Goal: Information Seeking & Learning: Learn about a topic

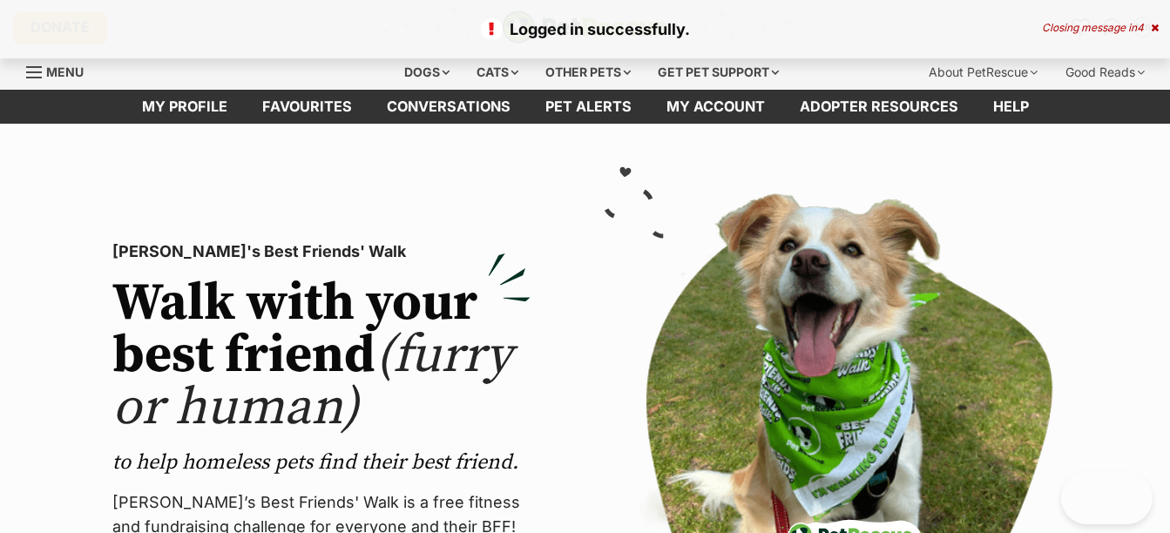
click at [1159, 29] on div "Logged in successfully. Closing message in 4" at bounding box center [585, 29] width 1170 height 58
click at [1153, 27] on icon at bounding box center [1155, 28] width 8 height 10
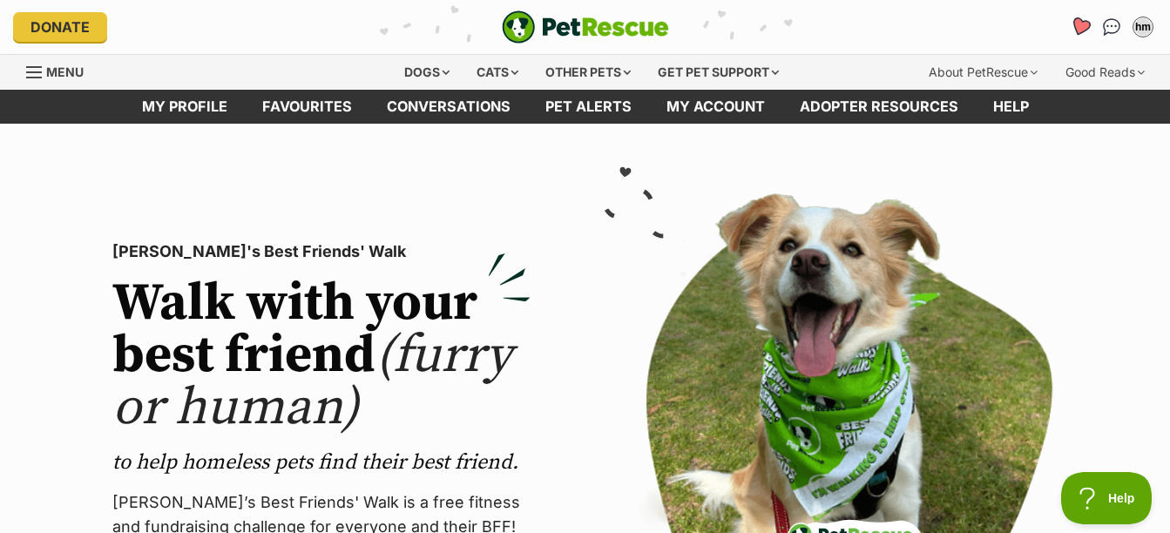
click at [1070, 28] on icon "Favourites" at bounding box center [1081, 27] width 24 height 23
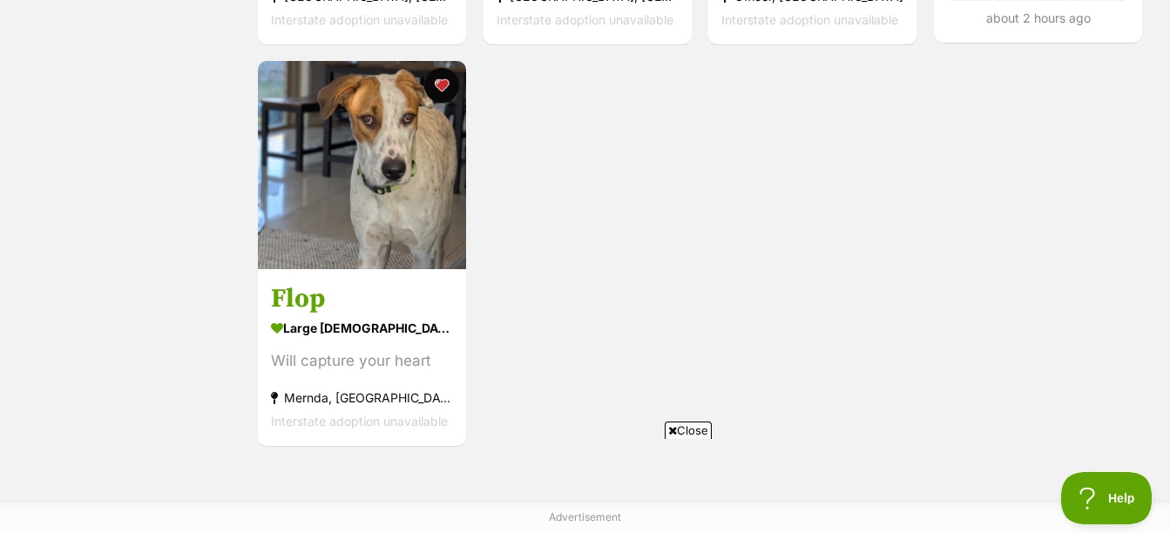
scroll to position [261, 0]
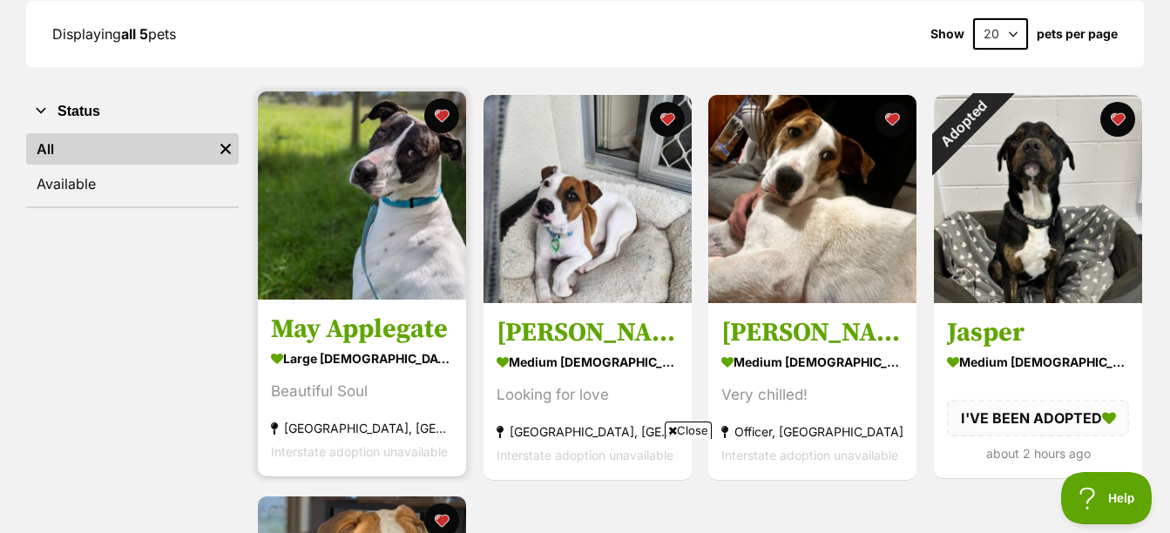
click at [418, 326] on h3 "May Applegate" at bounding box center [362, 329] width 182 height 33
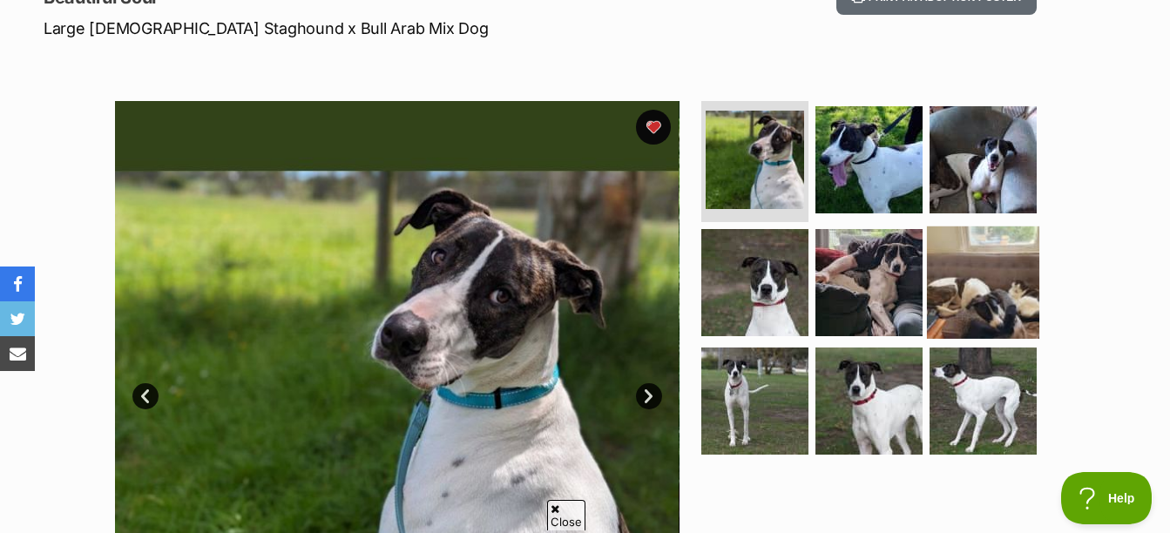
click at [960, 305] on img at bounding box center [983, 283] width 112 height 112
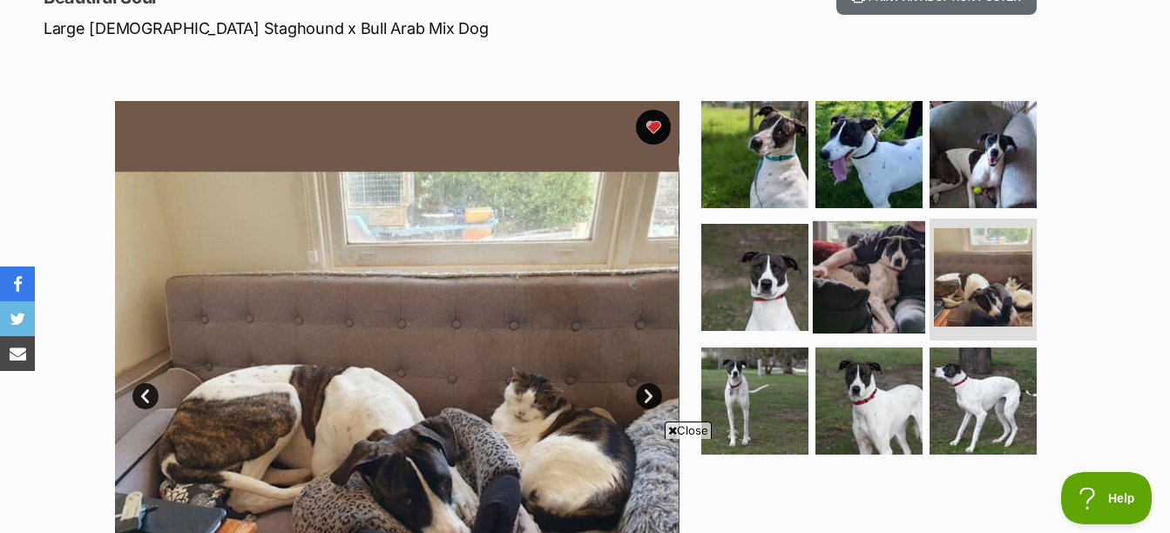
click at [884, 268] on img at bounding box center [869, 277] width 112 height 112
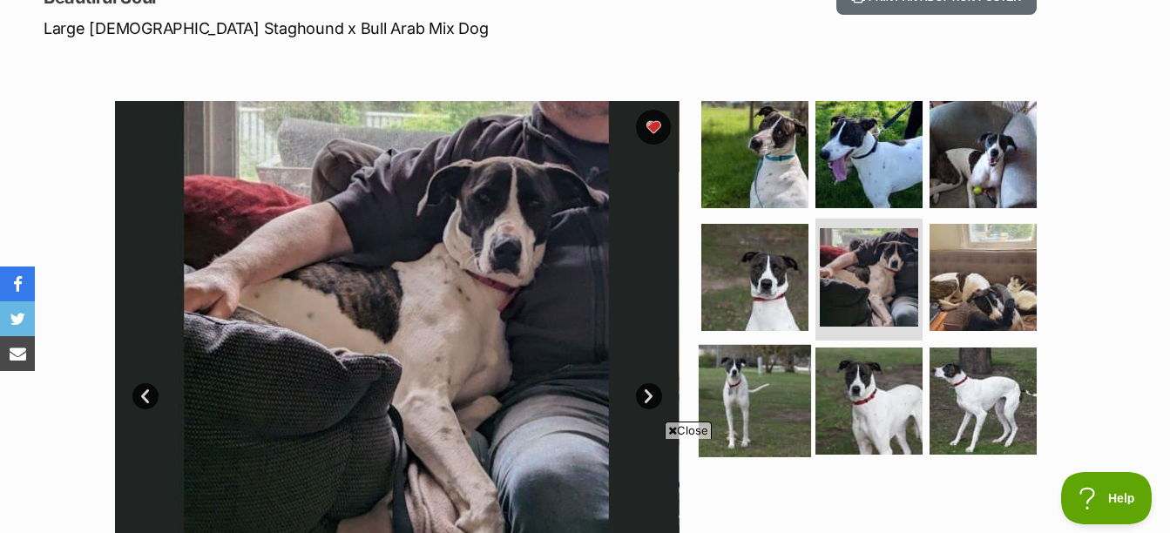
click at [762, 368] on img at bounding box center [755, 401] width 112 height 112
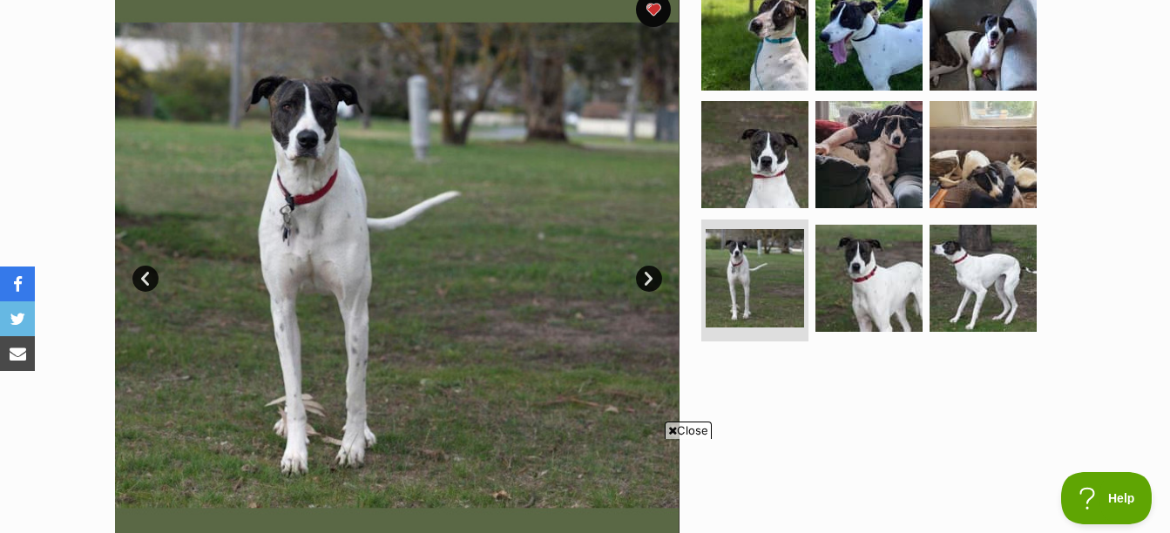
scroll to position [349, 0]
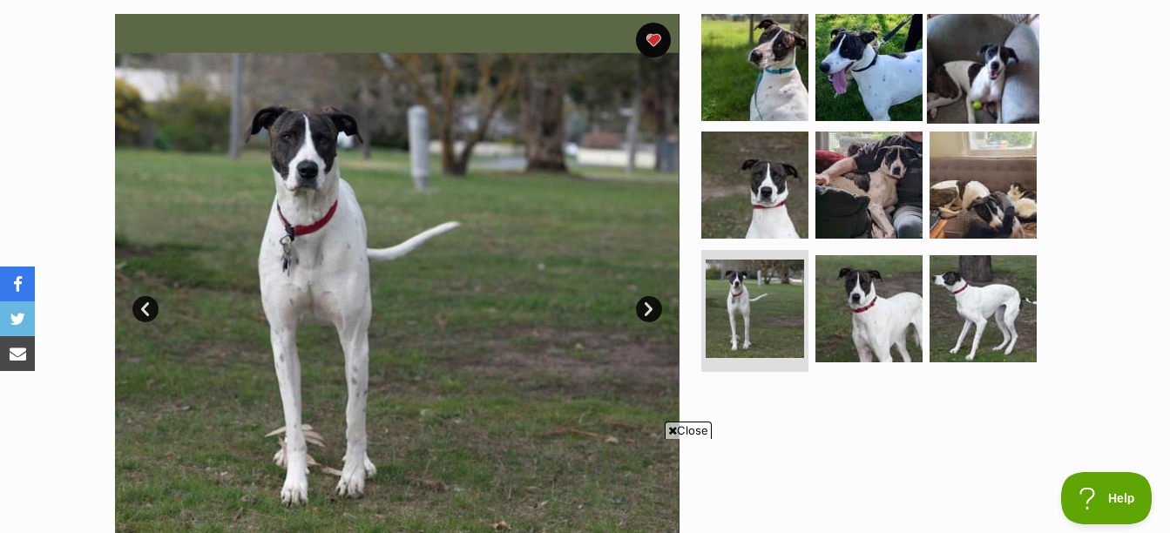
click at [964, 90] on img at bounding box center [983, 66] width 112 height 112
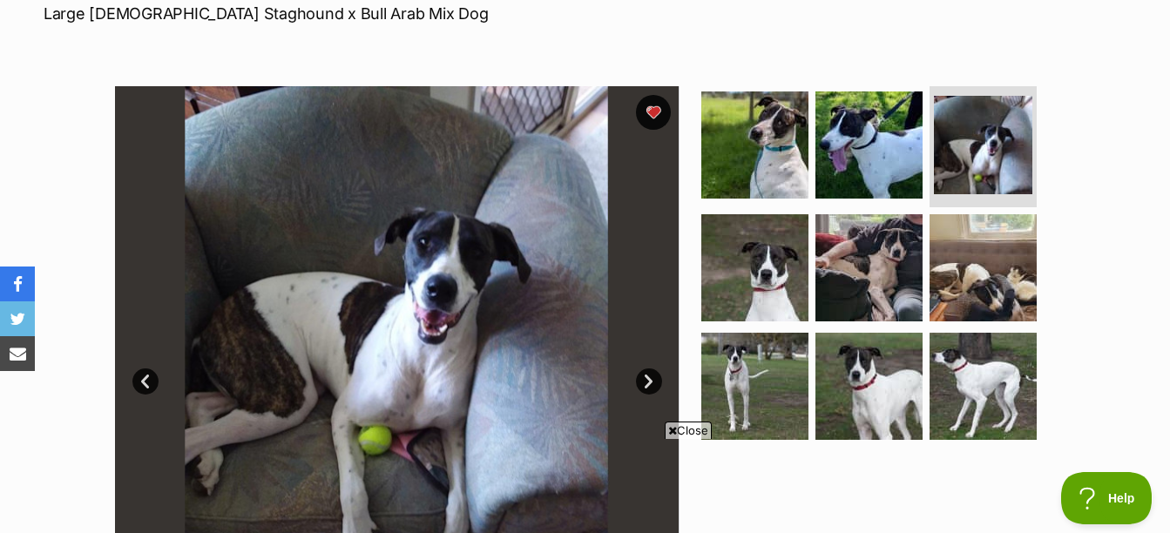
scroll to position [261, 0]
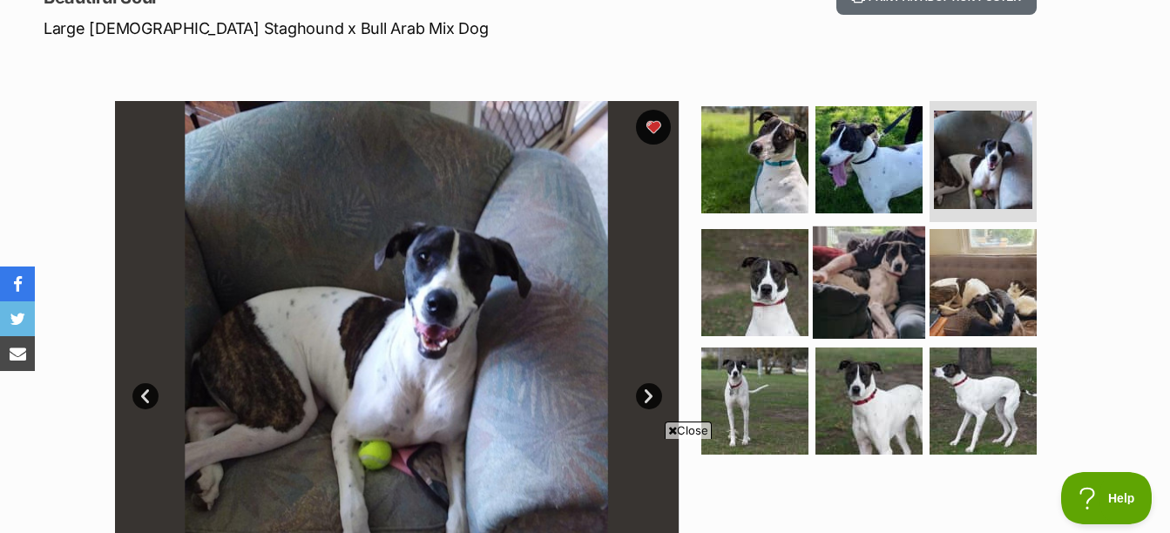
click at [871, 274] on img at bounding box center [869, 283] width 112 height 112
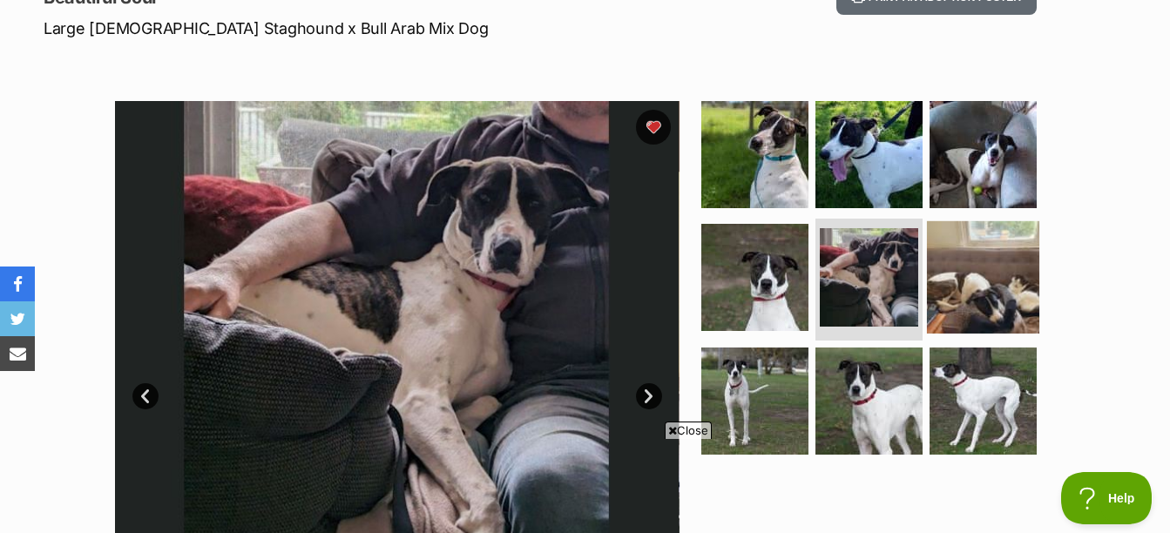
click at [986, 261] on img at bounding box center [983, 277] width 112 height 112
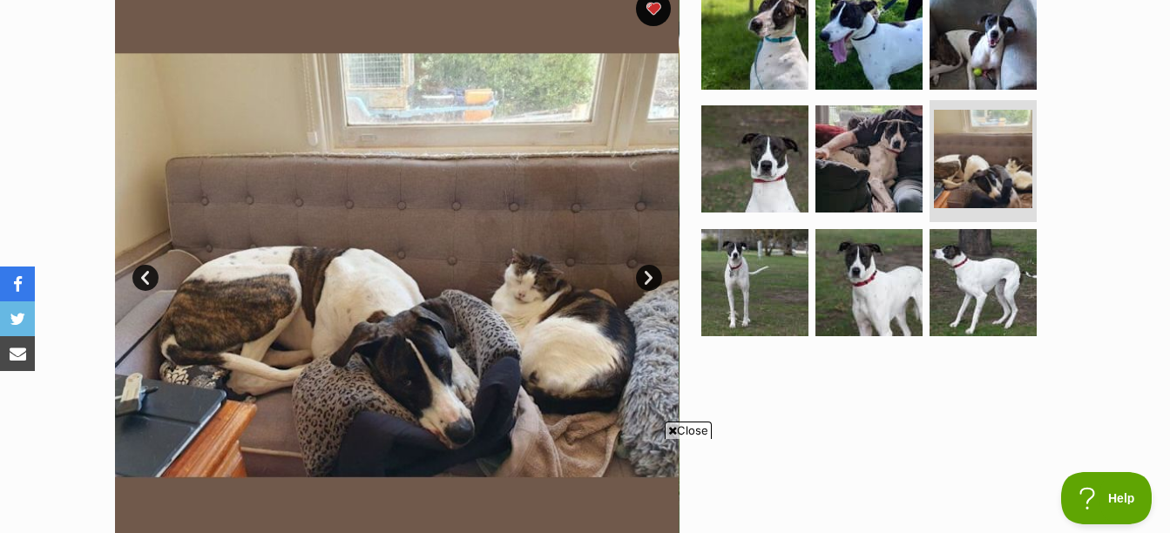
scroll to position [436, 0]
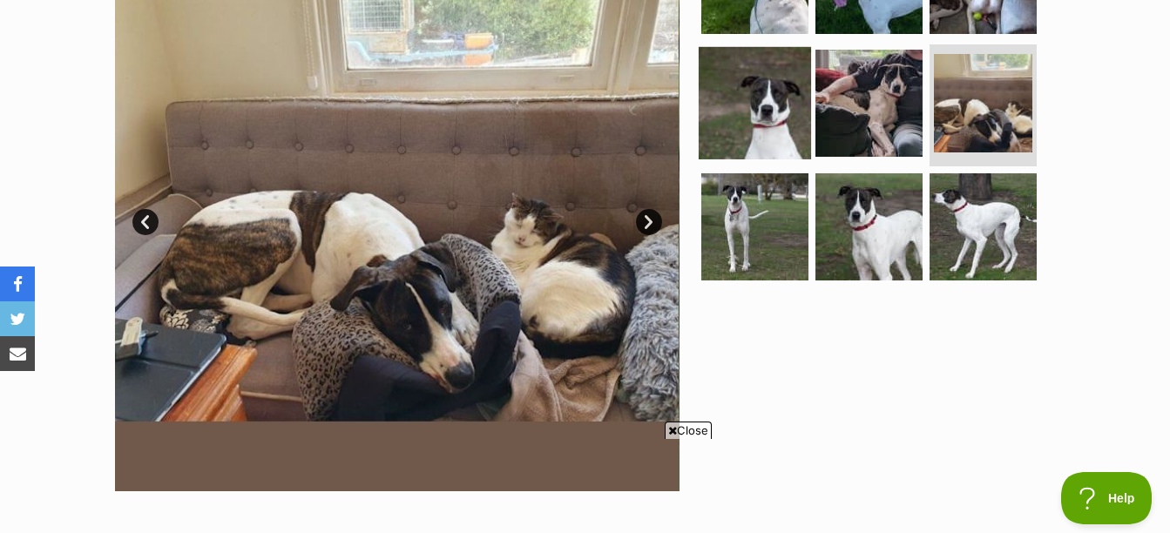
click at [757, 118] on img at bounding box center [755, 103] width 112 height 112
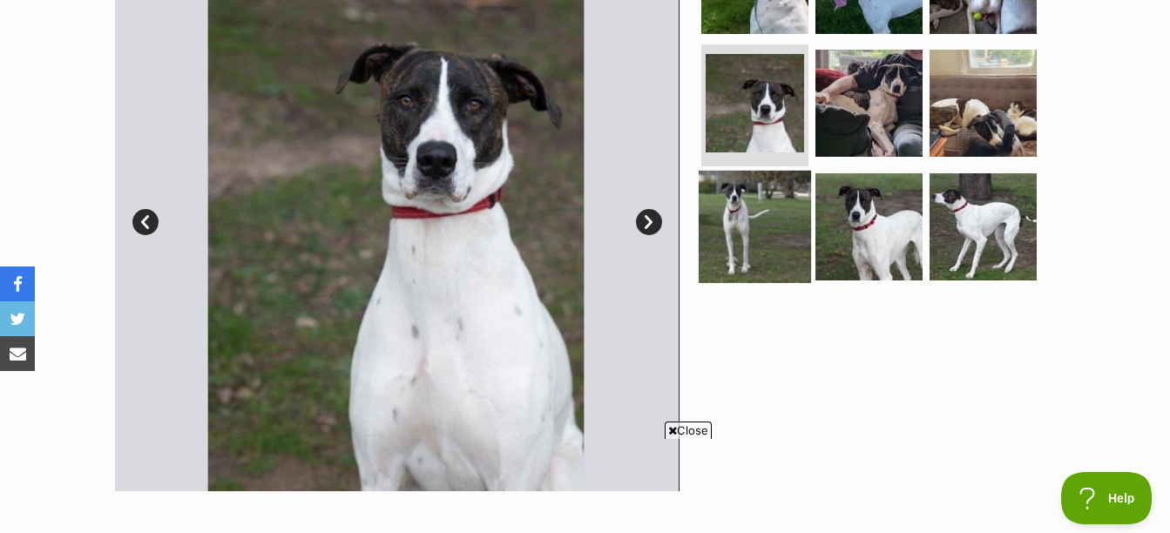
click at [758, 220] on img at bounding box center [755, 227] width 112 height 112
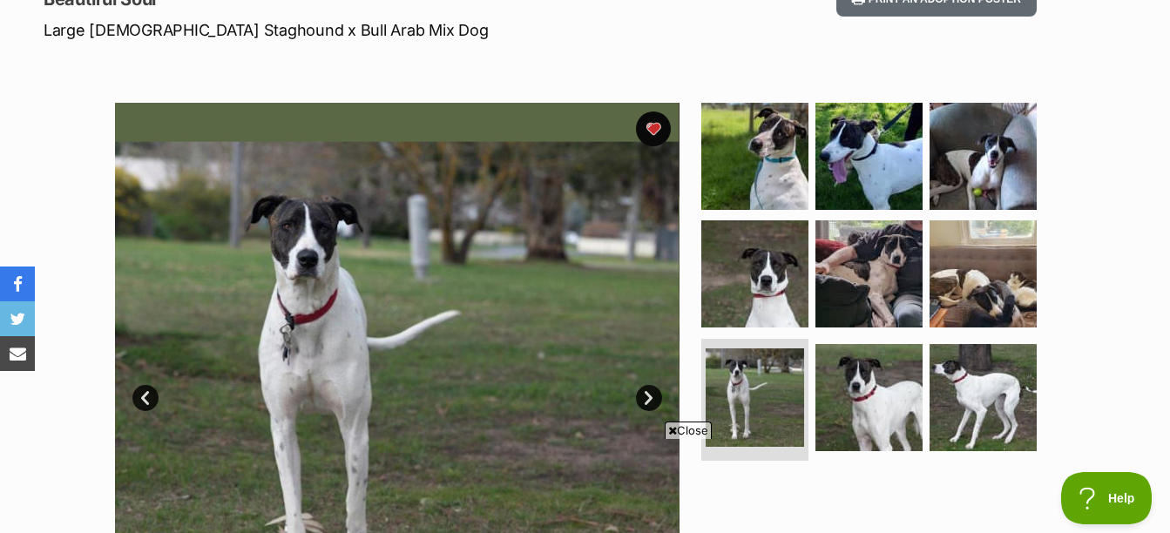
scroll to position [261, 0]
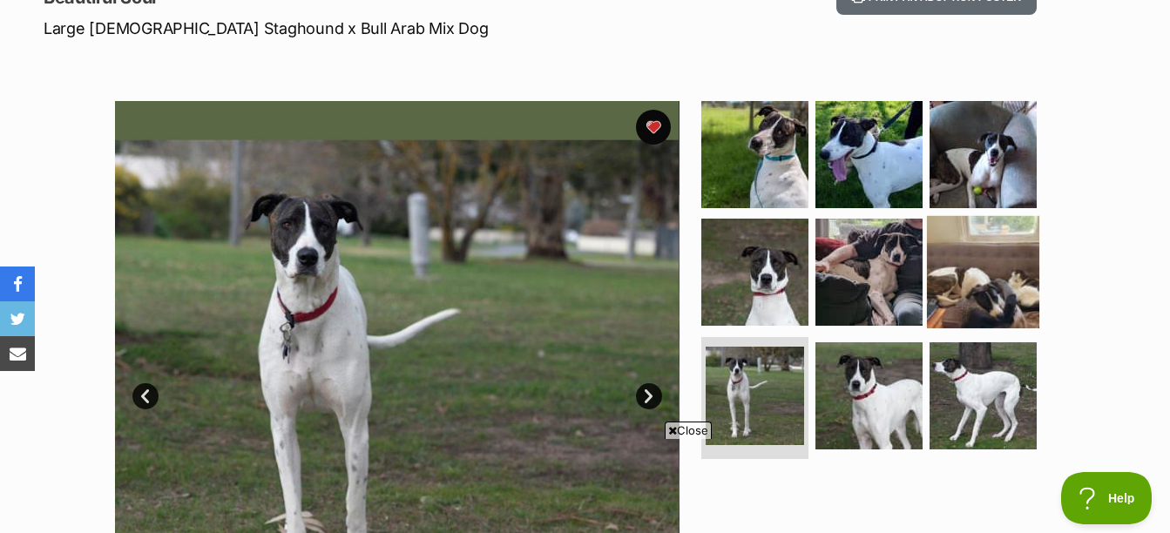
click at [970, 260] on img at bounding box center [983, 272] width 112 height 112
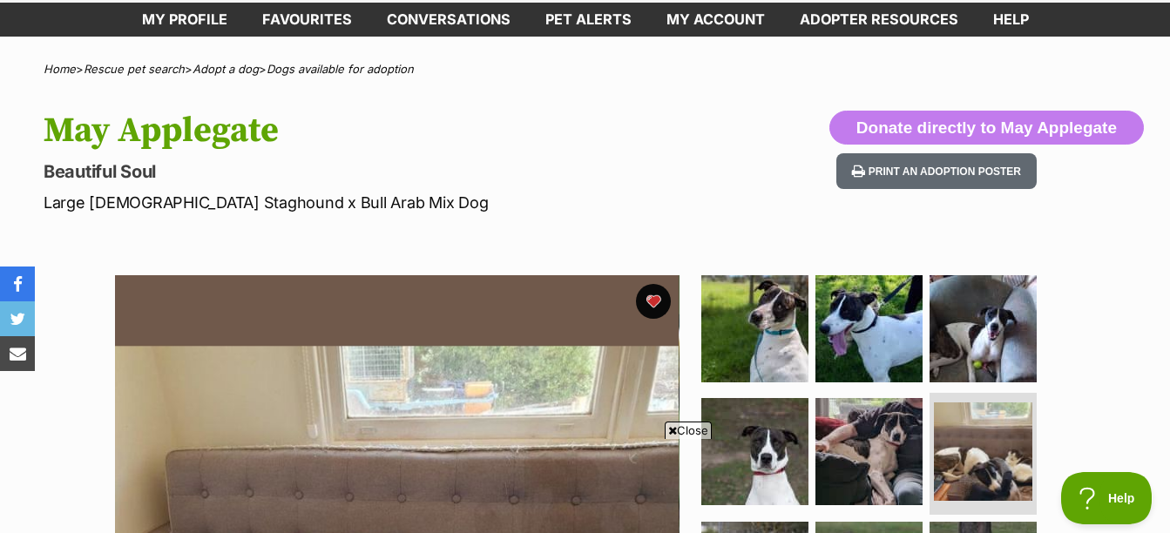
scroll to position [0, 0]
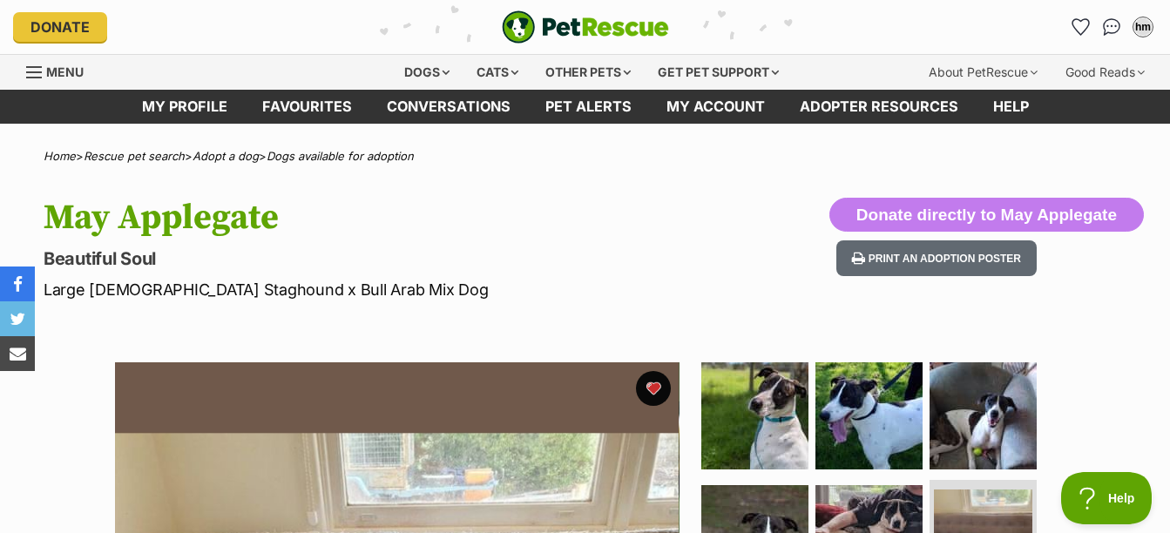
click at [1066, 25] on div "hm My account hm Harry Mulqueen Edit profile Log out Pet alerts Pet alert match…" at bounding box center [967, 27] width 382 height 28
click at [1076, 26] on icon "Favourites" at bounding box center [1080, 27] width 21 height 20
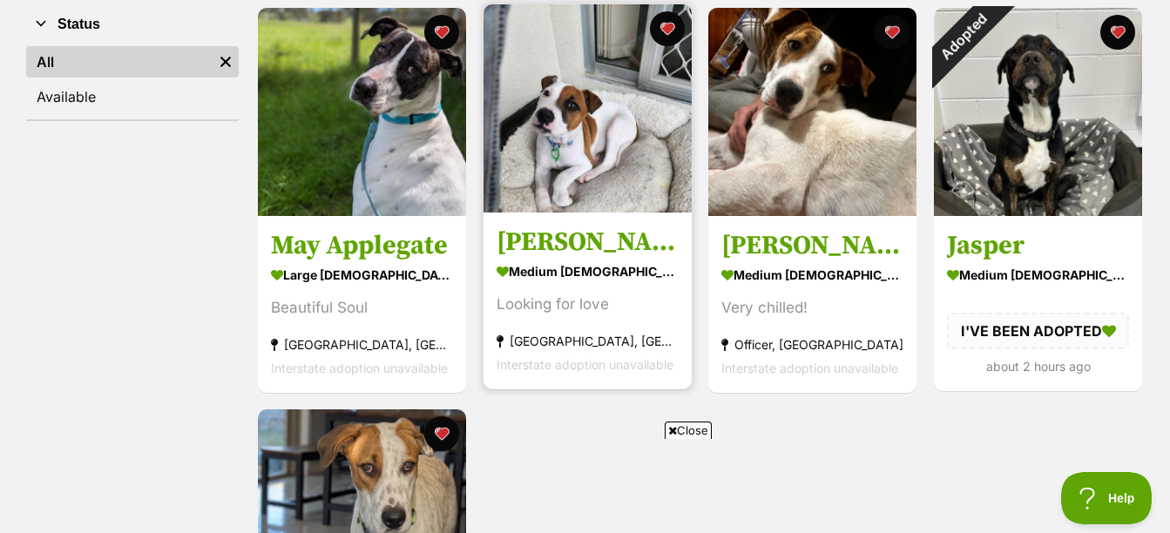
click at [544, 247] on h3 "[PERSON_NAME]" at bounding box center [588, 242] width 182 height 33
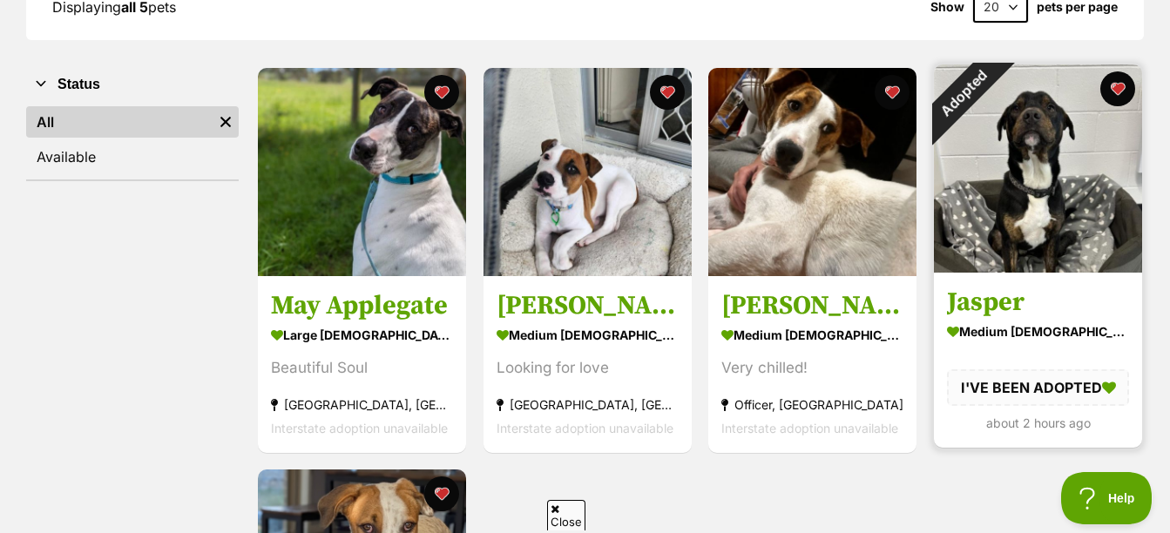
scroll to position [261, 0]
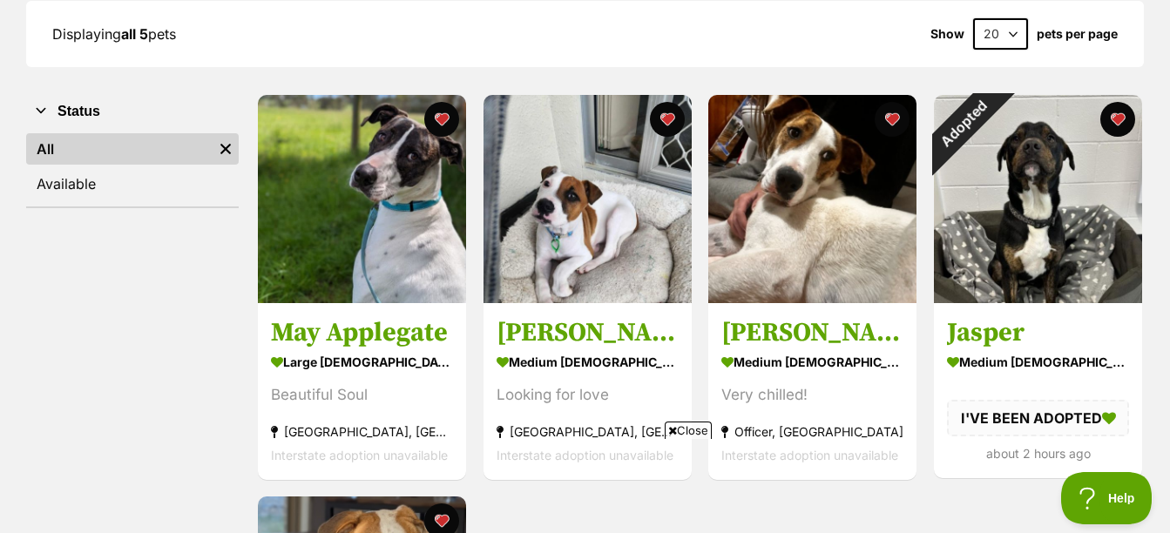
click at [674, 424] on span "Close" at bounding box center [688, 430] width 47 height 17
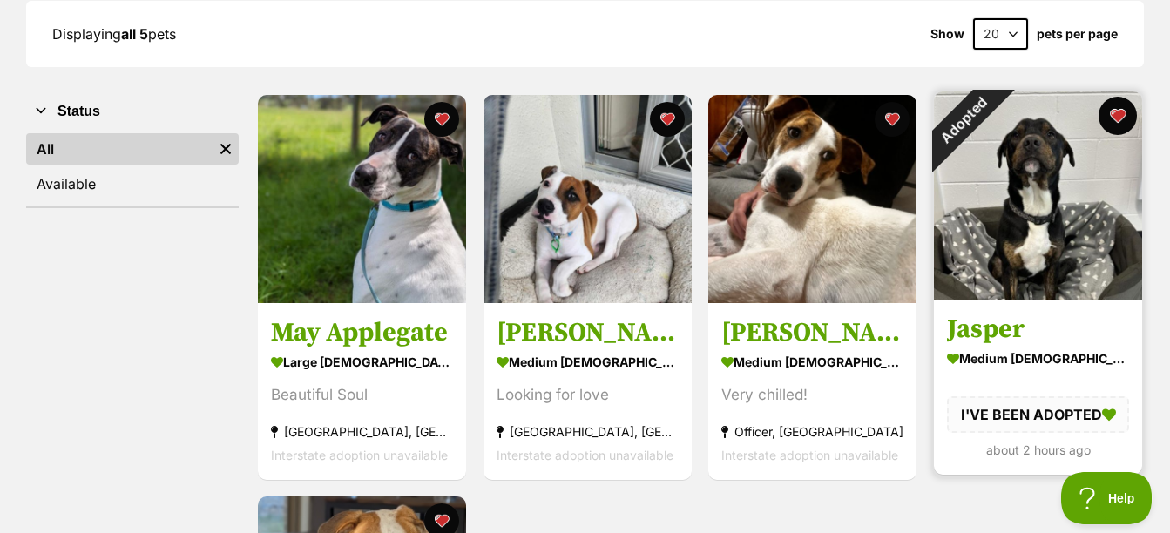
click at [1115, 121] on button "favourite" at bounding box center [1118, 116] width 38 height 38
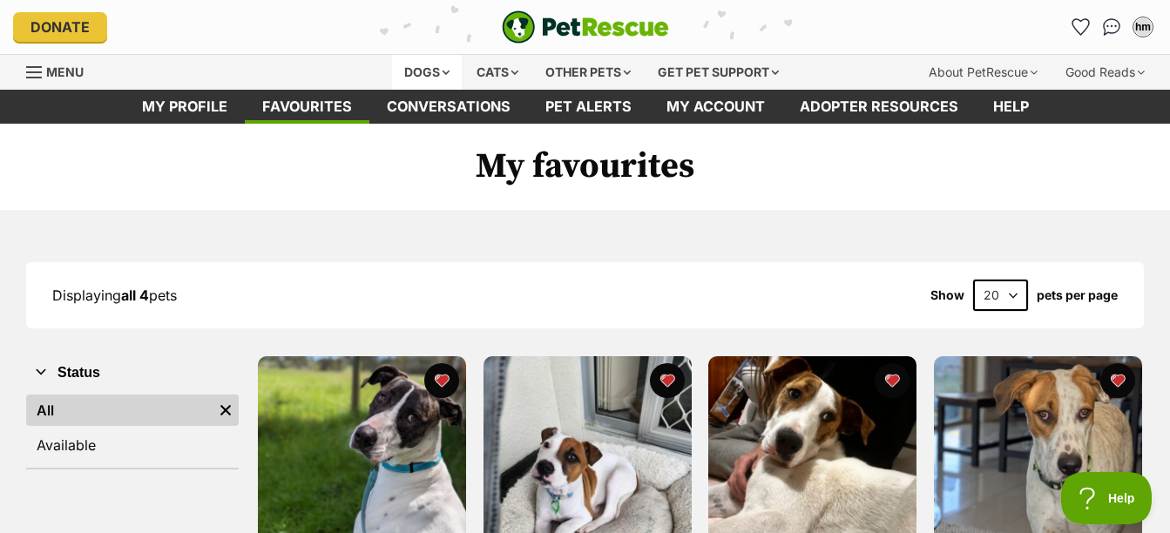
click at [424, 69] on div "Dogs" at bounding box center [427, 72] width 70 height 35
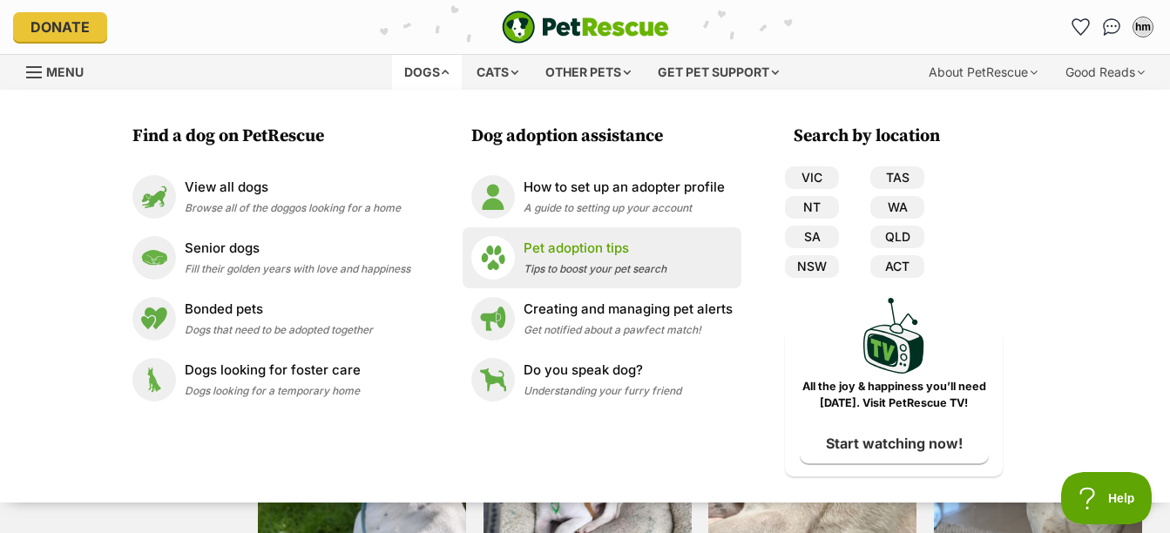
click at [527, 274] on span "Tips to boost your pet search" at bounding box center [595, 268] width 143 height 13
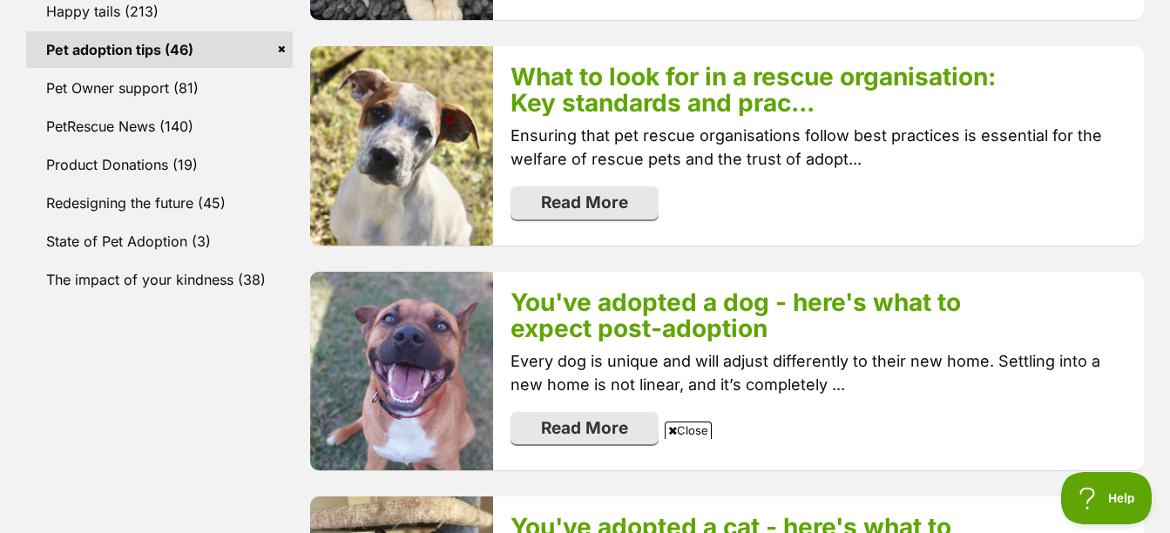
scroll to position [959, 0]
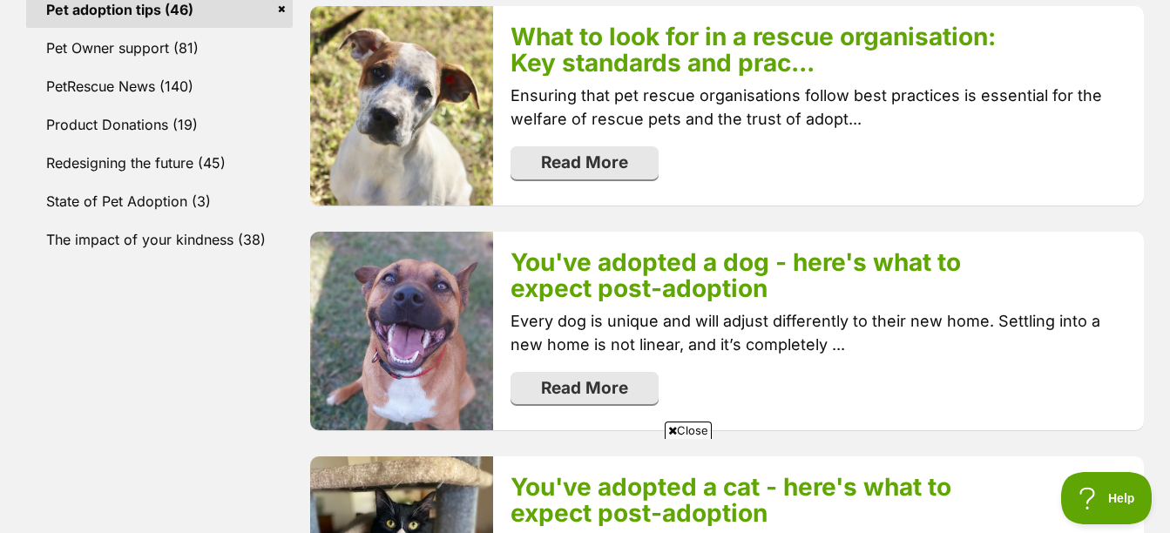
click at [695, 424] on span "Close" at bounding box center [688, 430] width 47 height 17
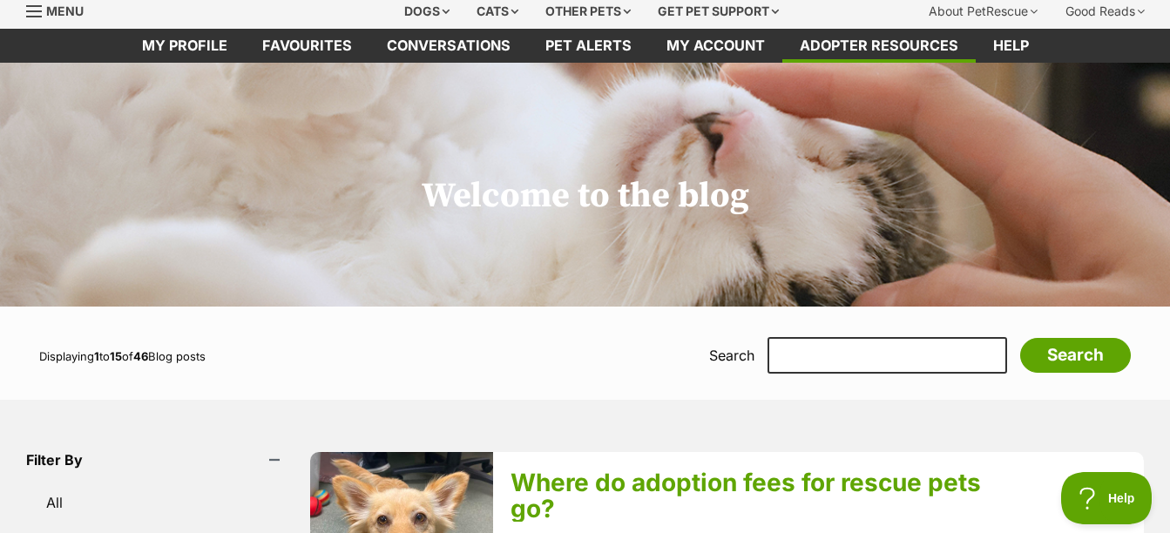
scroll to position [0, 0]
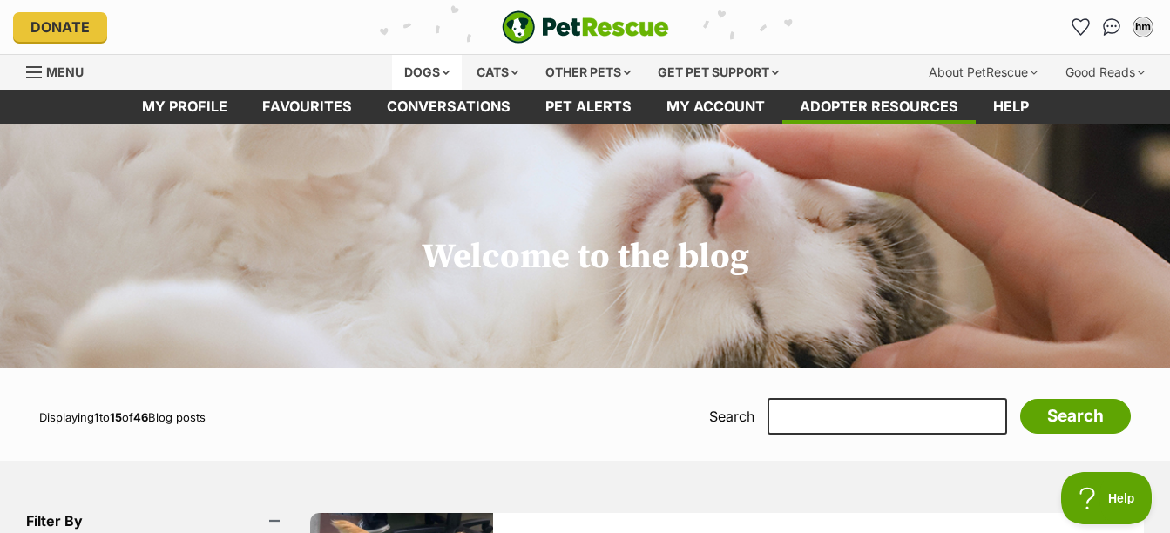
click at [443, 73] on div "Dogs" at bounding box center [427, 72] width 70 height 35
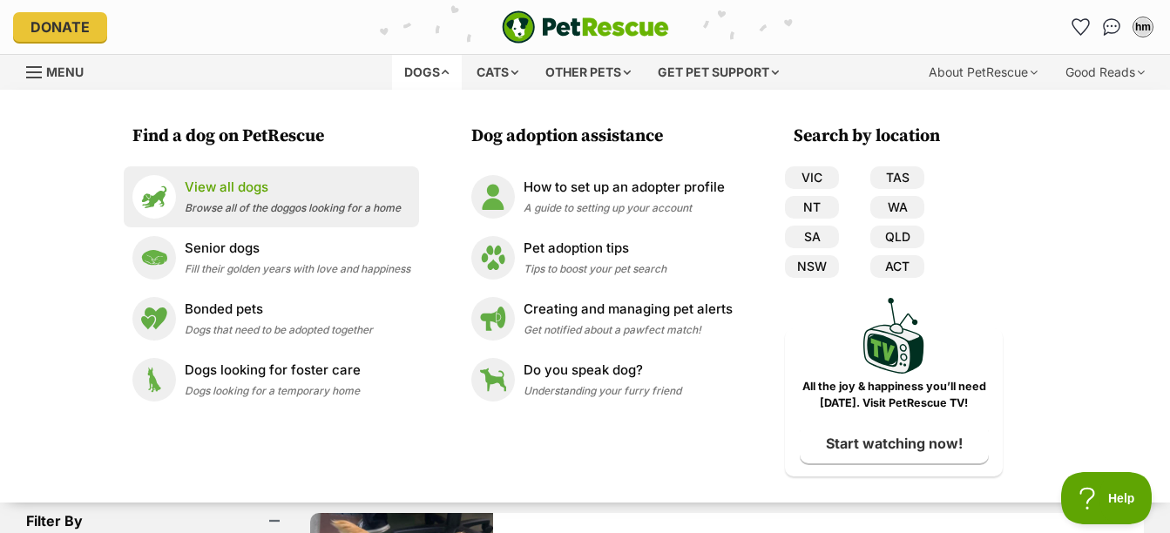
click at [246, 220] on li "View all dogs Browse all of the doggos looking for a home" at bounding box center [271, 196] width 295 height 61
click at [238, 196] on p "View all dogs" at bounding box center [293, 188] width 216 height 20
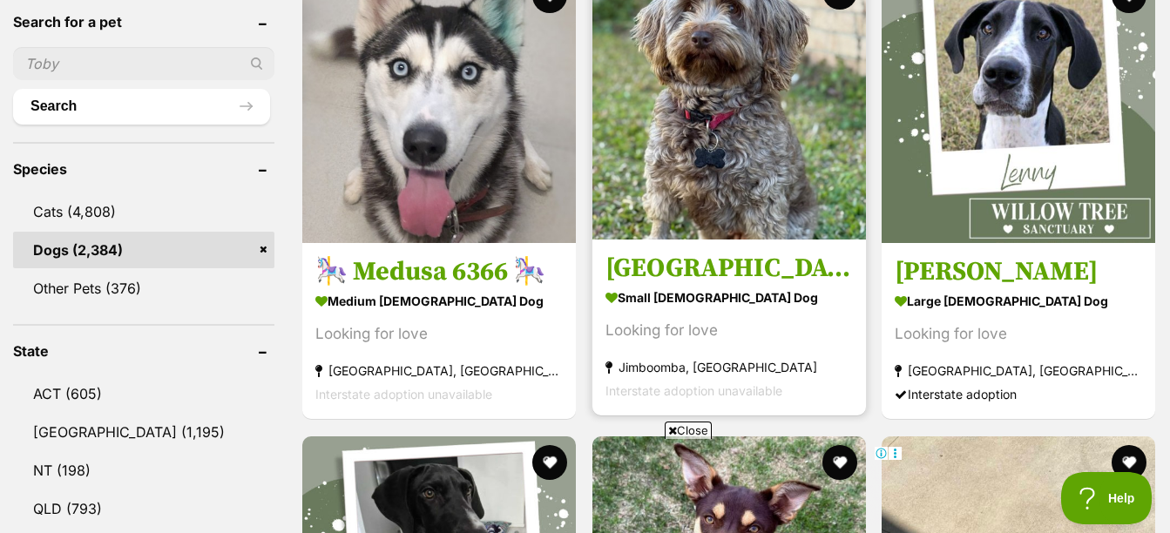
scroll to position [610, 0]
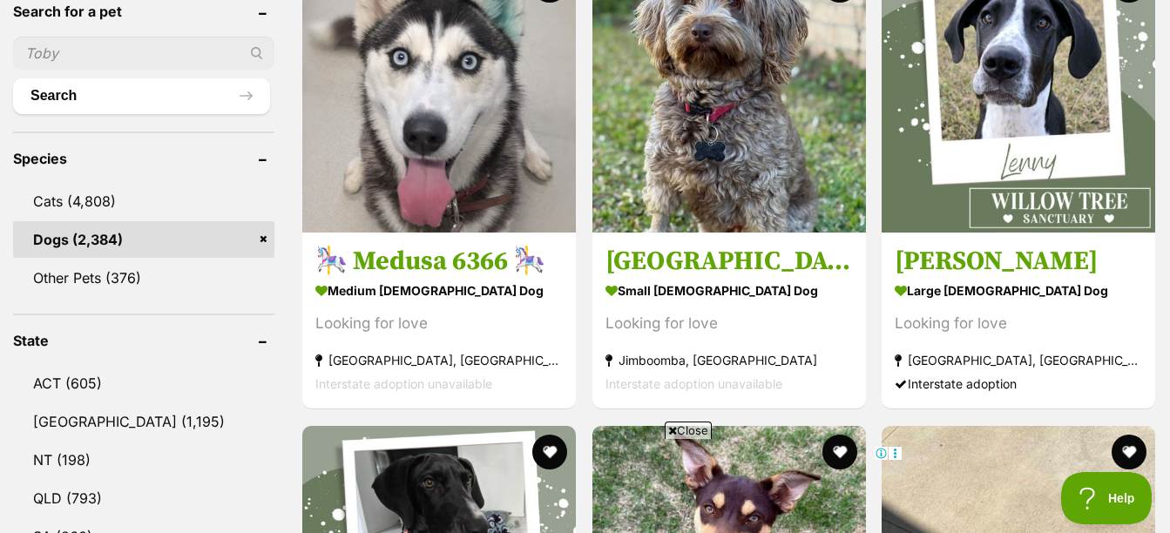
click at [697, 435] on span "Close" at bounding box center [688, 430] width 47 height 17
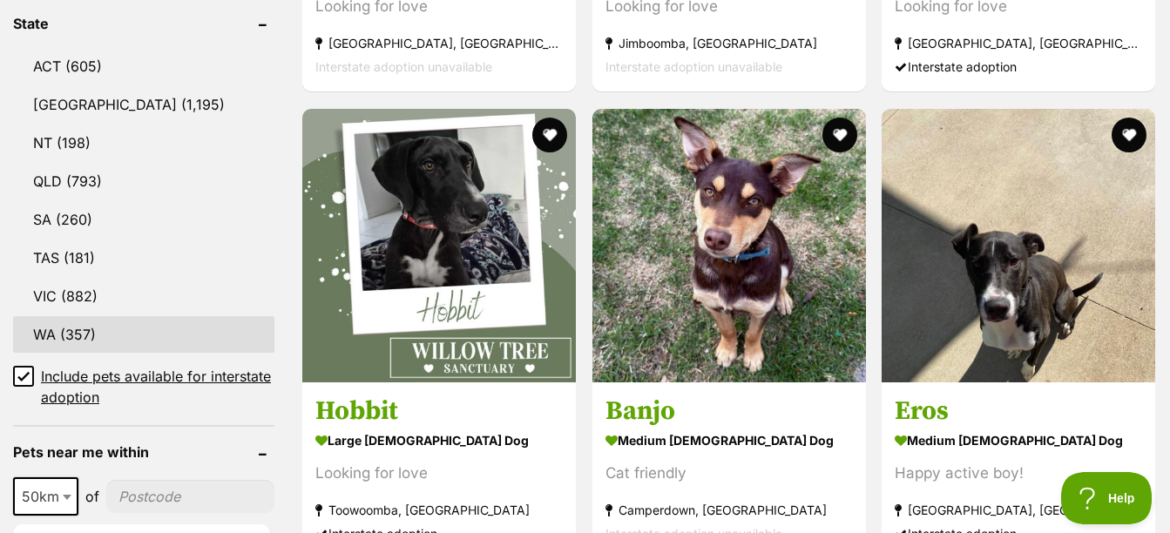
scroll to position [959, 0]
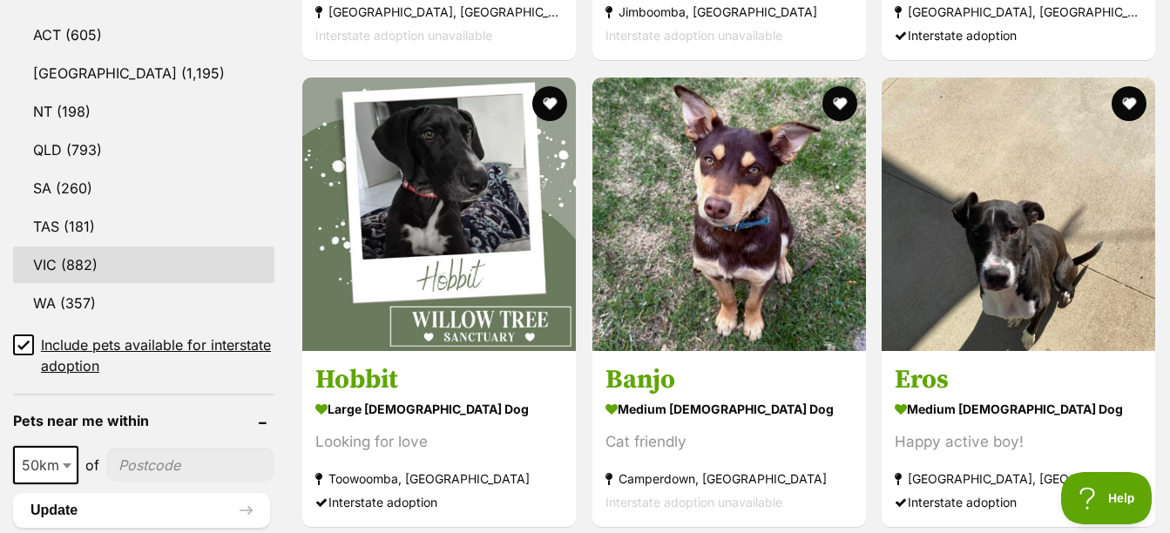
click at [132, 263] on link "VIC (882)" at bounding box center [143, 265] width 261 height 37
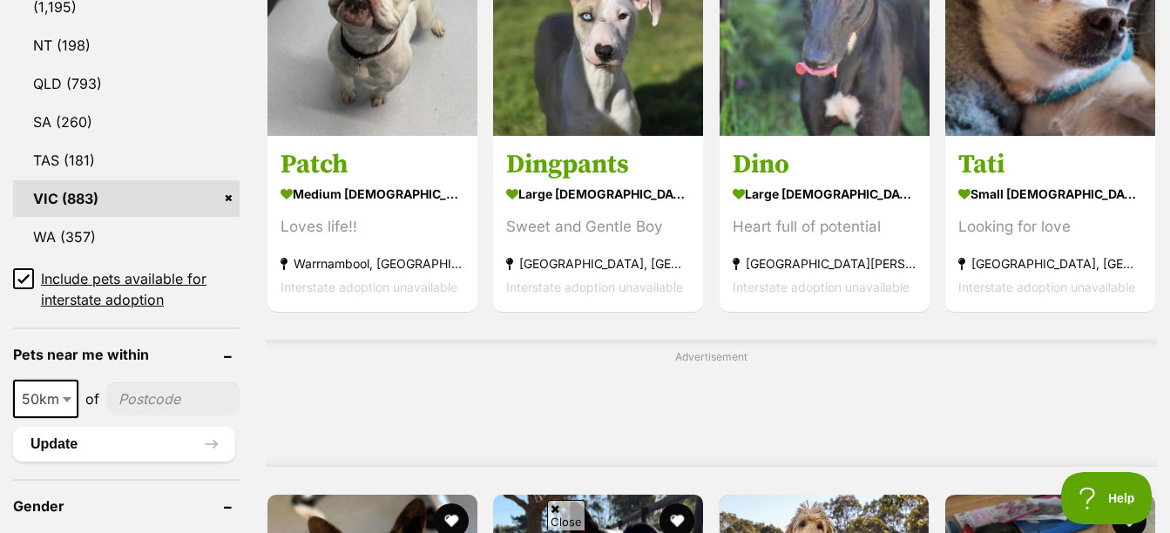
click at [23, 273] on icon at bounding box center [23, 279] width 12 height 12
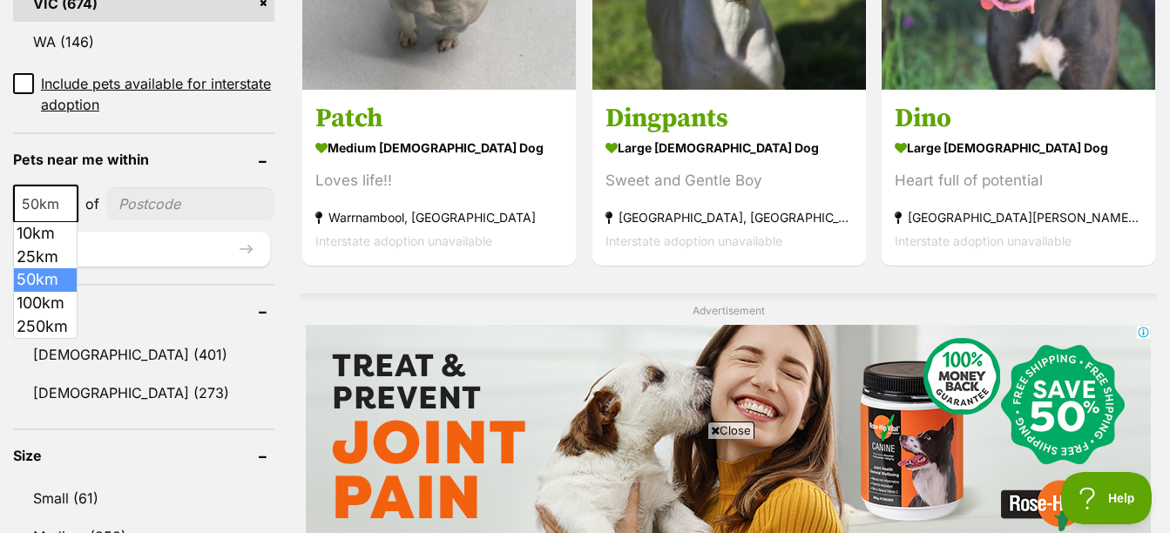
click at [68, 198] on span at bounding box center [68, 204] width 17 height 38
select select "250"
click at [158, 258] on button "Update" at bounding box center [141, 249] width 257 height 35
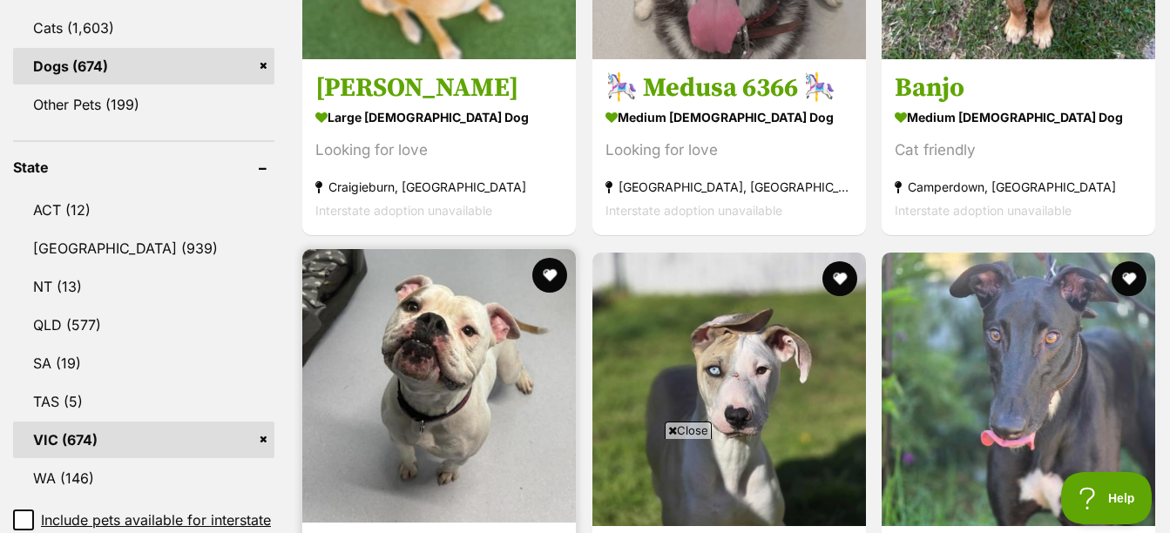
scroll to position [784, 0]
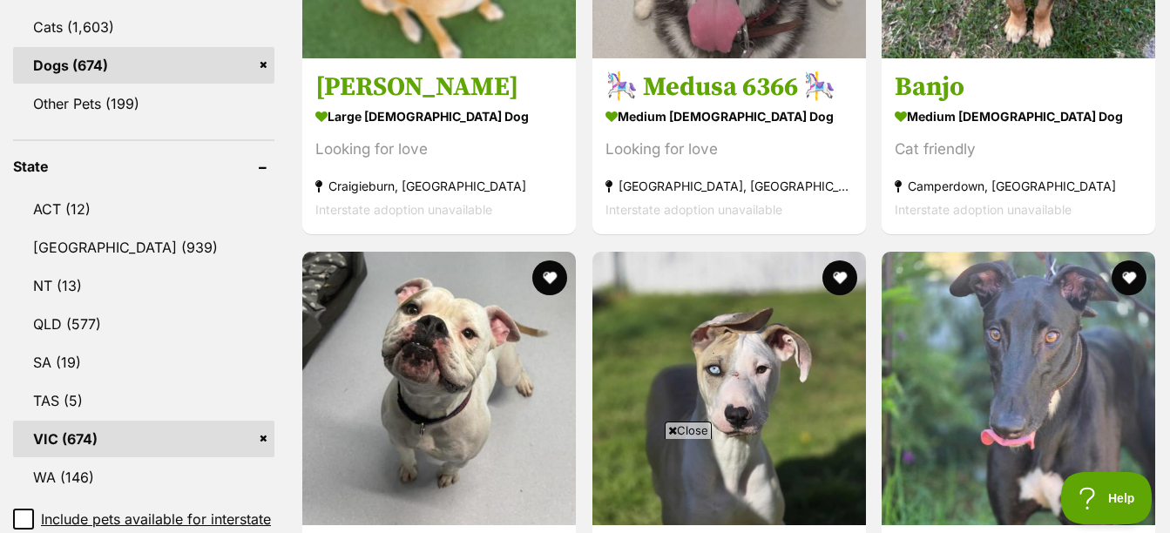
click at [692, 430] on span "Close" at bounding box center [688, 430] width 47 height 17
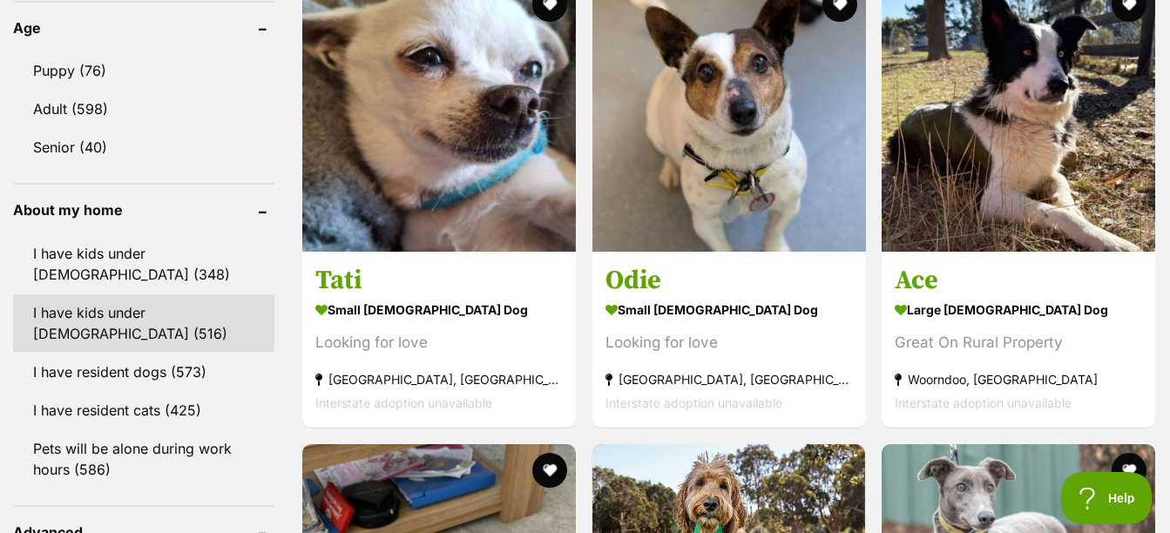
scroll to position [1917, 0]
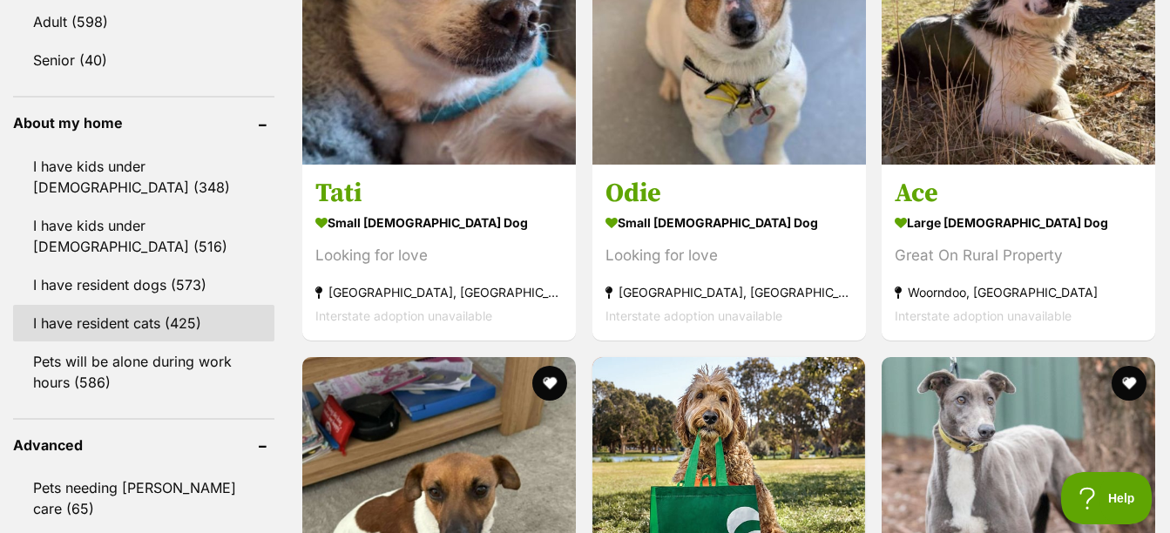
click at [113, 328] on link "I have resident cats (425)" at bounding box center [143, 323] width 261 height 37
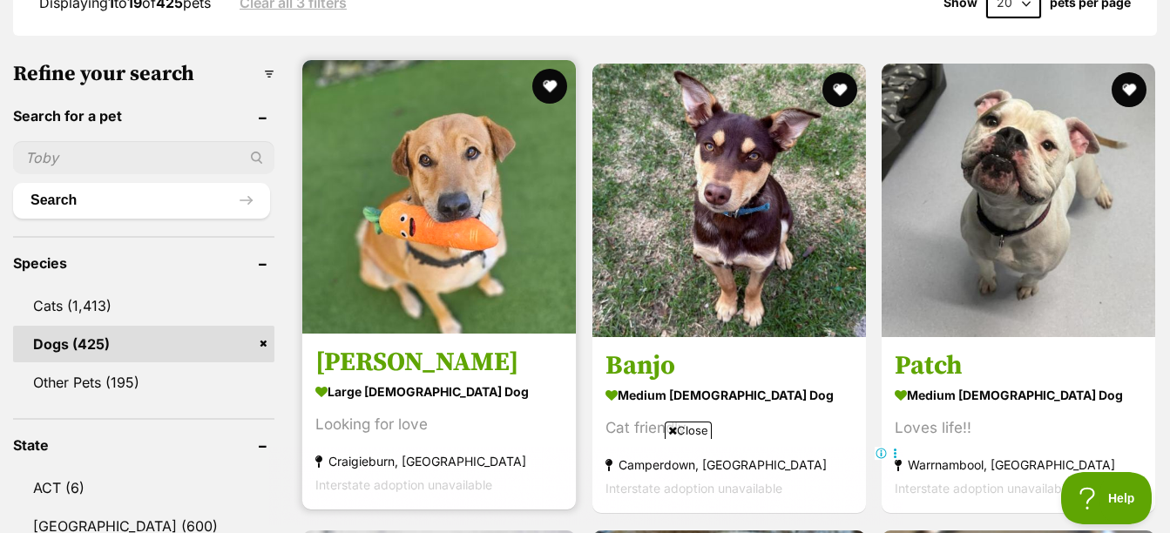
scroll to position [610, 0]
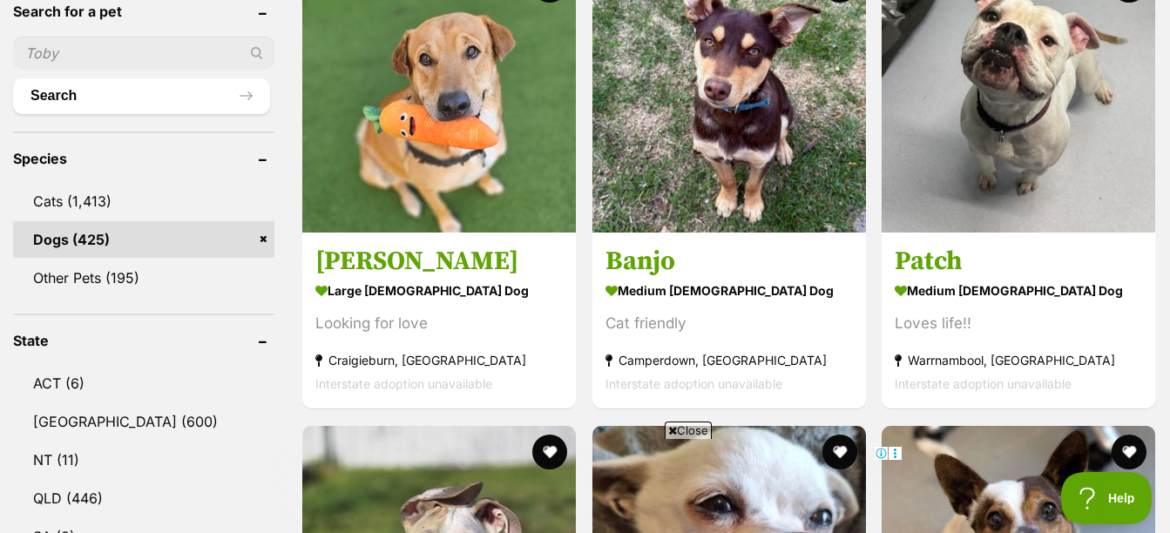
click at [679, 432] on span "Close" at bounding box center [688, 430] width 47 height 17
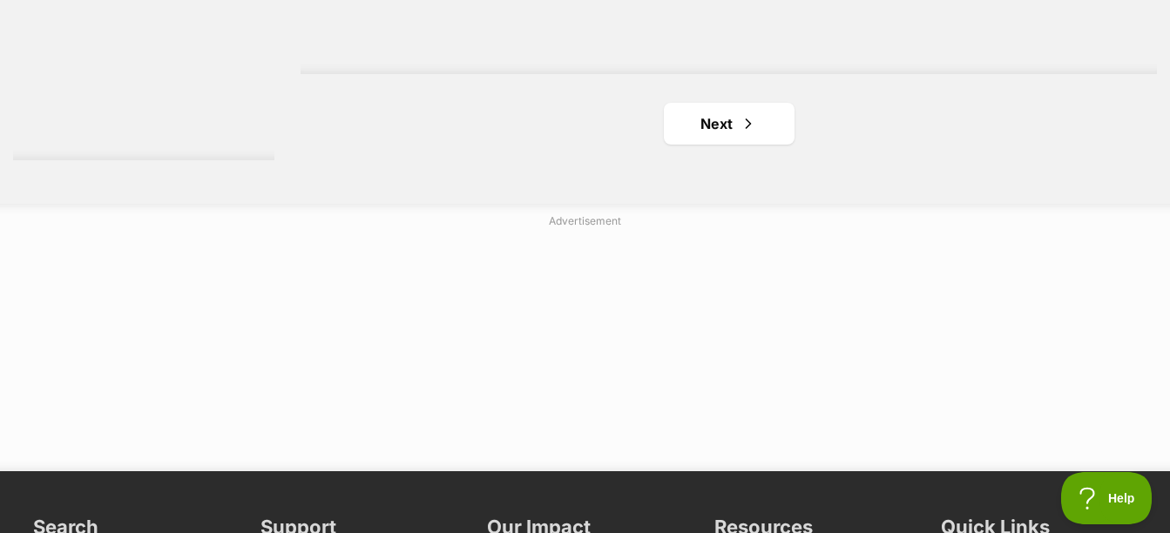
scroll to position [4531, 0]
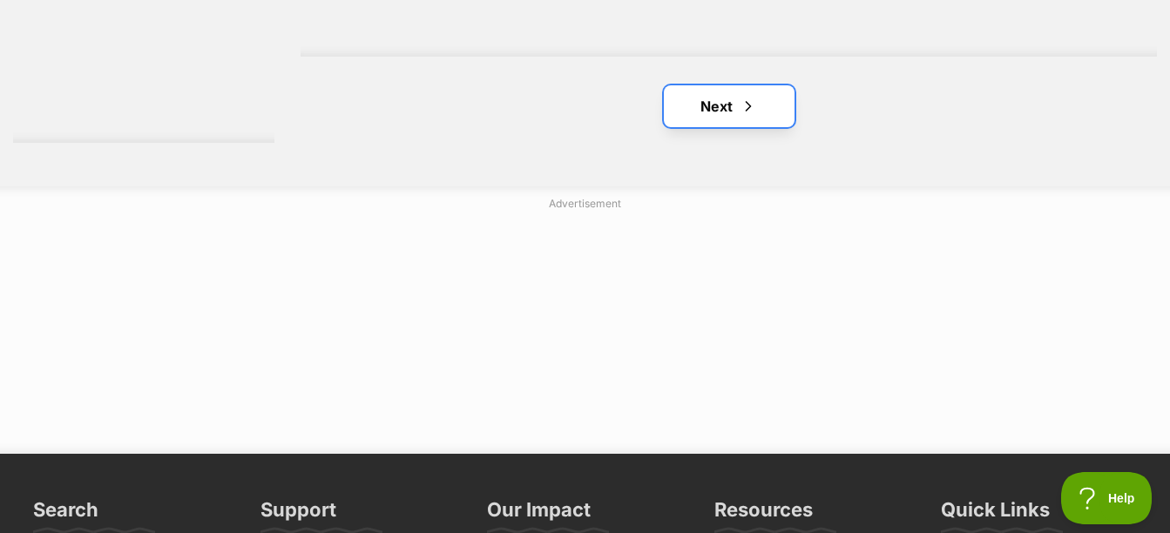
click at [719, 109] on link "Next" at bounding box center [729, 106] width 131 height 42
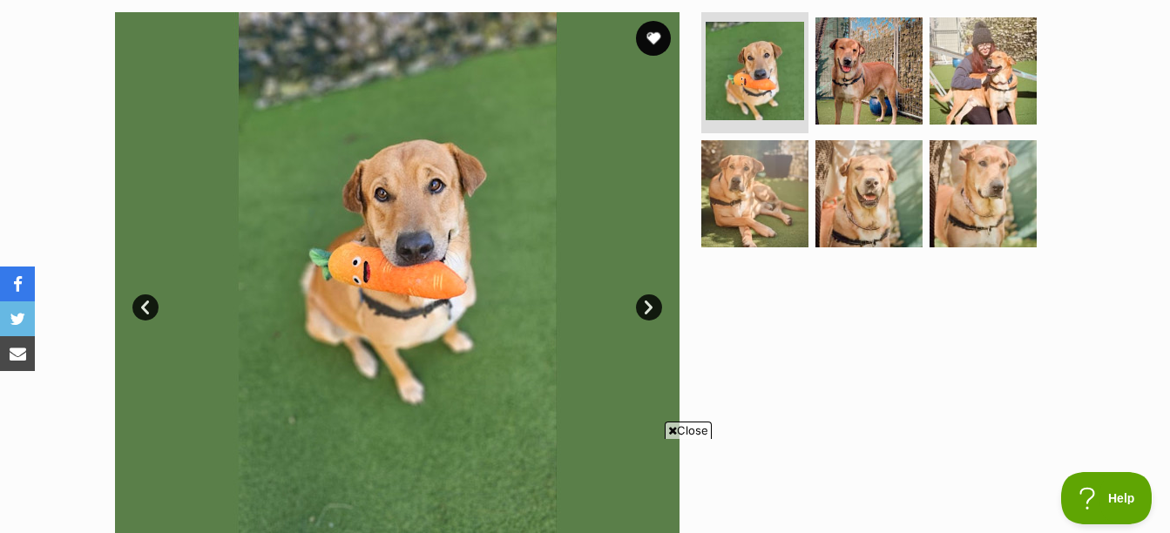
scroll to position [349, 0]
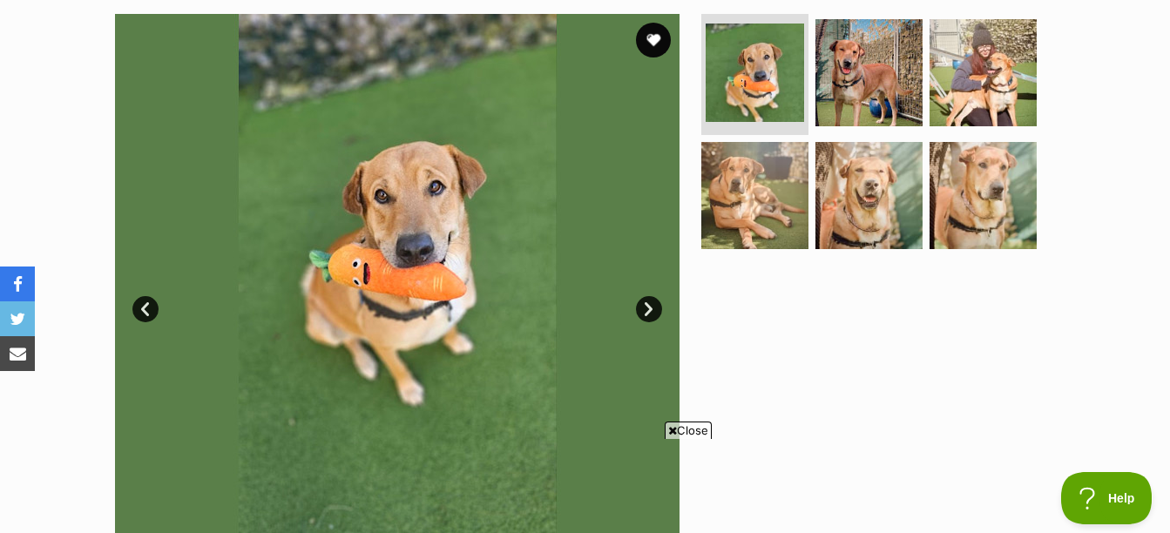
click at [657, 304] on link "Next" at bounding box center [649, 309] width 26 height 26
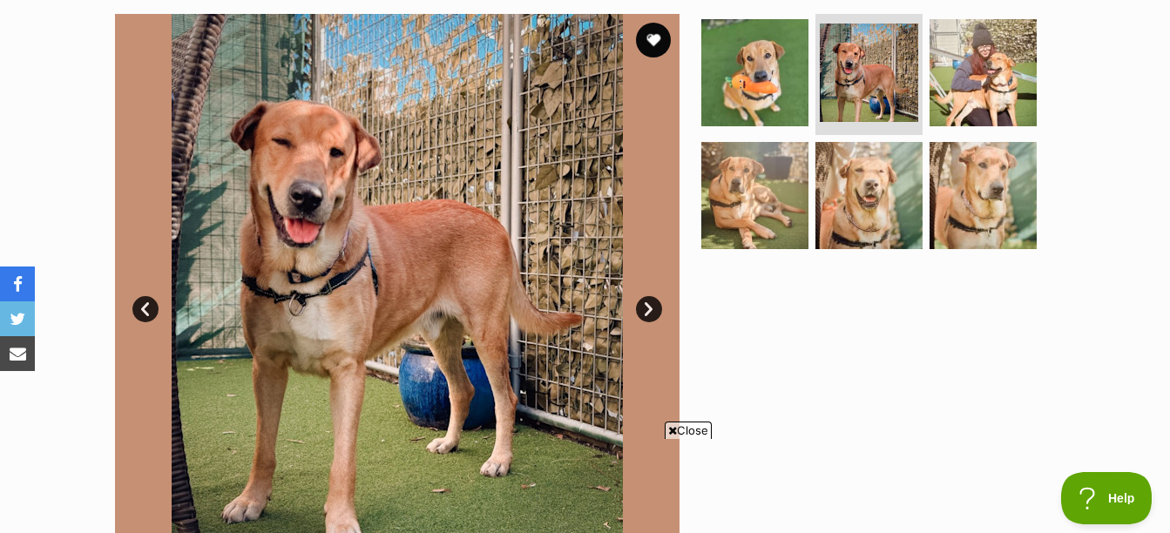
click at [657, 304] on link "Next" at bounding box center [649, 309] width 26 height 26
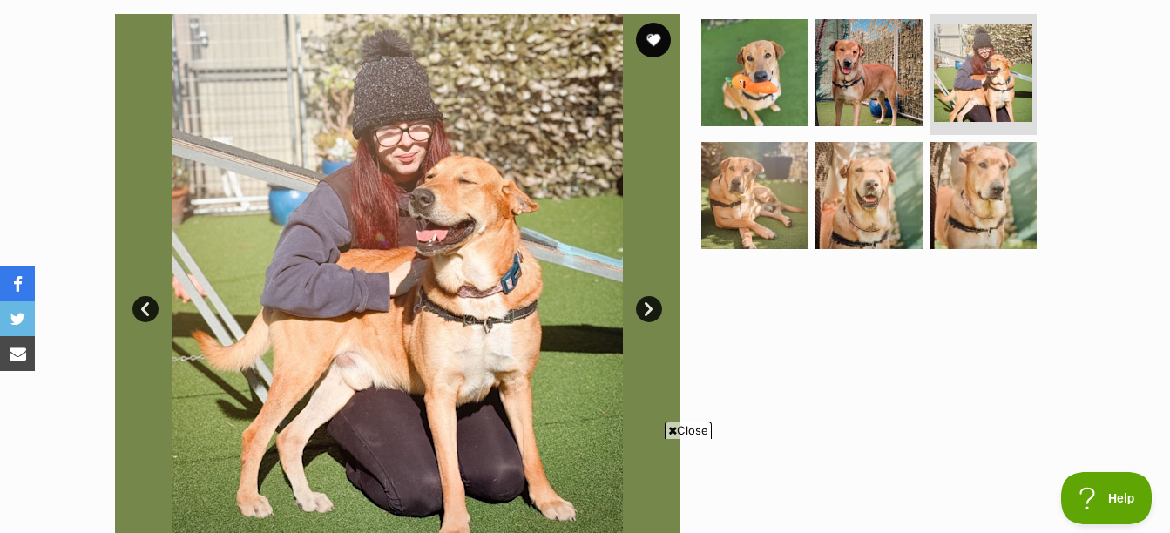
click at [657, 304] on link "Next" at bounding box center [649, 309] width 26 height 26
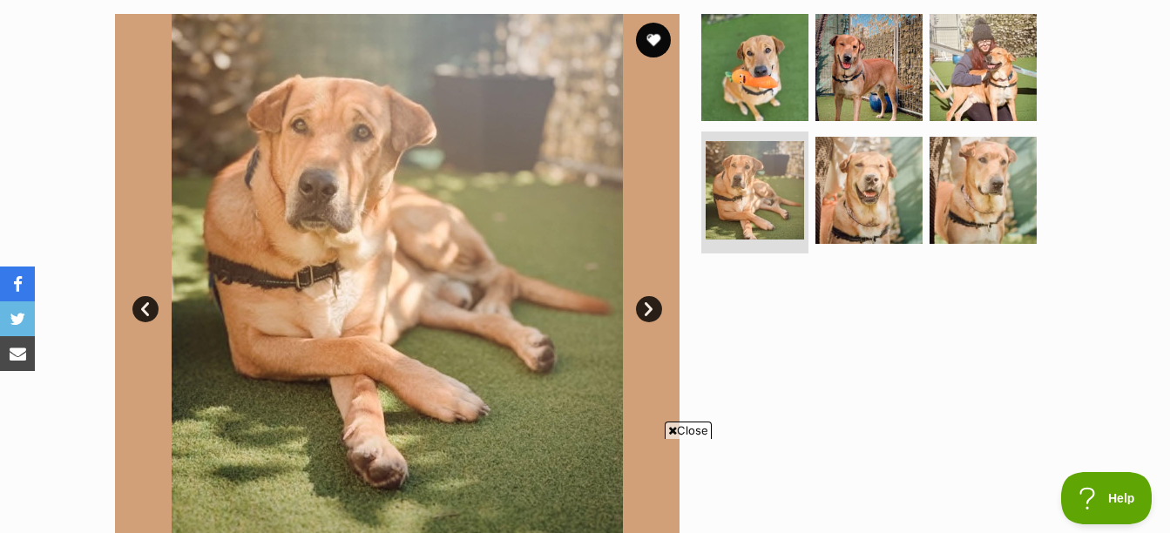
click at [657, 304] on link "Next" at bounding box center [649, 309] width 26 height 26
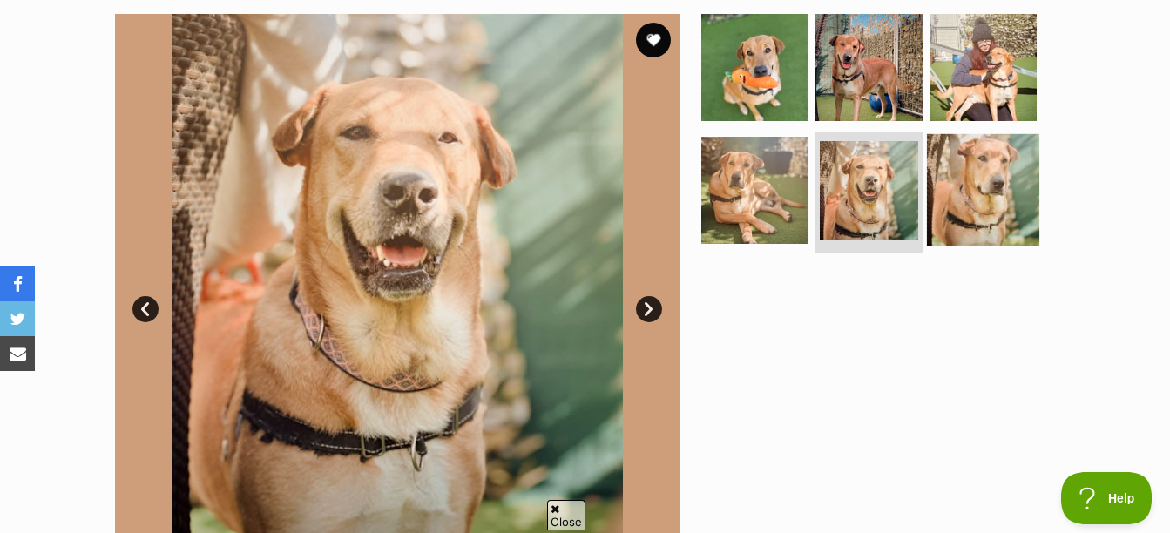
scroll to position [0, 0]
click at [969, 191] on img at bounding box center [983, 190] width 112 height 112
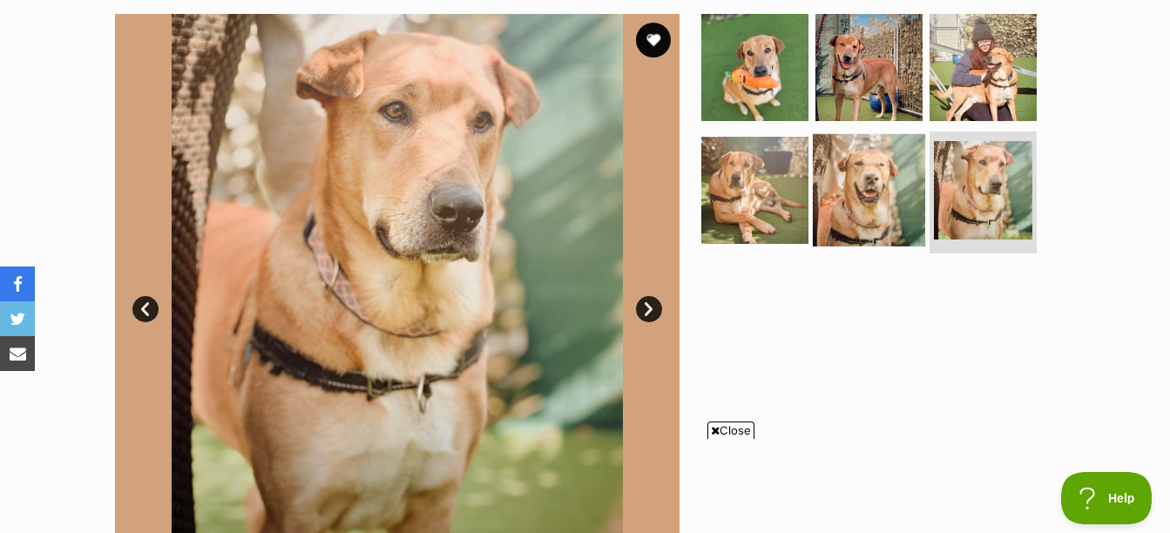
click at [909, 176] on img at bounding box center [869, 190] width 112 height 112
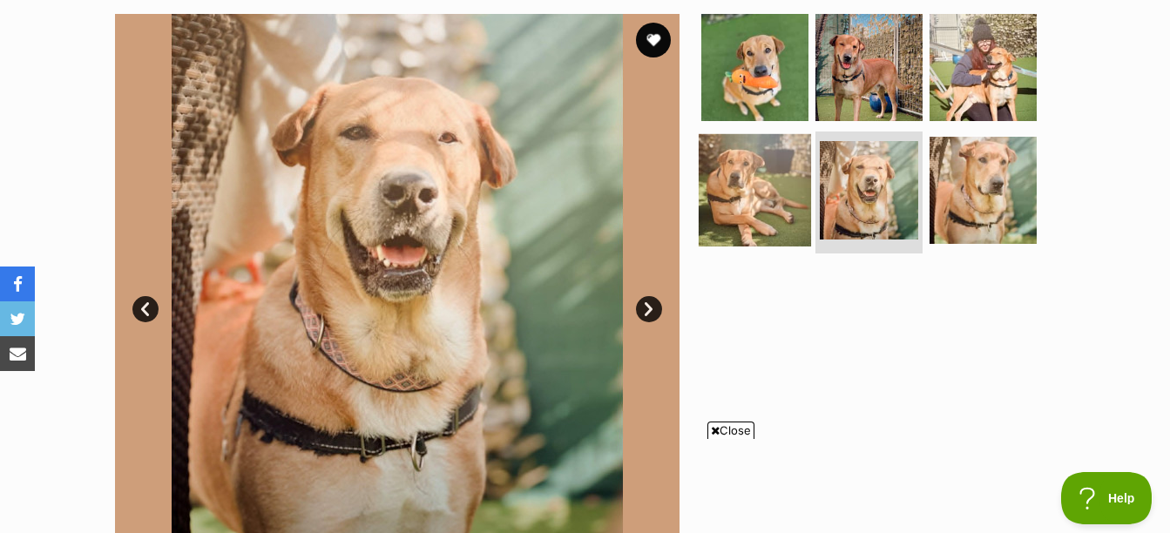
click at [773, 173] on img at bounding box center [755, 190] width 112 height 112
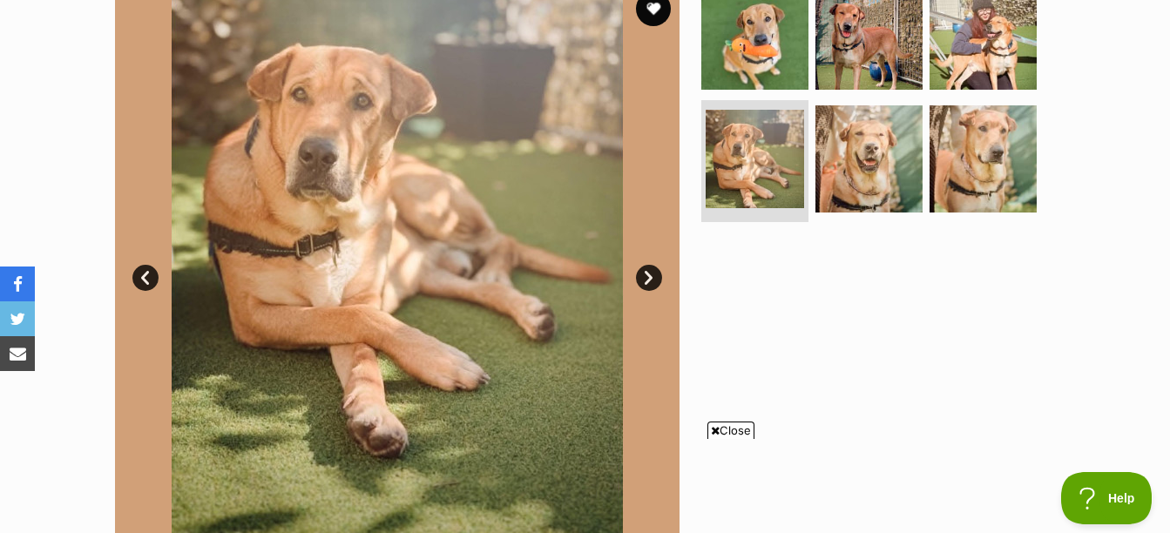
scroll to position [349, 0]
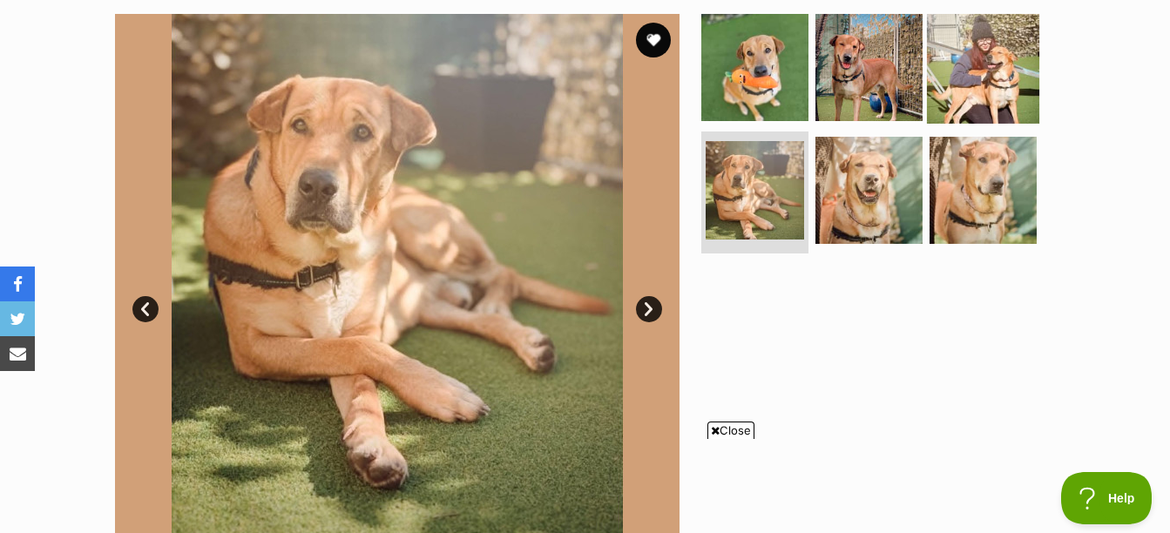
click at [991, 102] on img at bounding box center [983, 66] width 112 height 112
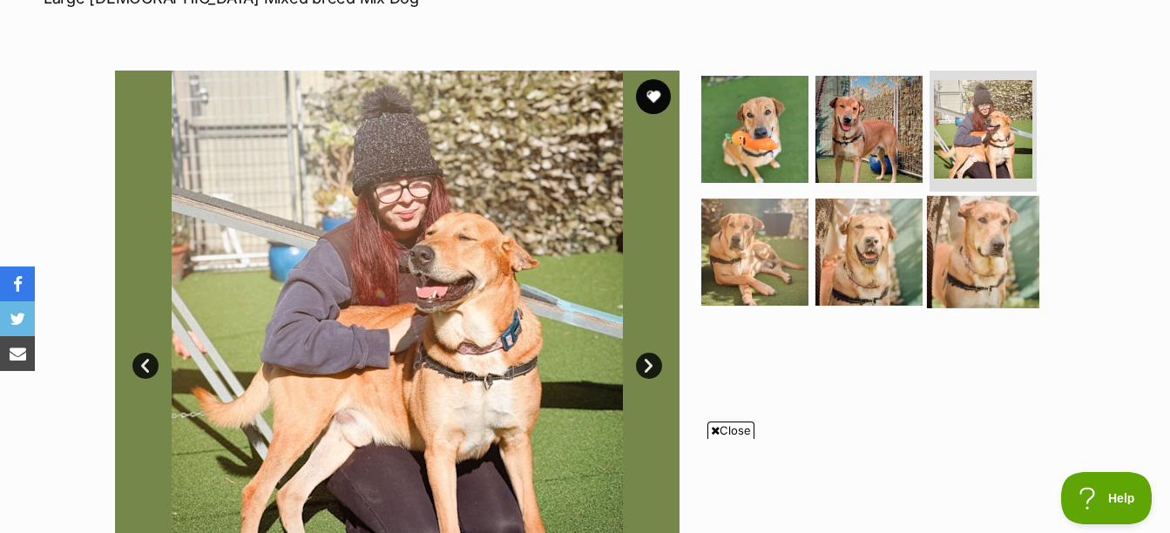
scroll to position [261, 0]
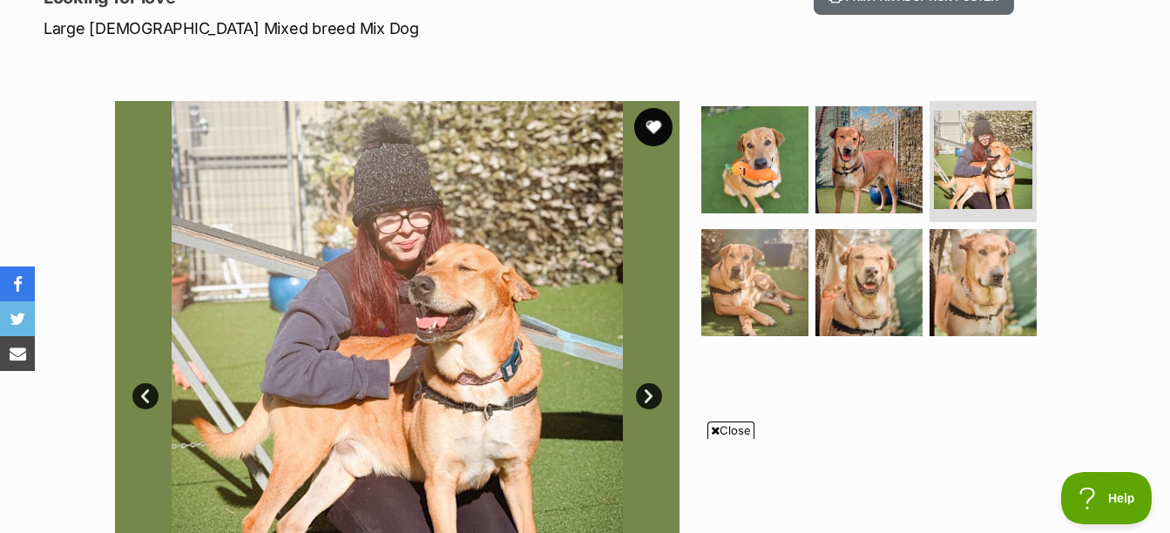
click at [661, 125] on button "favourite" at bounding box center [653, 127] width 38 height 38
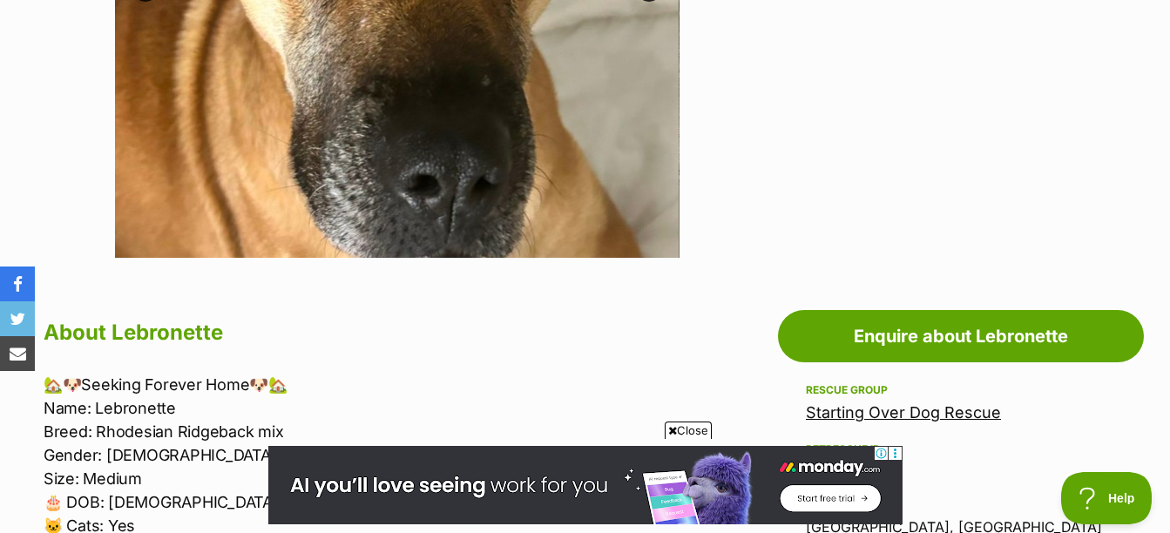
scroll to position [436, 0]
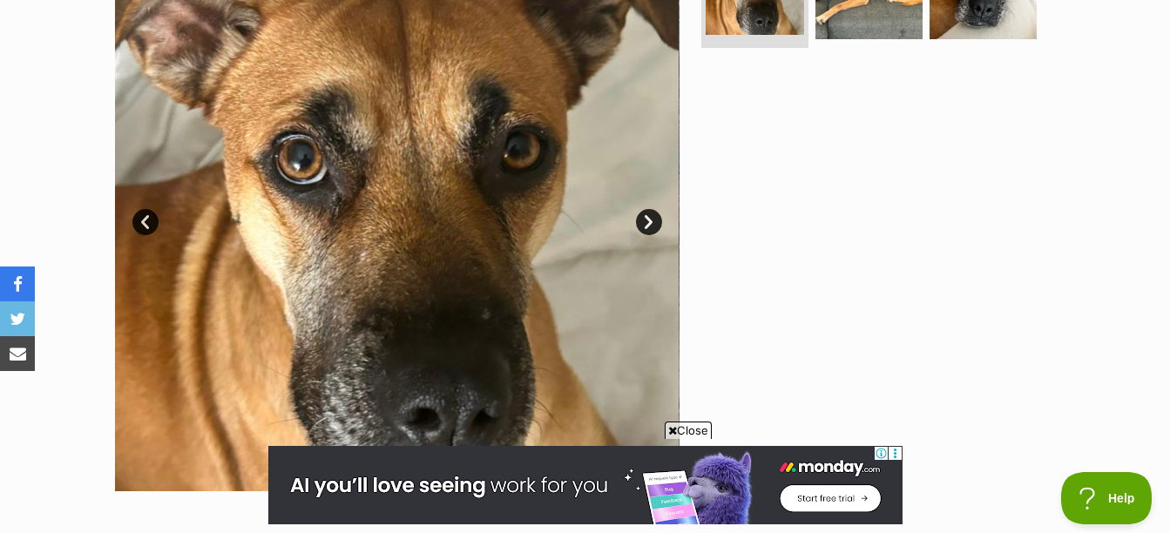
click at [643, 225] on link "Next" at bounding box center [649, 222] width 26 height 26
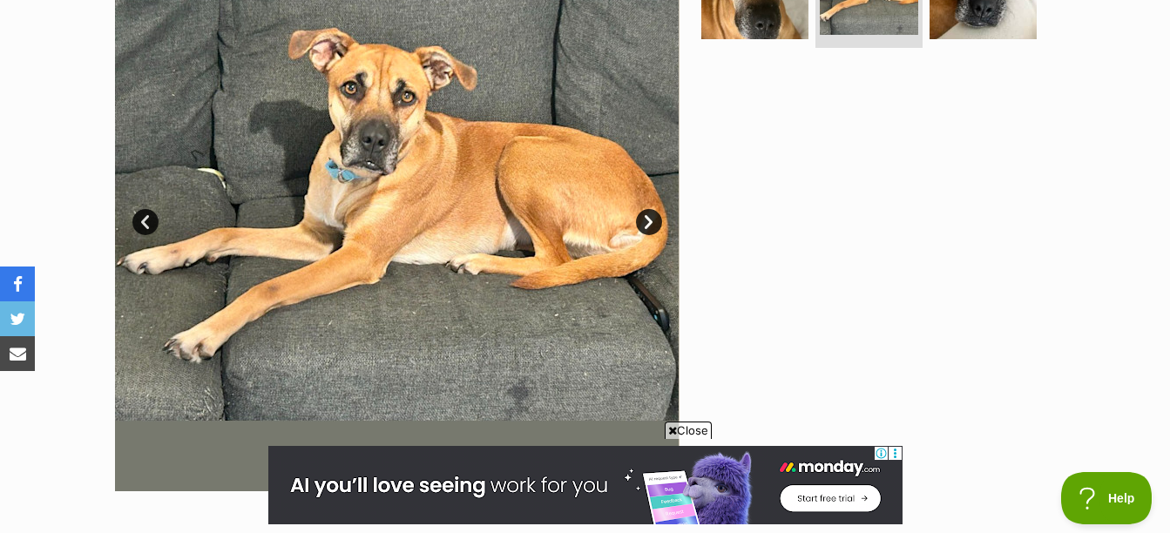
click at [643, 225] on link "Next" at bounding box center [649, 222] width 26 height 26
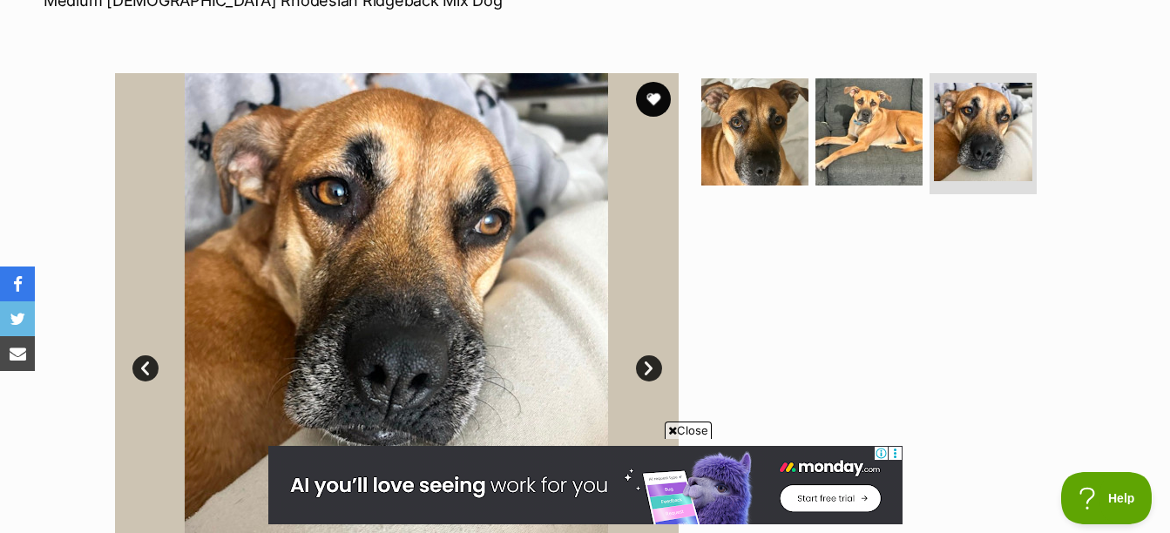
scroll to position [261, 0]
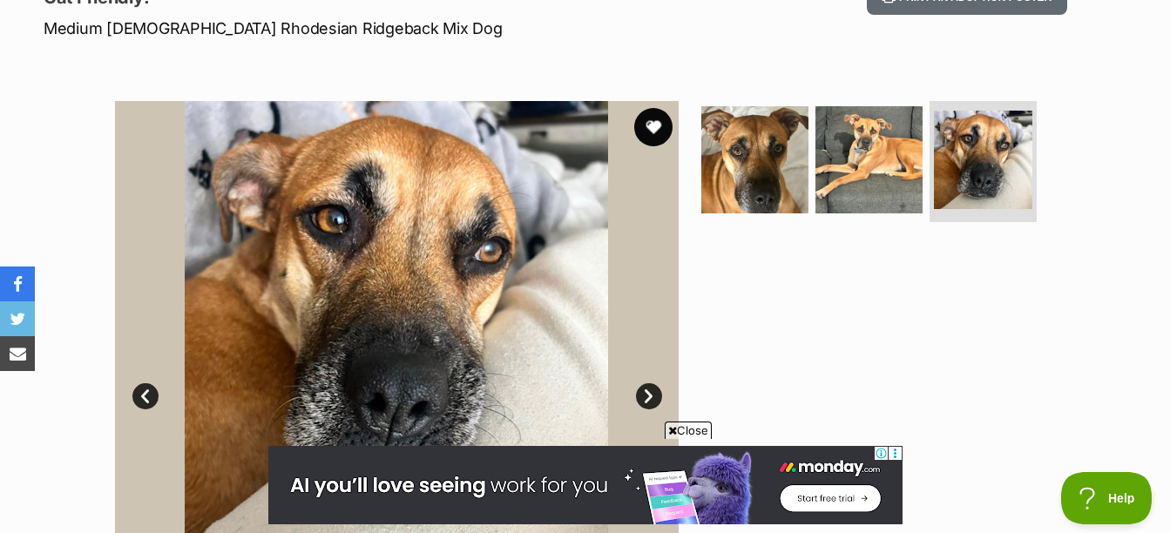
click at [656, 128] on button "favourite" at bounding box center [653, 127] width 38 height 38
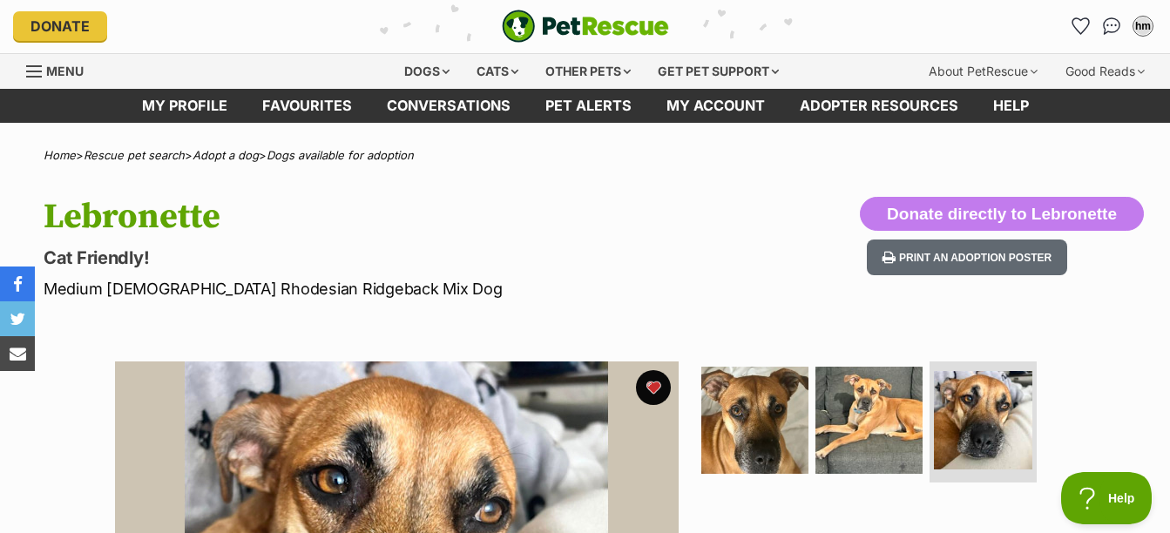
scroll to position [0, 0]
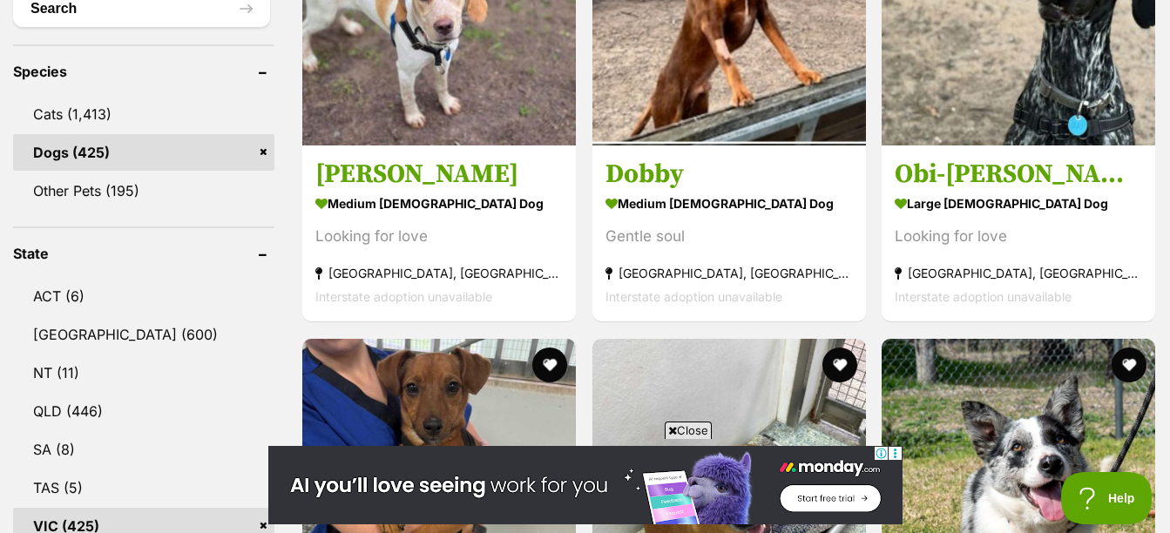
click at [687, 435] on span "Close" at bounding box center [688, 430] width 47 height 17
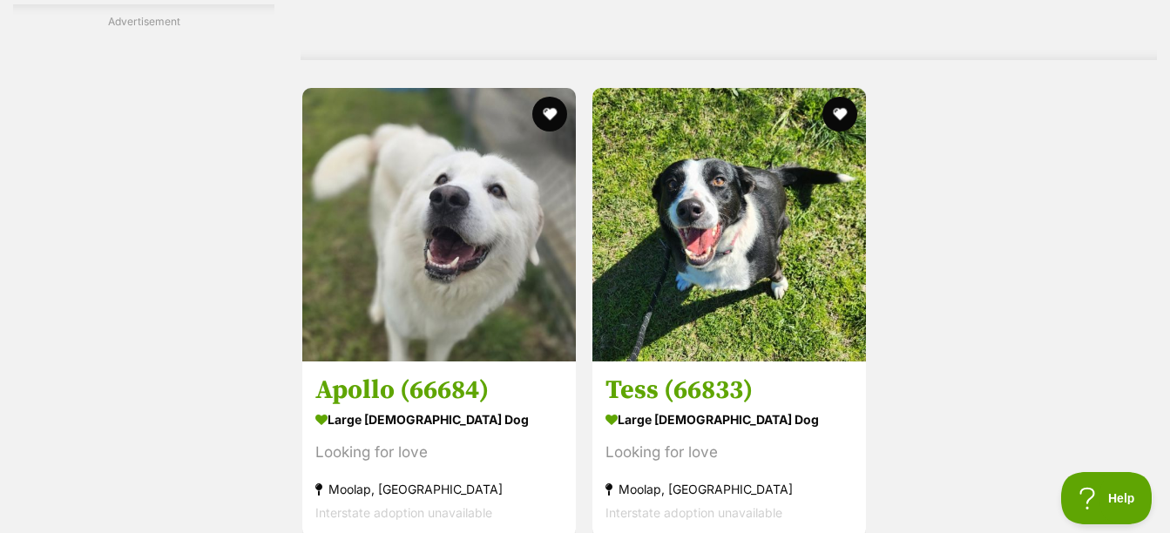
scroll to position [4183, 0]
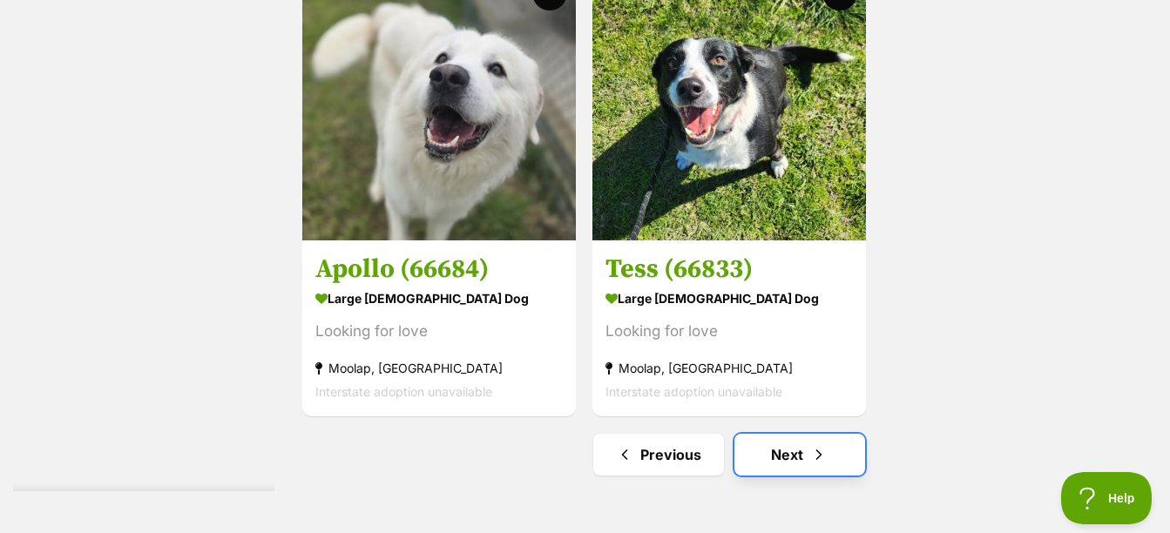
click at [811, 457] on span "Next page" at bounding box center [818, 454] width 17 height 21
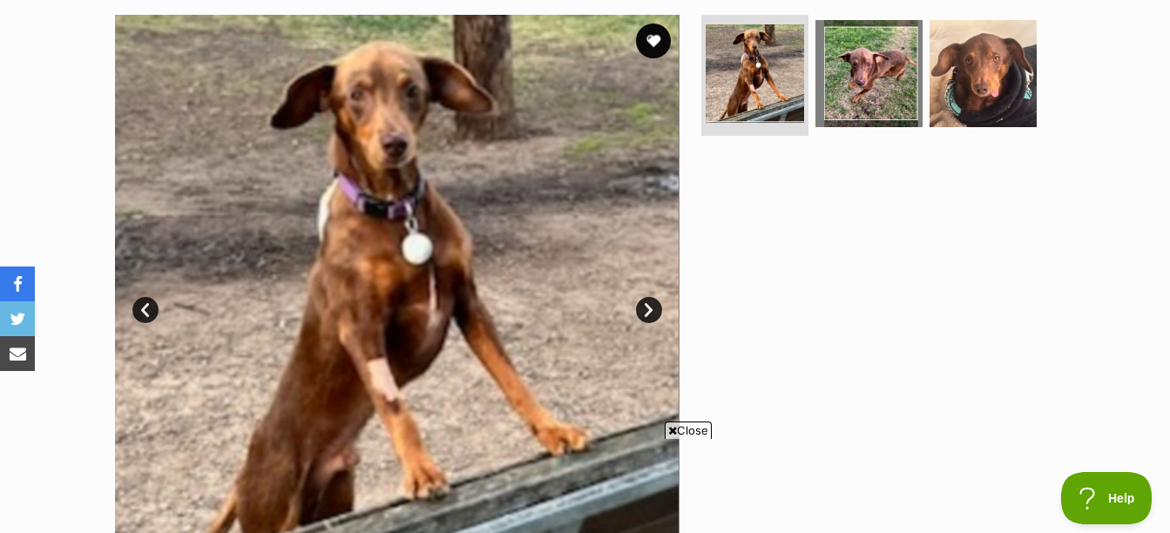
scroll to position [349, 0]
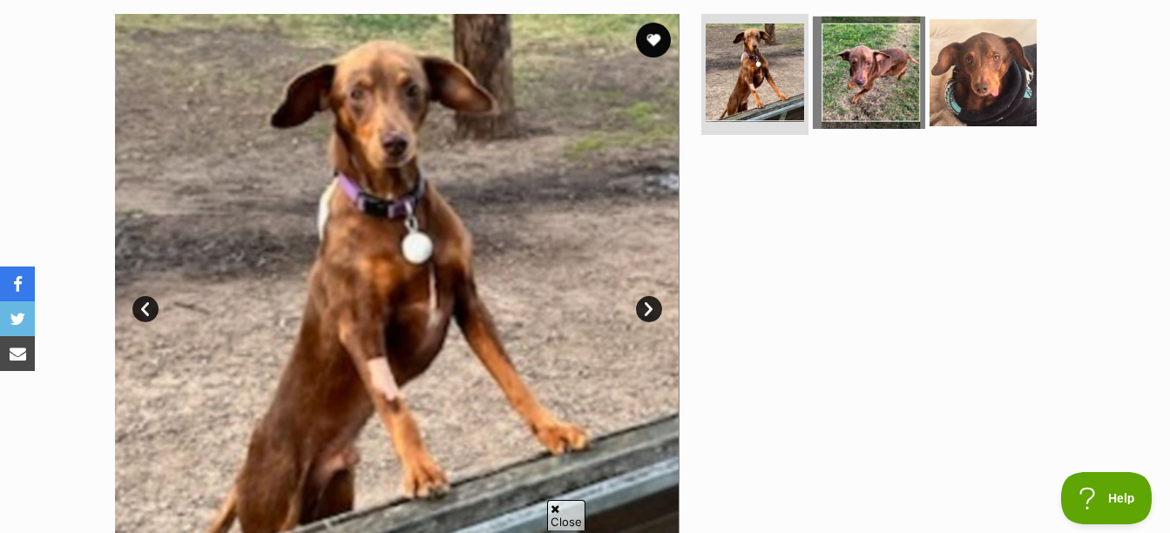
click at [894, 119] on img at bounding box center [869, 72] width 112 height 112
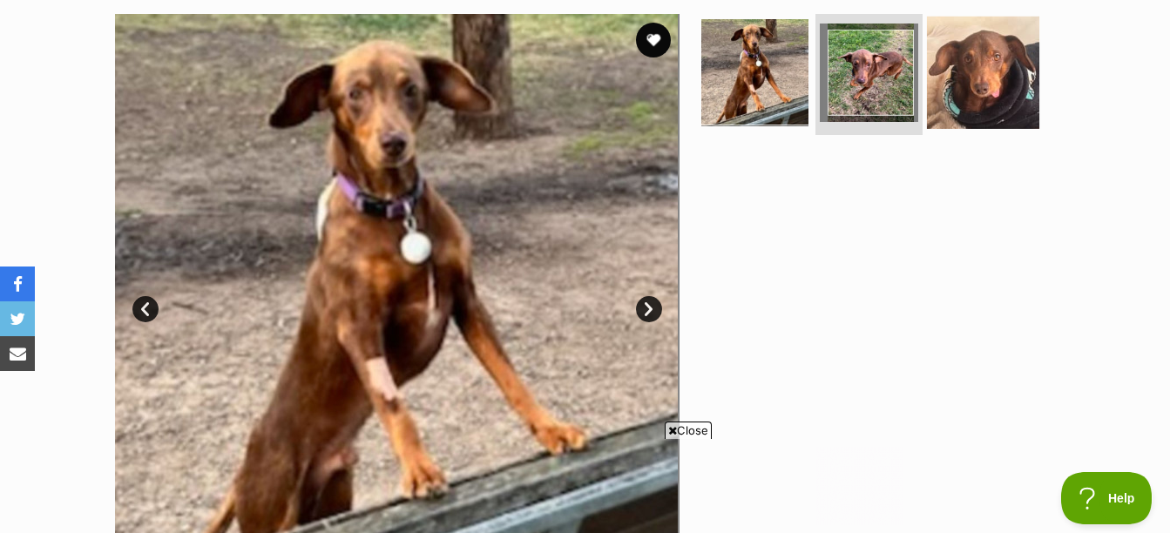
scroll to position [0, 0]
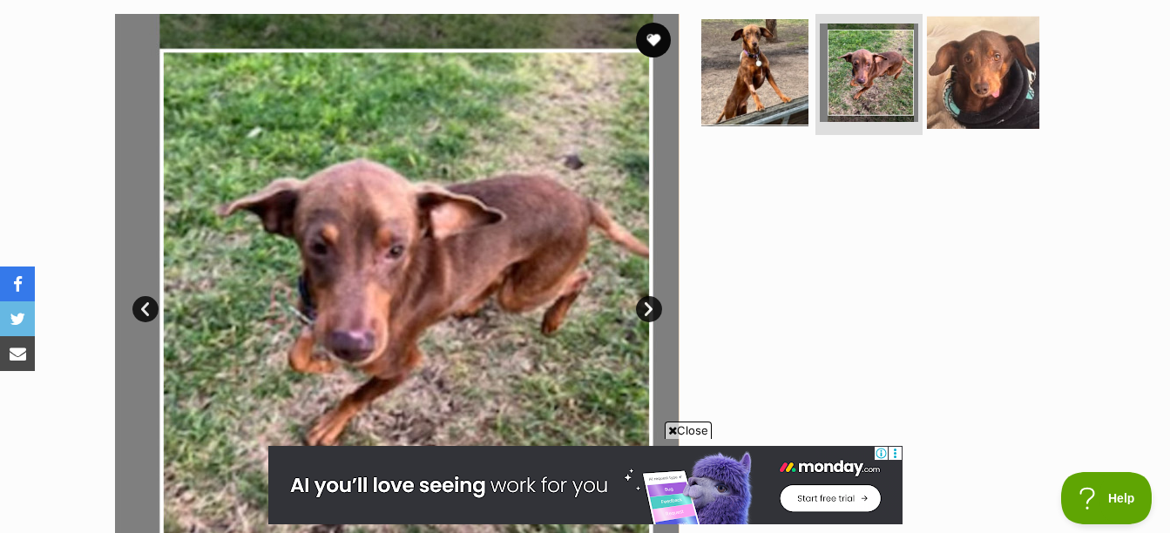
click at [1000, 105] on img at bounding box center [983, 72] width 112 height 112
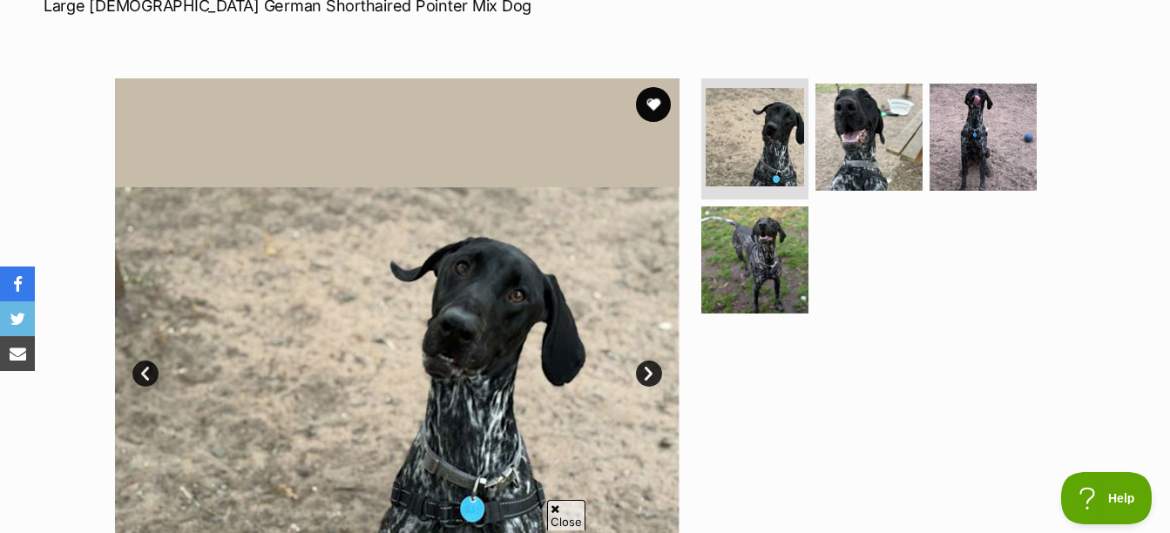
scroll to position [349, 0]
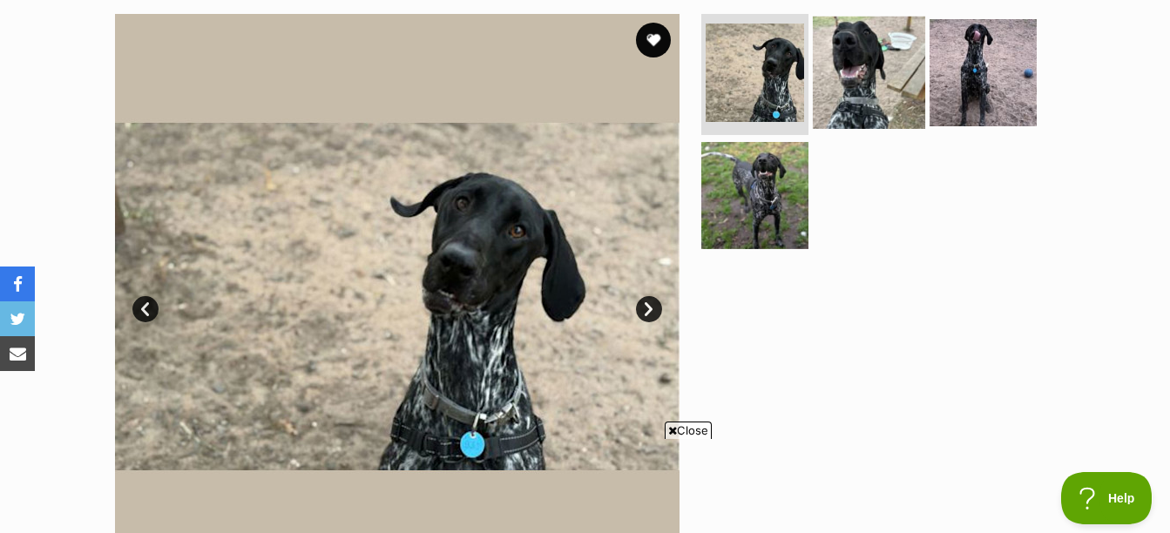
click at [850, 100] on img at bounding box center [869, 72] width 112 height 112
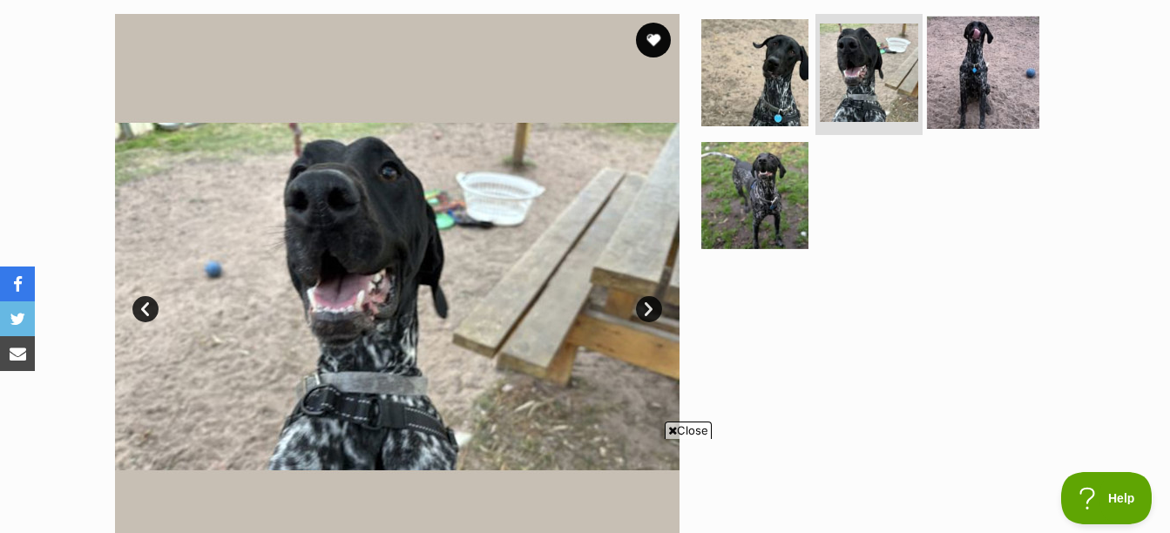
click at [983, 112] on img at bounding box center [983, 72] width 112 height 112
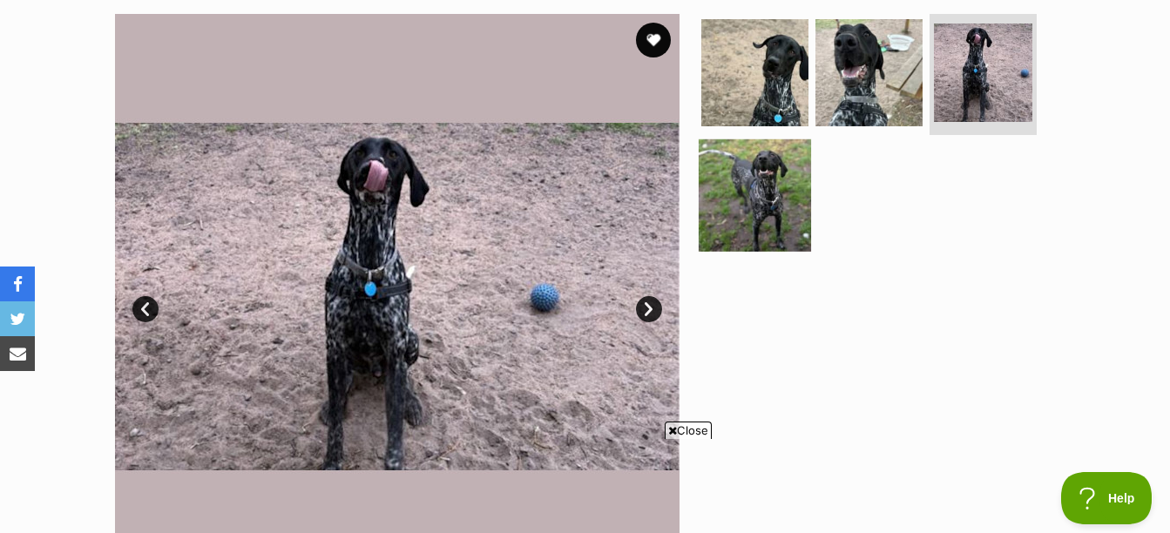
click at [754, 196] on img at bounding box center [755, 195] width 112 height 112
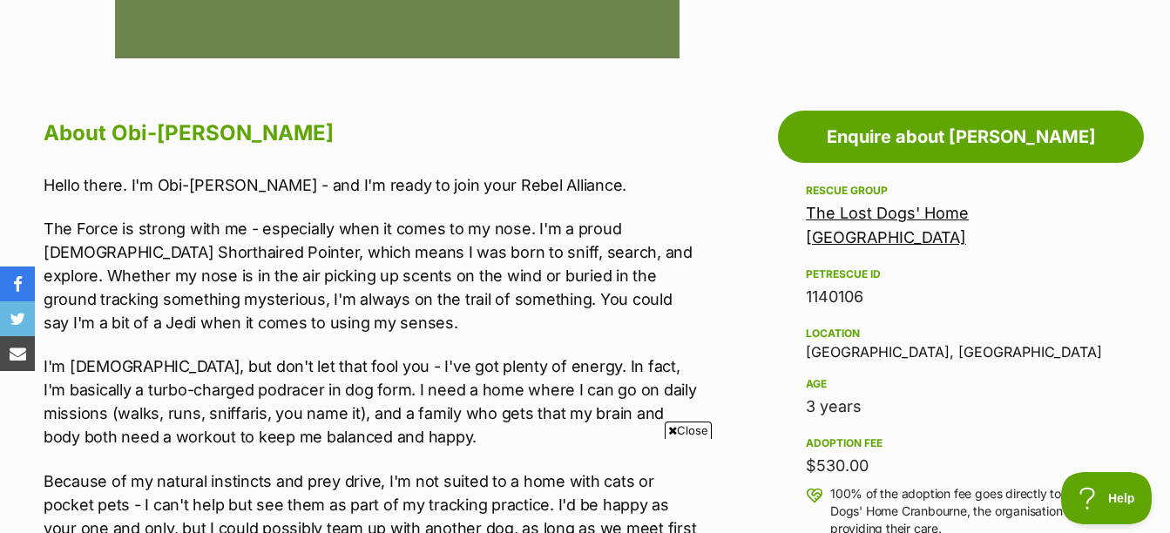
scroll to position [523, 0]
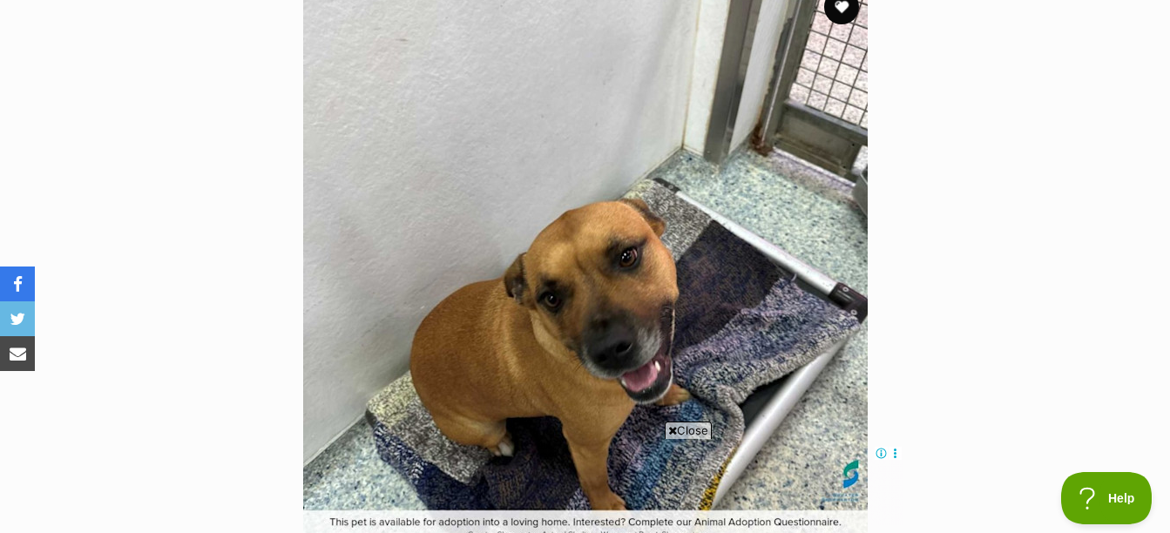
scroll to position [349, 0]
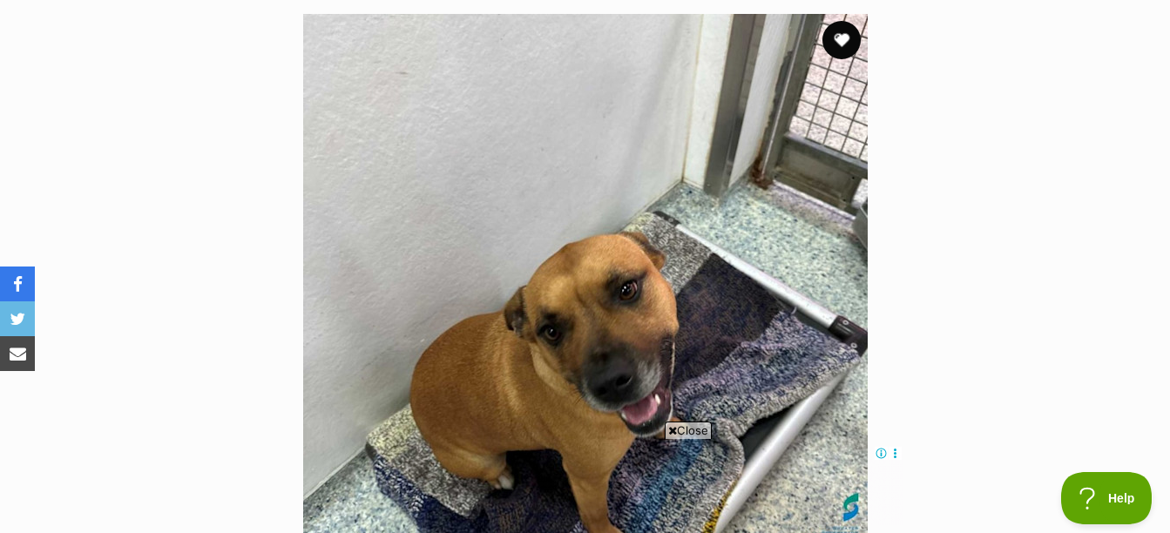
click at [853, 37] on button "favourite" at bounding box center [842, 40] width 38 height 38
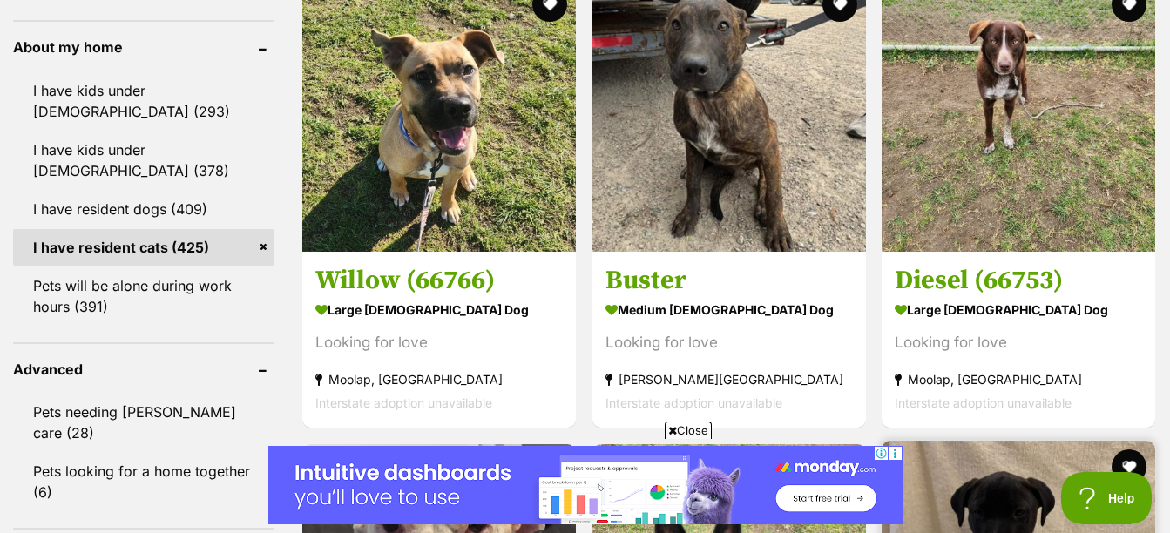
scroll to position [2091, 0]
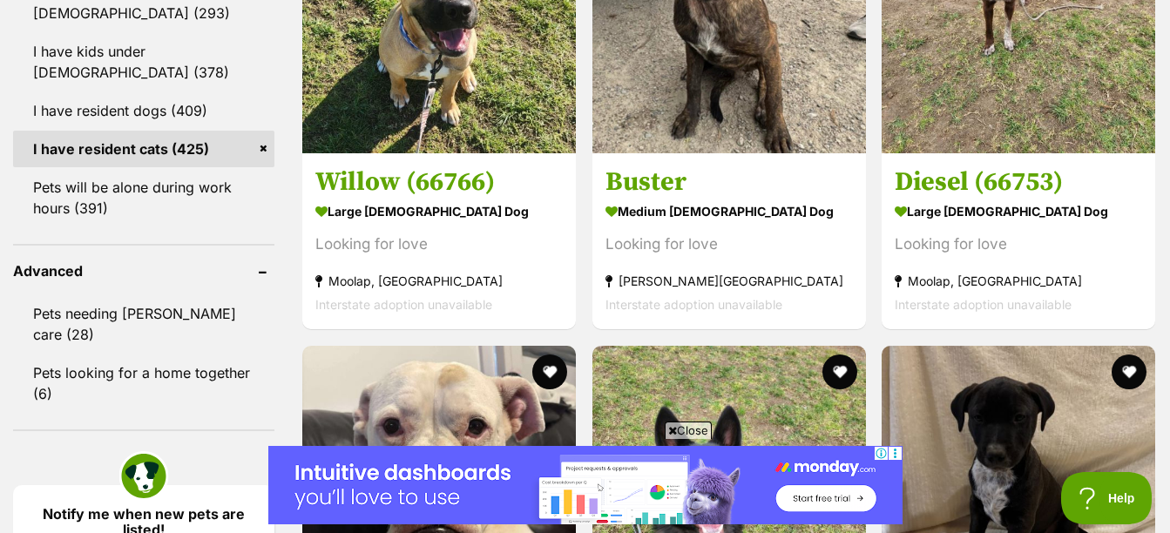
click at [695, 426] on span "Close" at bounding box center [688, 430] width 47 height 17
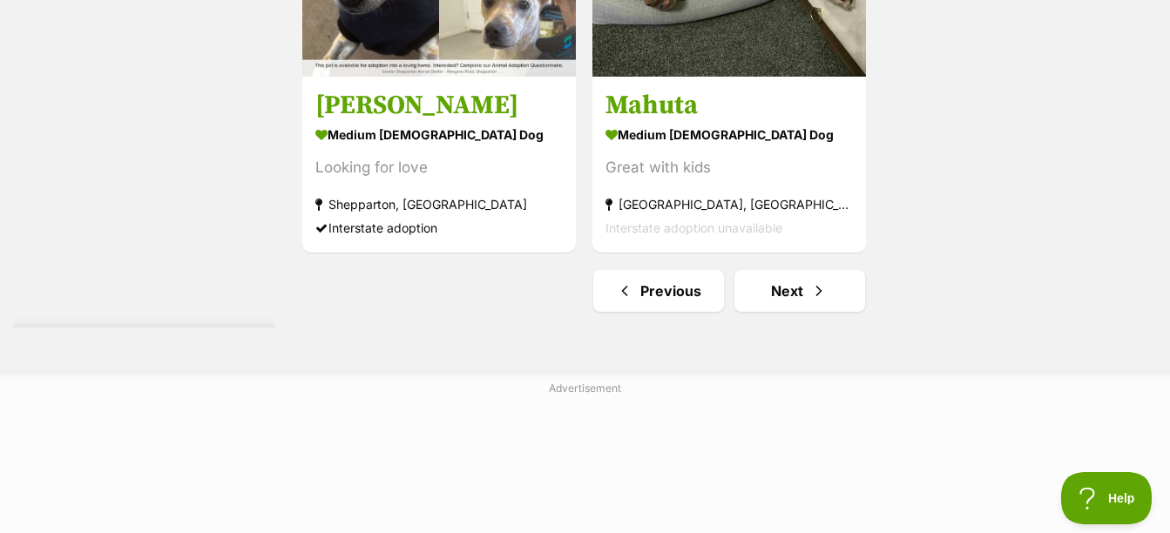
scroll to position [4531, 0]
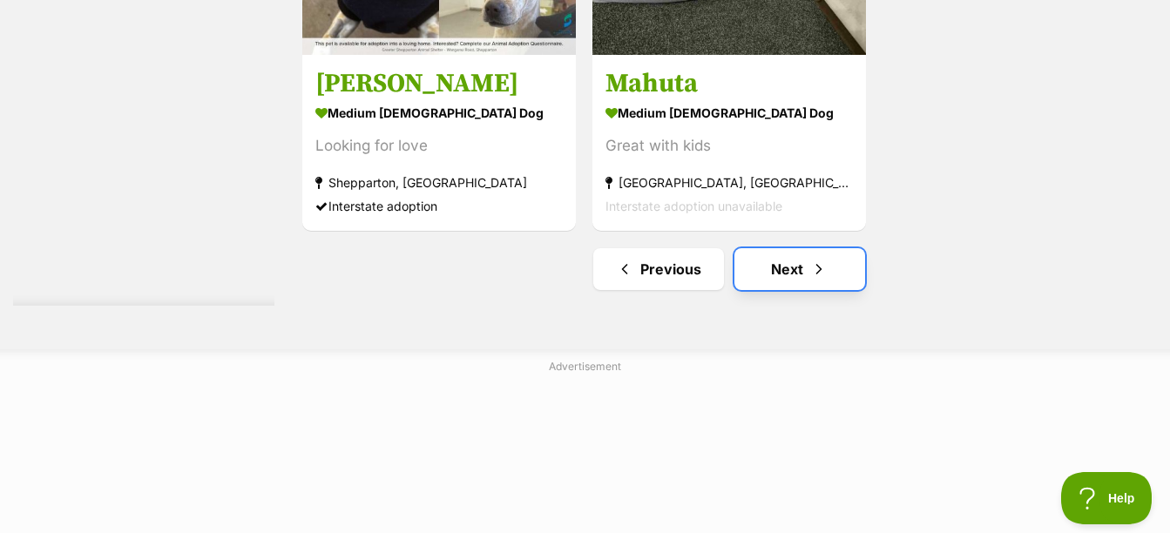
click at [850, 268] on link "Next" at bounding box center [800, 269] width 131 height 42
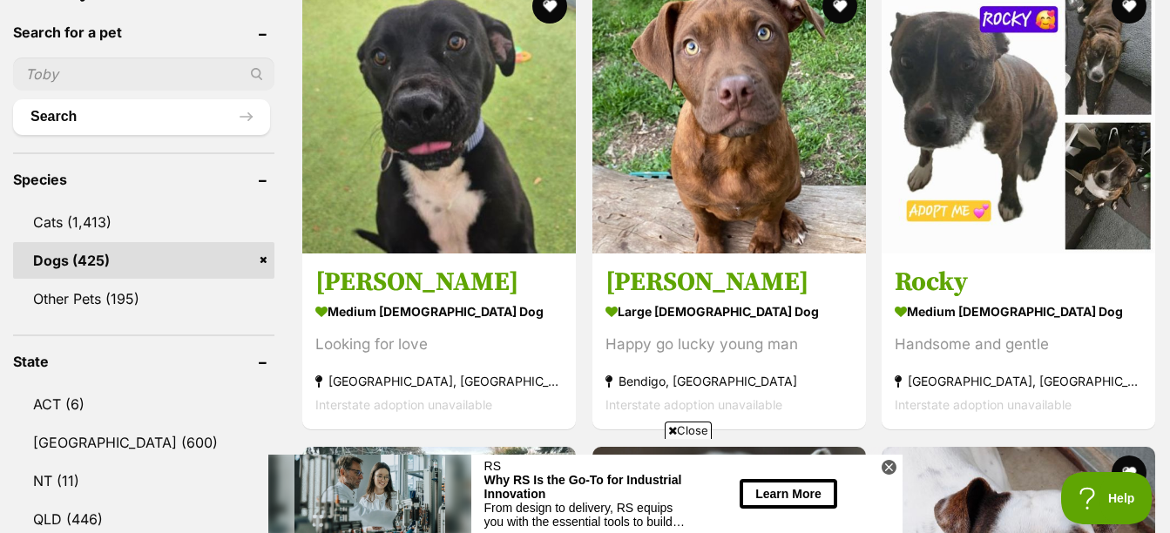
scroll to position [610, 0]
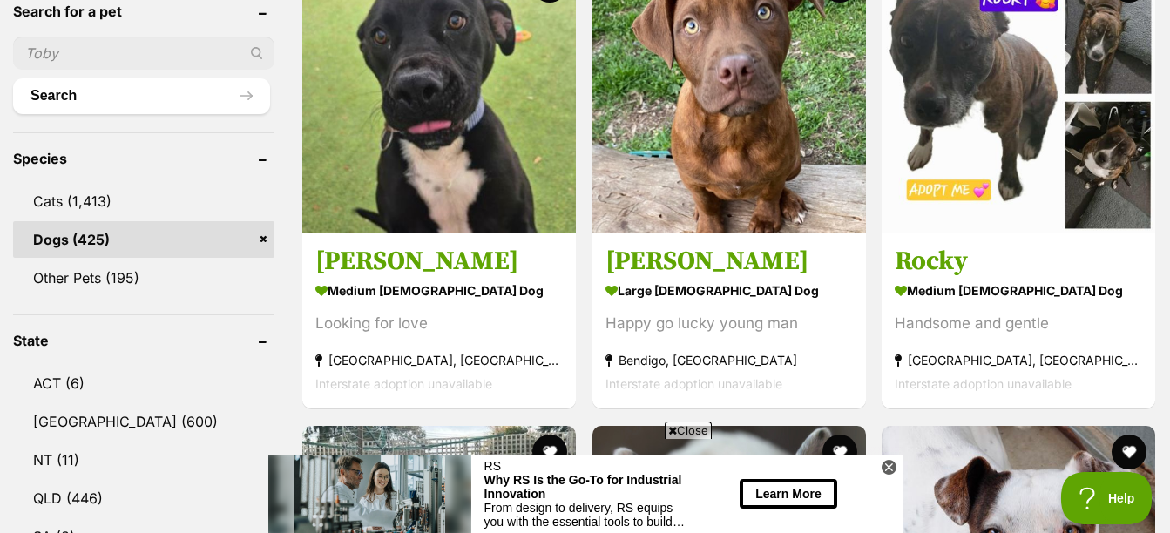
click at [701, 430] on span "Close" at bounding box center [688, 430] width 47 height 17
click at [891, 464] on icon at bounding box center [889, 467] width 15 height 15
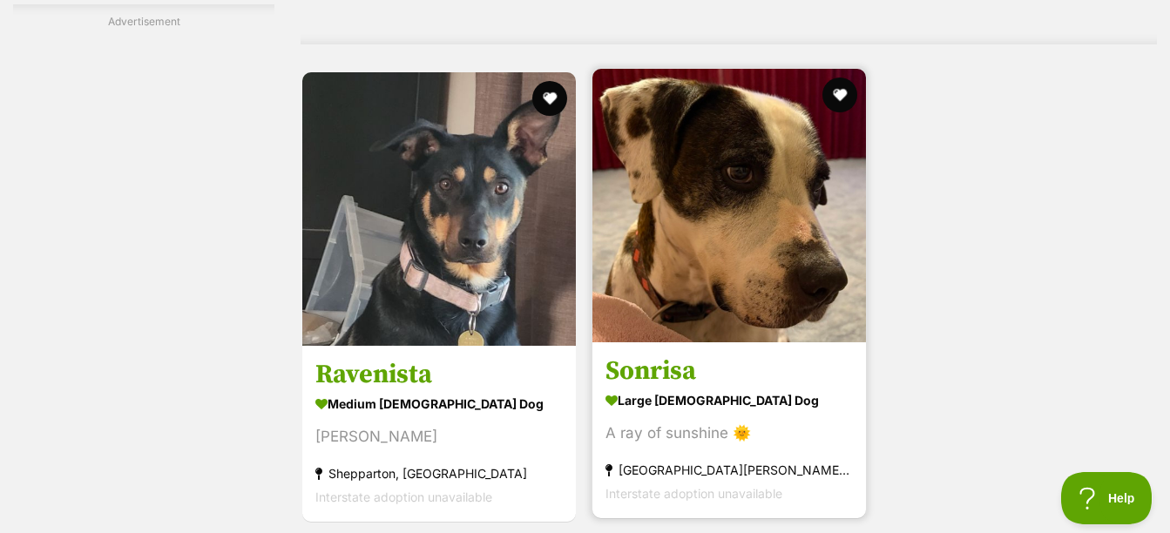
scroll to position [4183, 0]
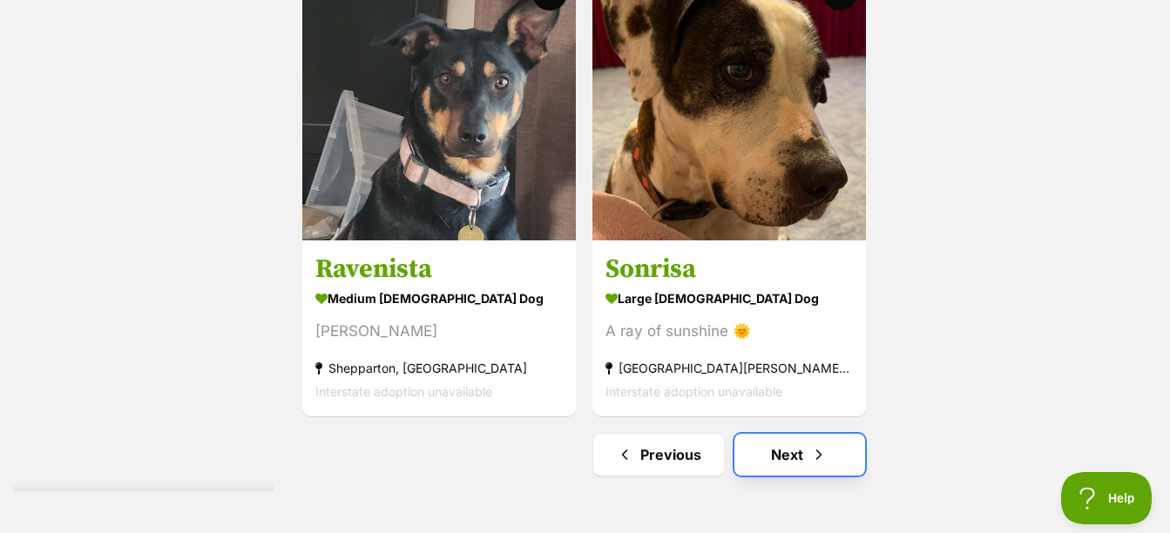
click at [783, 456] on link "Next" at bounding box center [800, 455] width 131 height 42
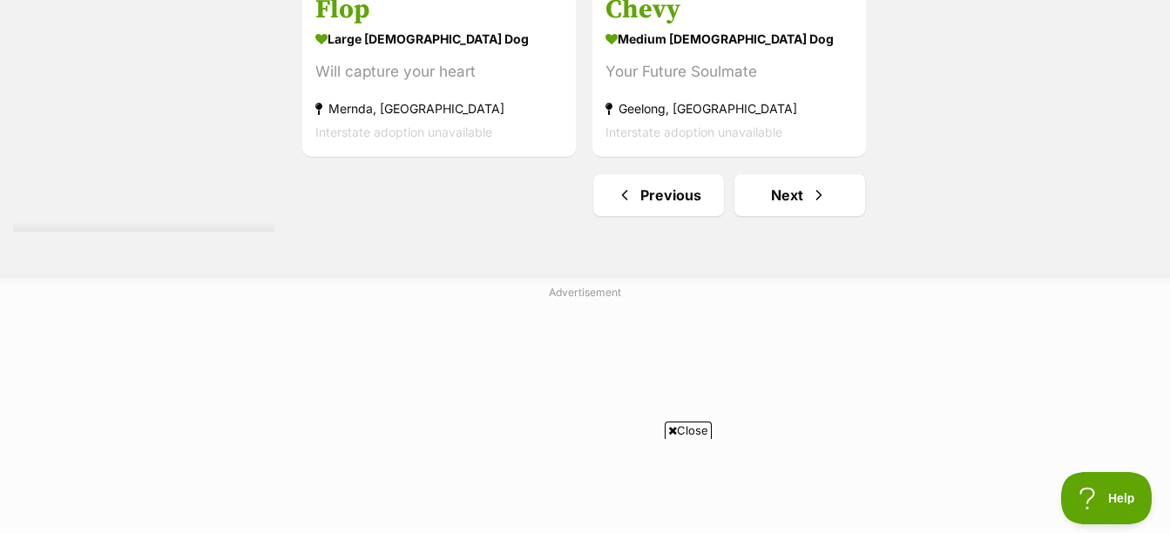
scroll to position [4444, 0]
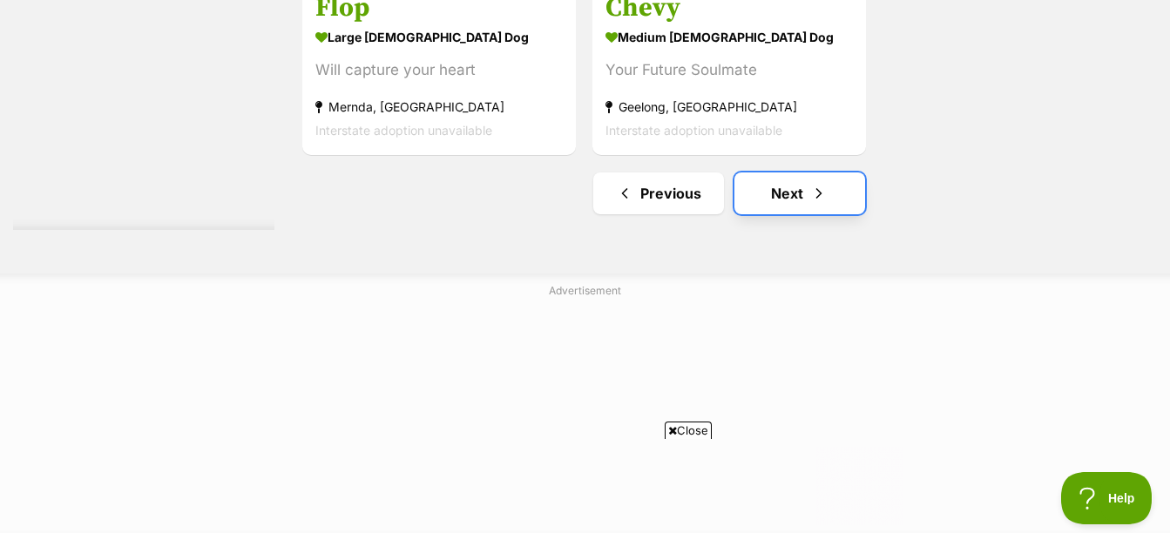
click at [813, 211] on link "Next" at bounding box center [800, 194] width 131 height 42
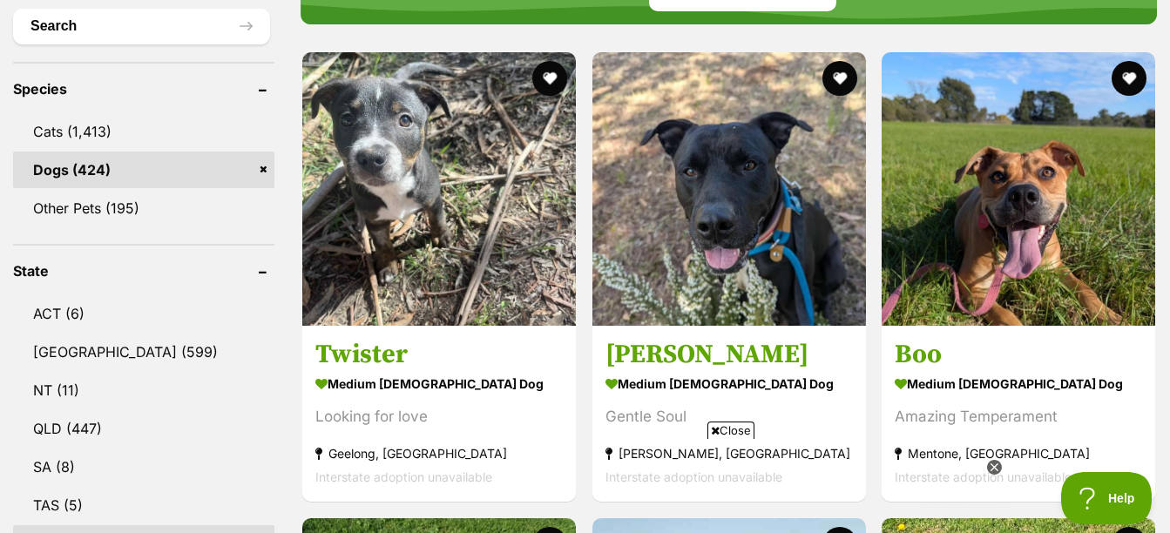
scroll to position [784, 0]
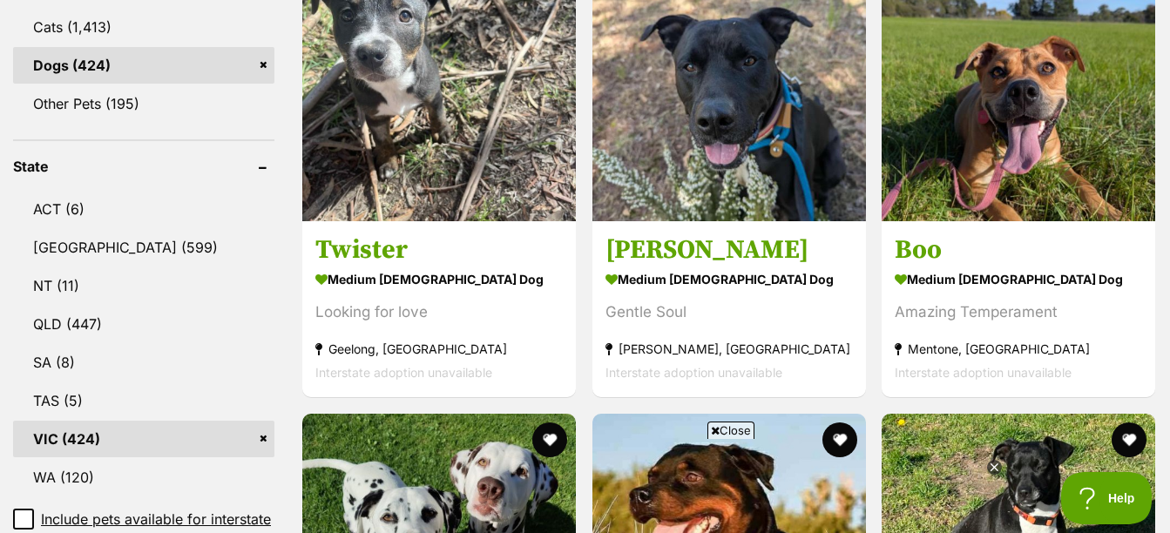
click at [720, 430] on span "Close" at bounding box center [731, 430] width 47 height 17
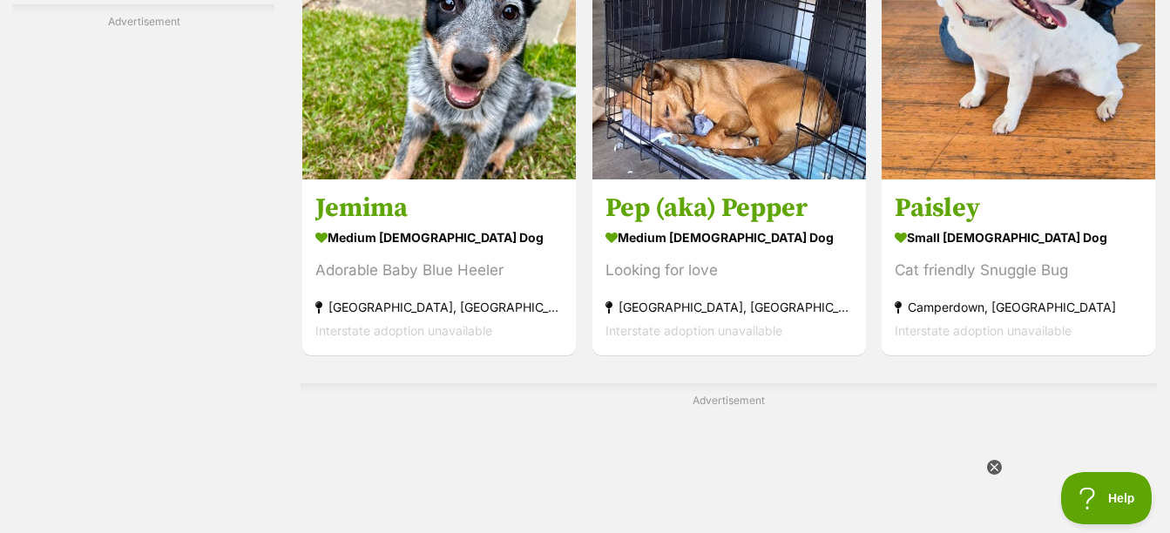
scroll to position [3660, 0]
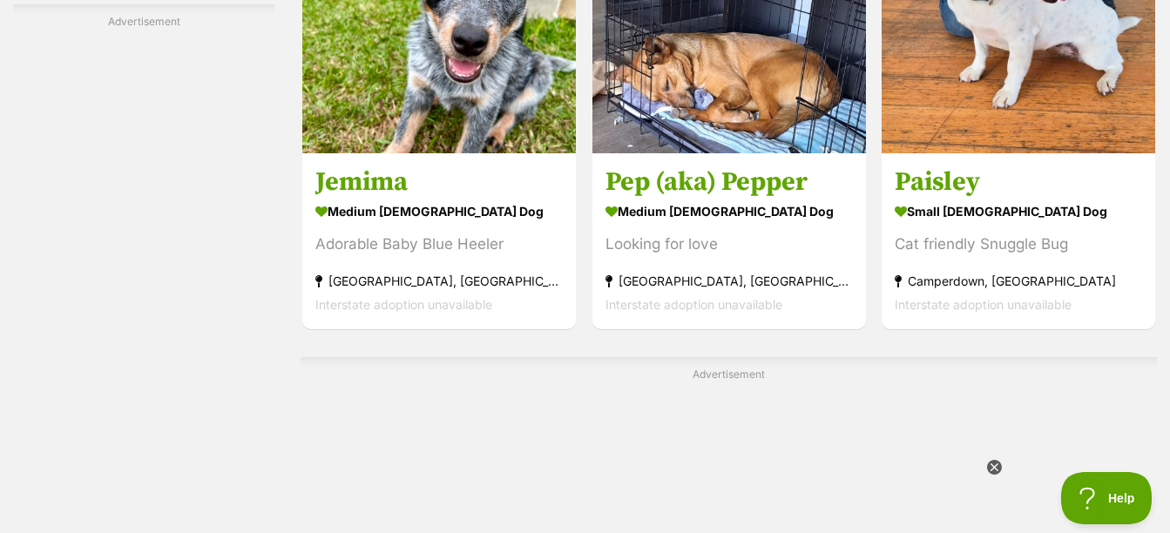
click at [993, 469] on icon at bounding box center [994, 467] width 6 height 6
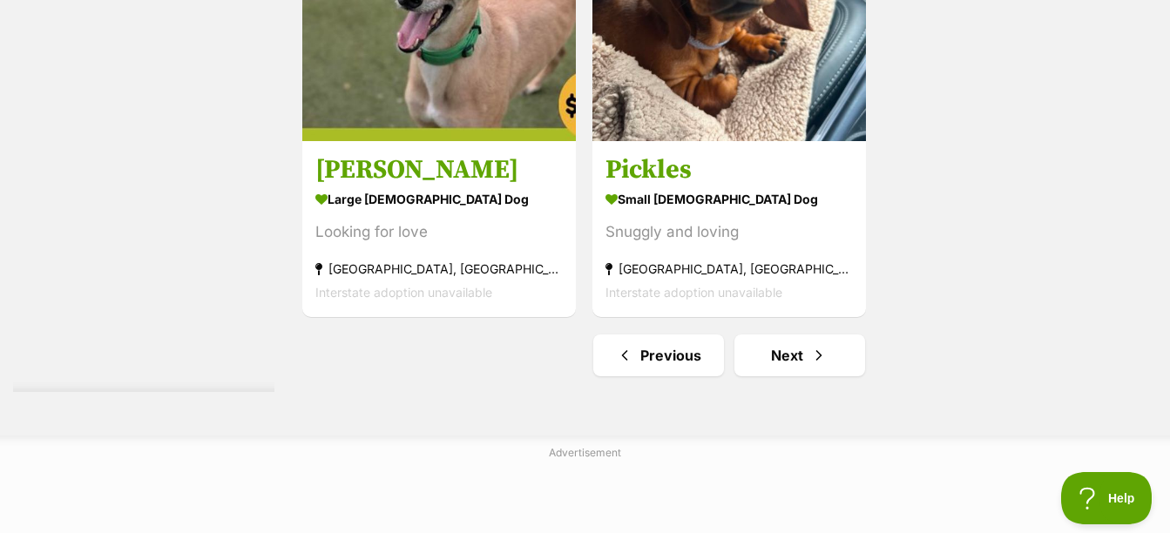
scroll to position [4618, 0]
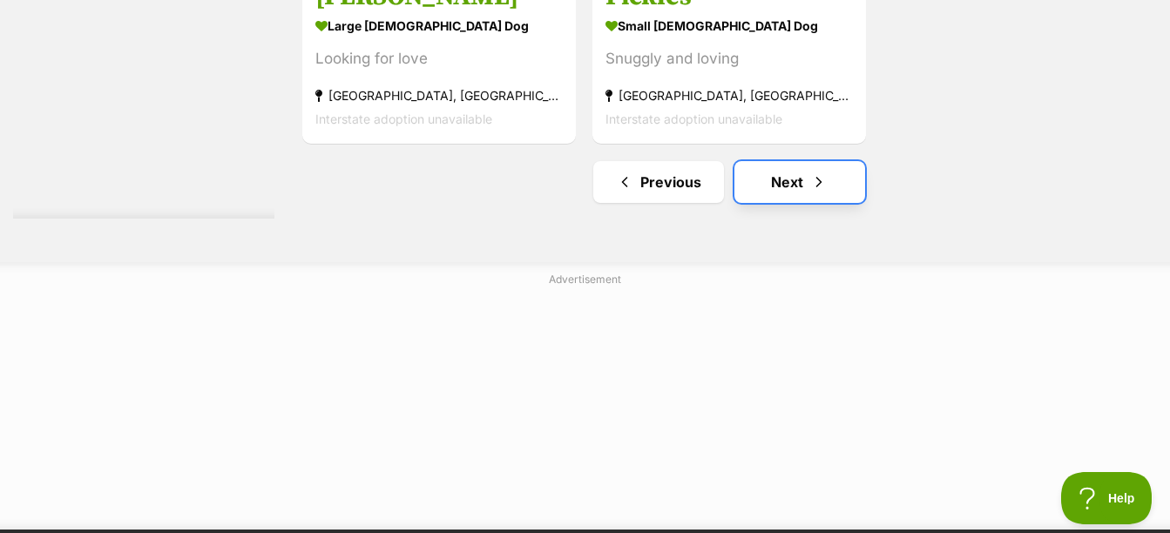
click at [783, 194] on link "Next" at bounding box center [800, 182] width 131 height 42
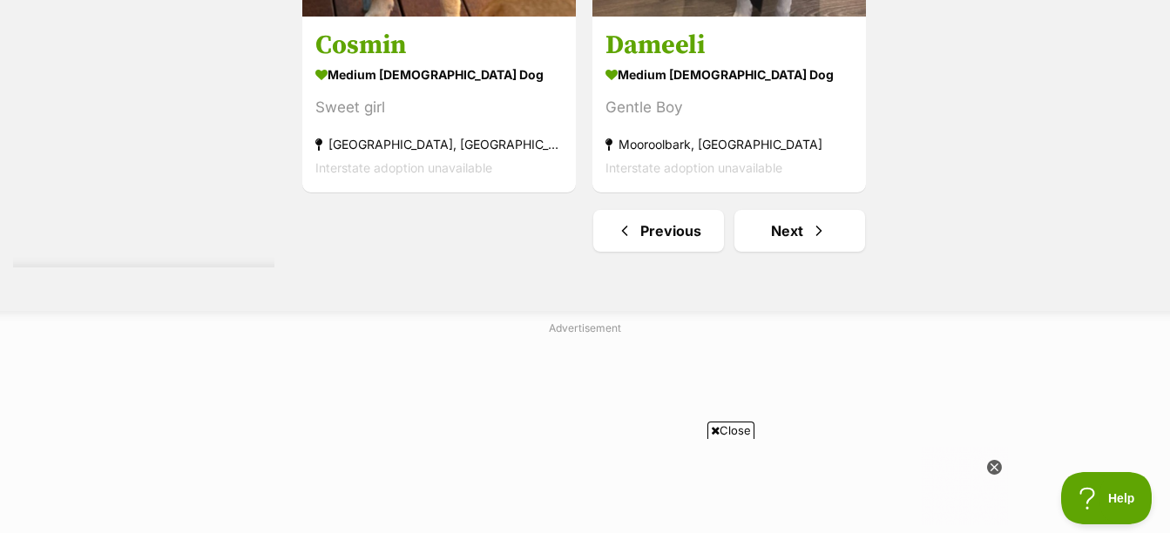
scroll to position [4357, 0]
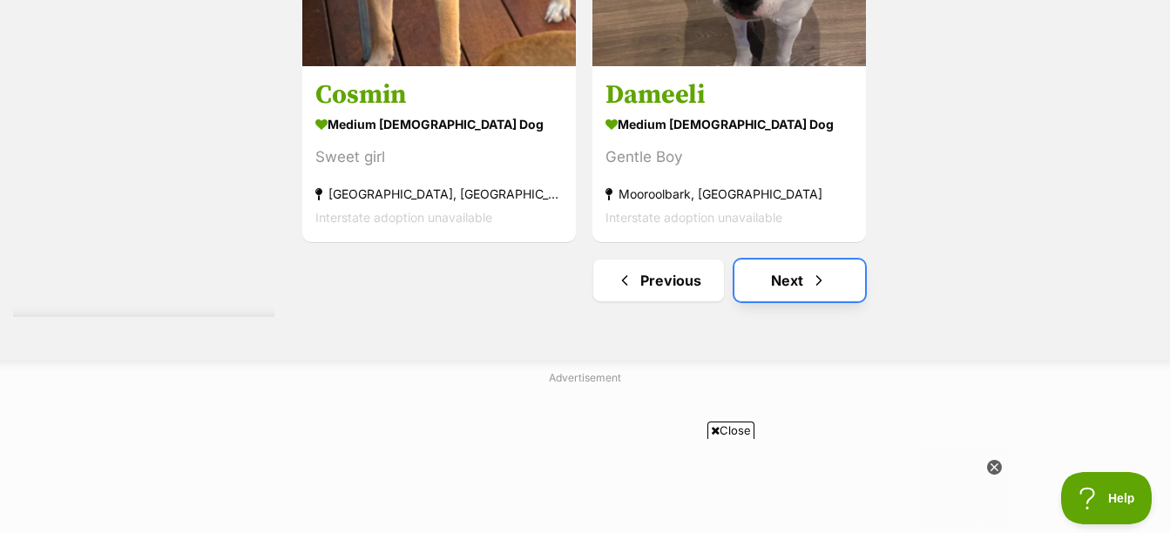
click at [856, 277] on link "Next" at bounding box center [800, 281] width 131 height 42
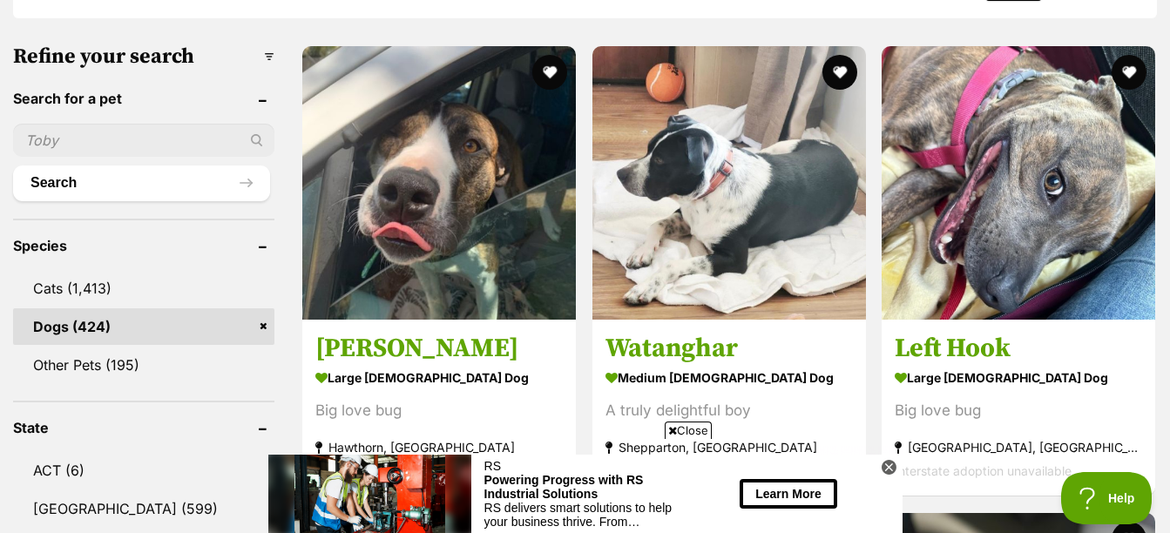
click at [888, 465] on icon at bounding box center [889, 467] width 15 height 15
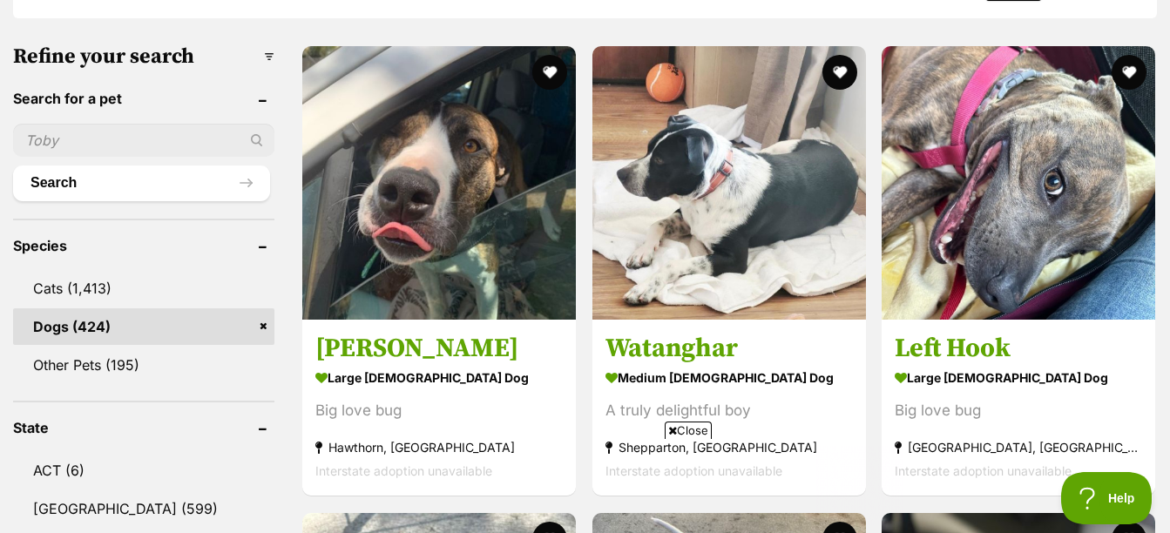
click at [677, 427] on span "Close" at bounding box center [688, 430] width 47 height 17
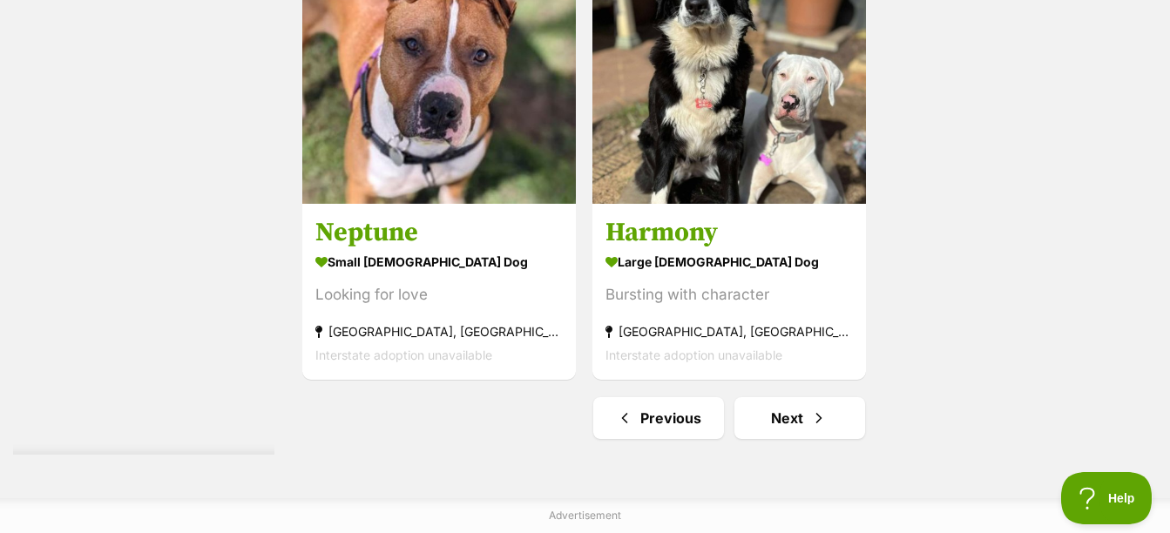
scroll to position [4270, 0]
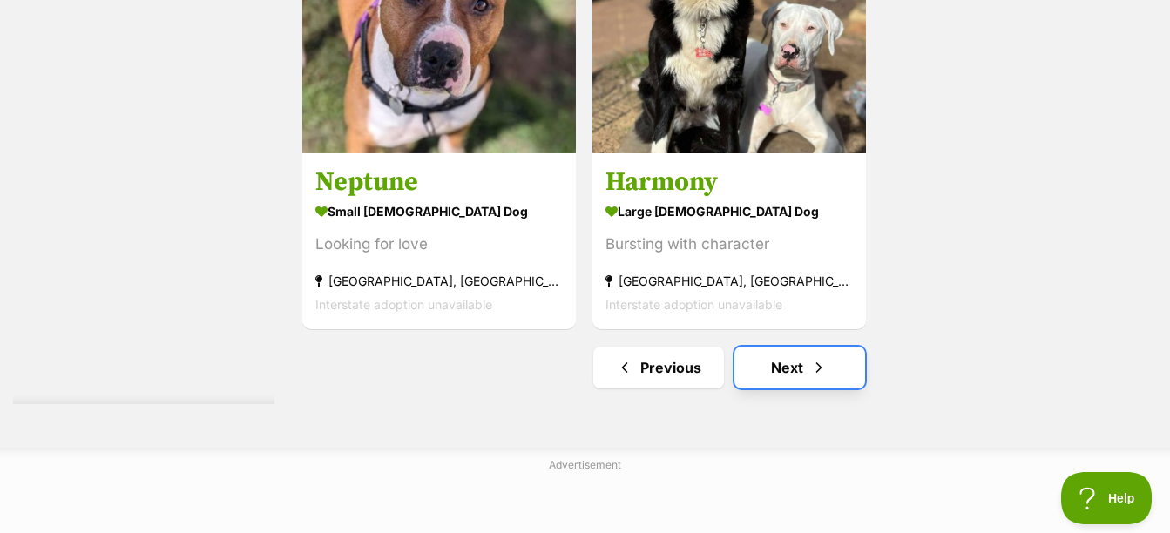
click at [816, 363] on span "Next page" at bounding box center [818, 367] width 17 height 21
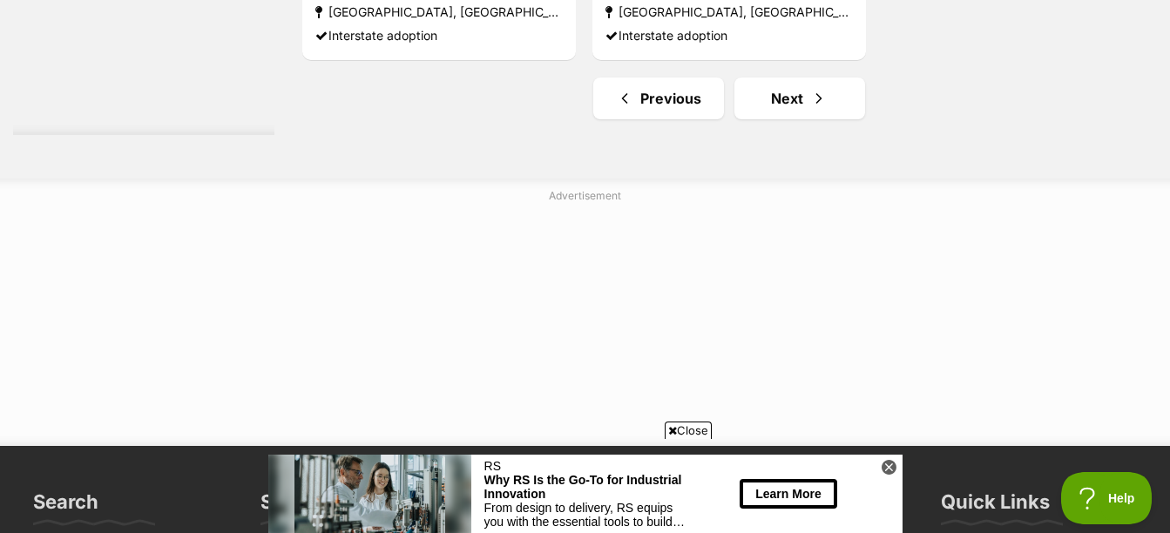
scroll to position [4618, 0]
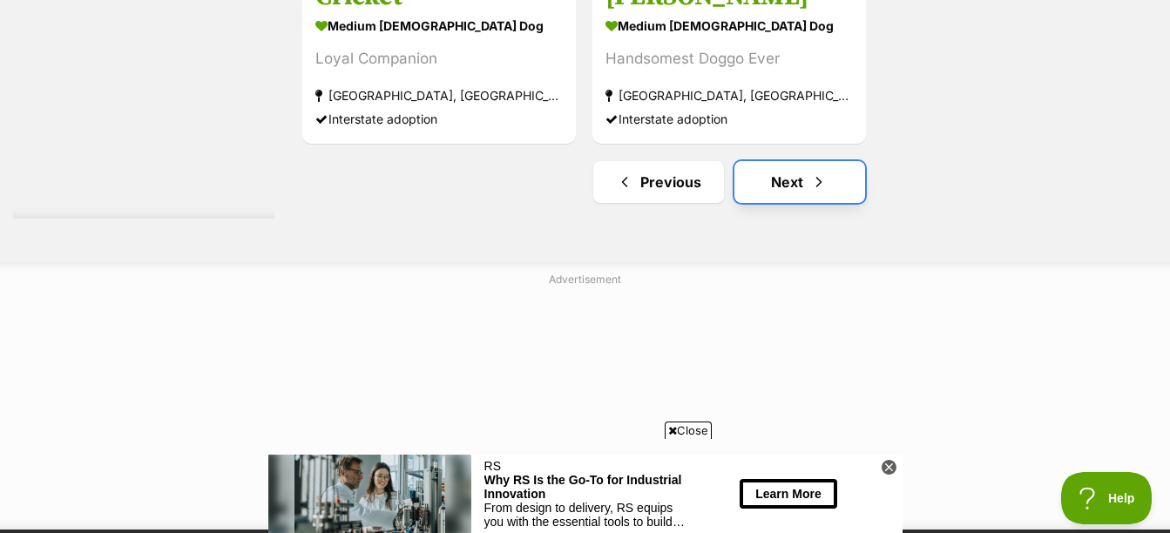
click at [805, 176] on link "Next" at bounding box center [800, 182] width 131 height 42
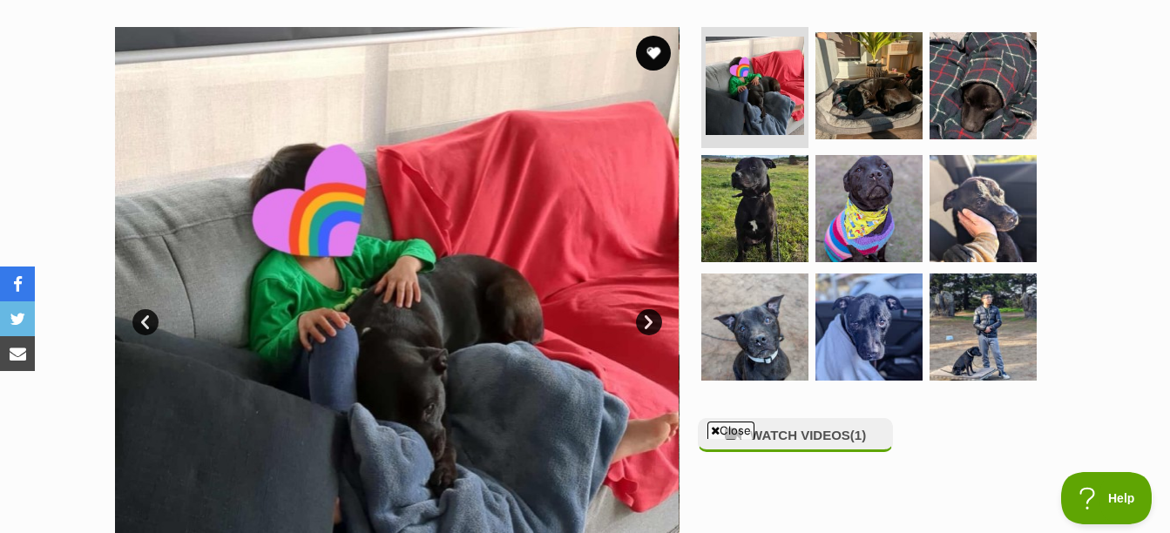
scroll to position [349, 0]
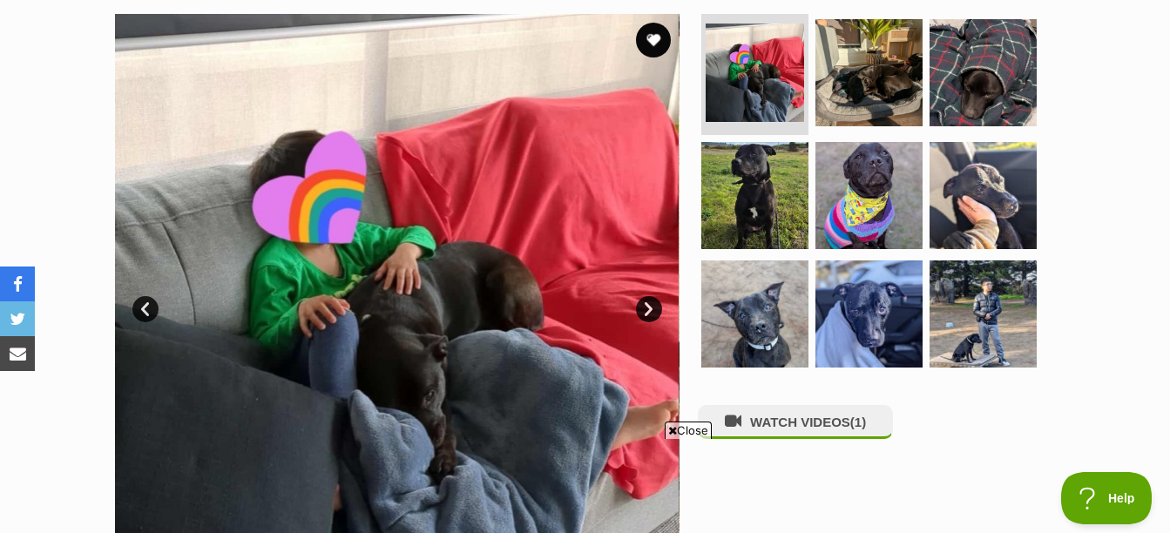
click at [647, 313] on link "Next" at bounding box center [649, 309] width 26 height 26
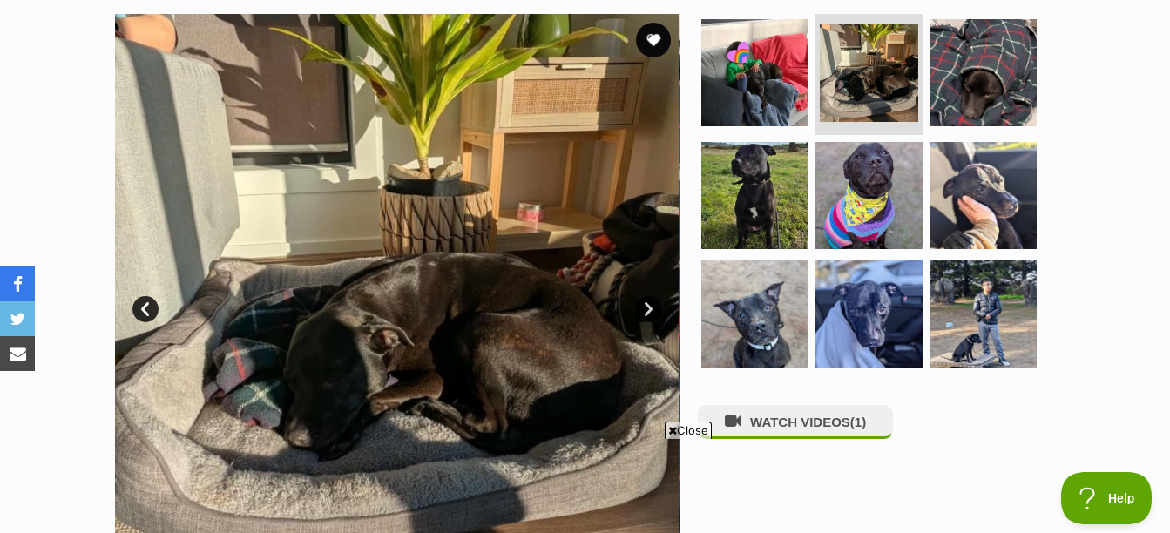
click at [647, 313] on link "Next" at bounding box center [649, 309] width 26 height 26
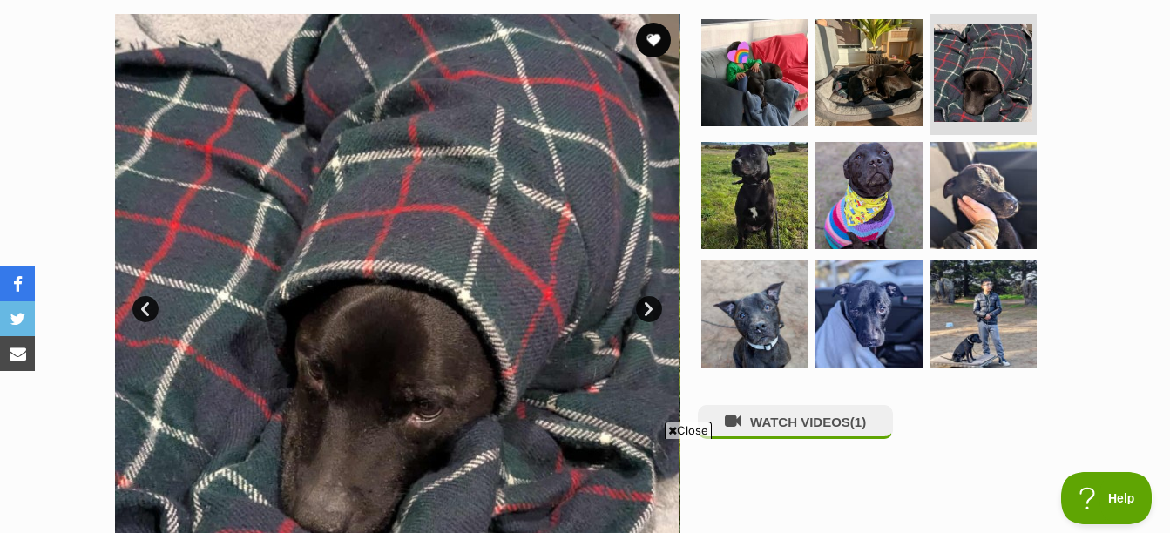
click at [647, 313] on link "Next" at bounding box center [649, 309] width 26 height 26
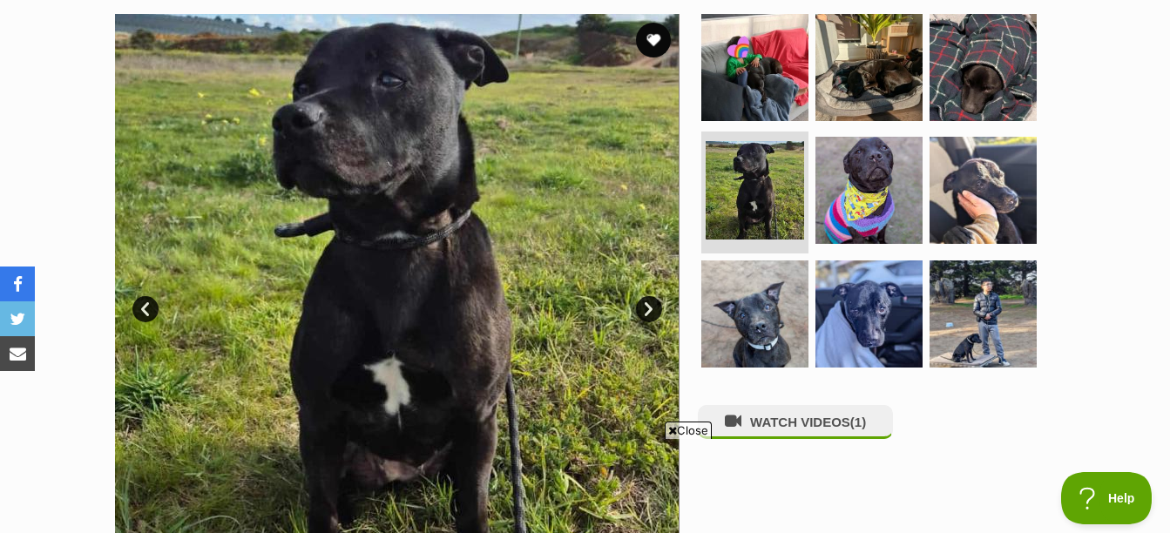
click at [647, 313] on link "Next" at bounding box center [649, 309] width 26 height 26
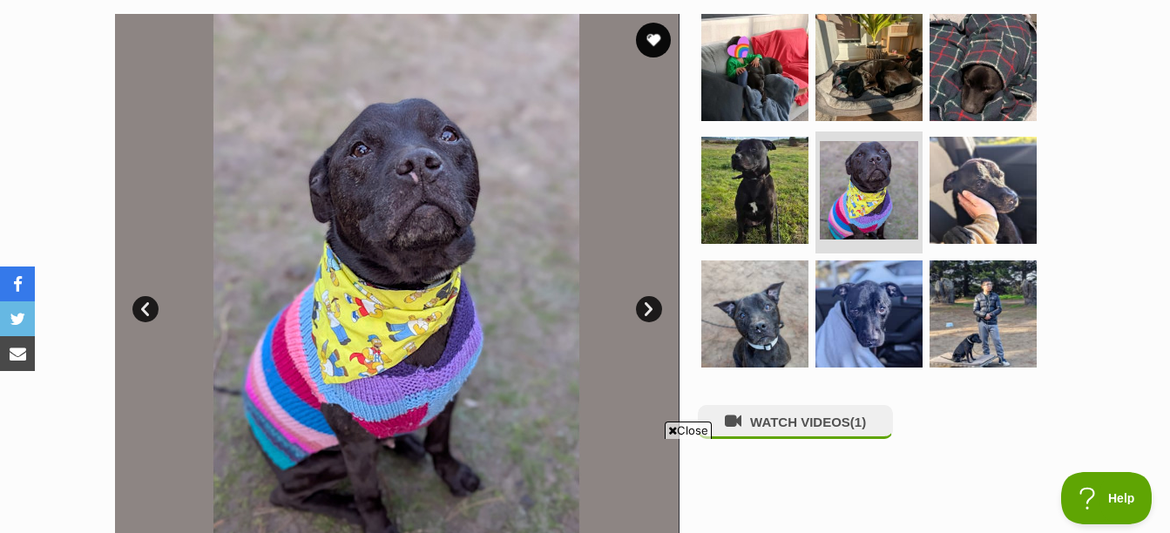
click at [647, 313] on link "Next" at bounding box center [649, 309] width 26 height 26
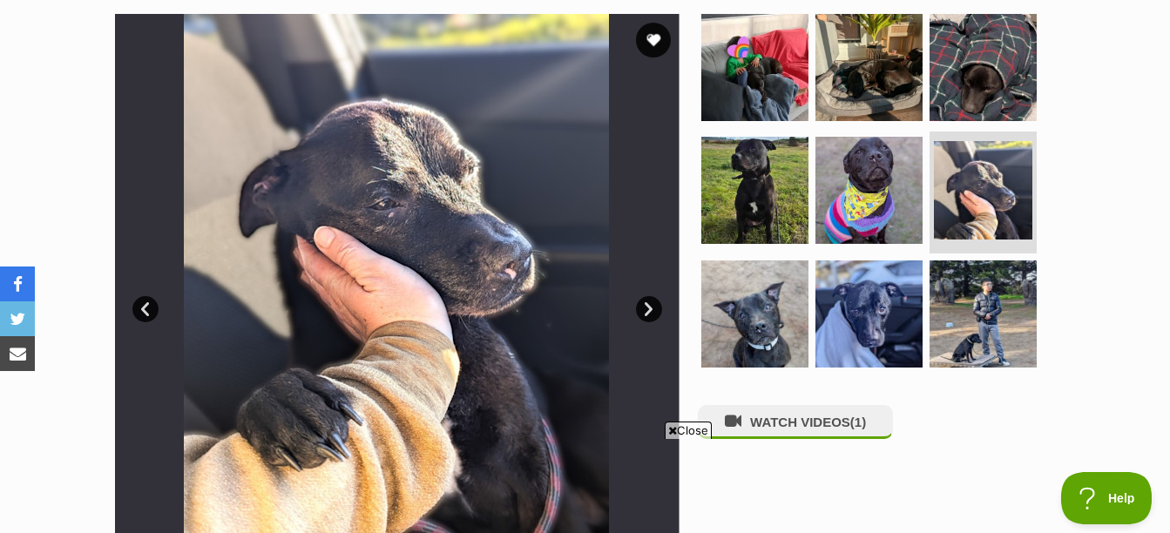
click at [647, 313] on link "Next" at bounding box center [649, 309] width 26 height 26
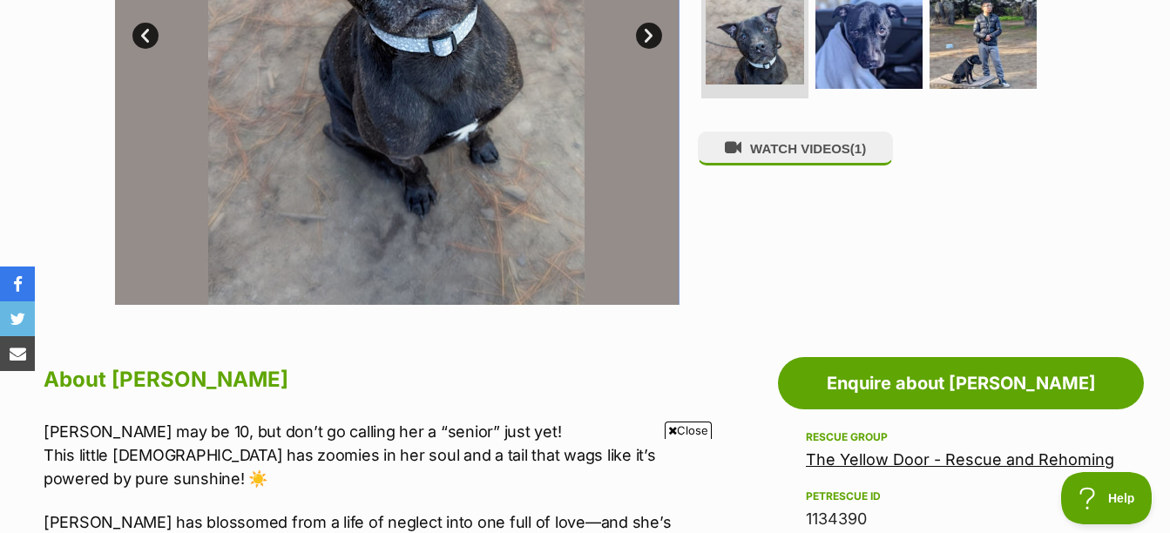
scroll to position [261, 0]
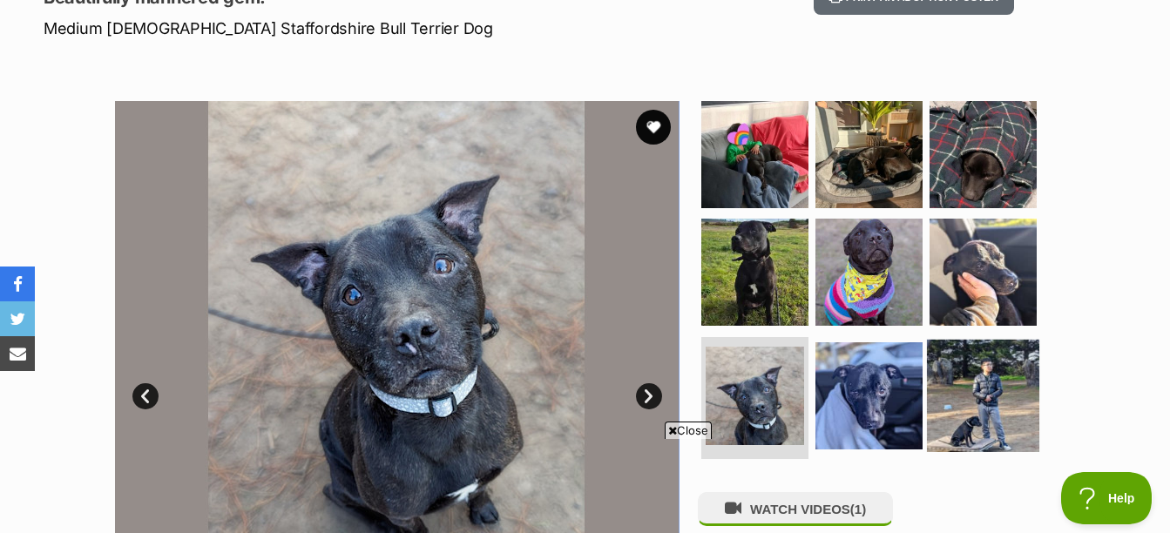
click at [1000, 359] on img at bounding box center [983, 396] width 112 height 112
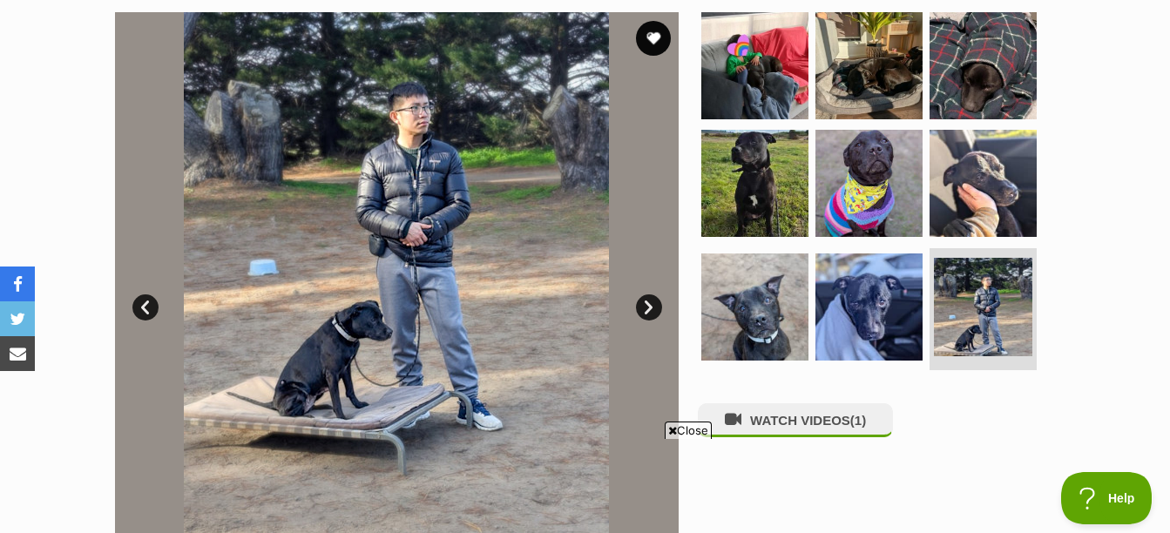
scroll to position [349, 0]
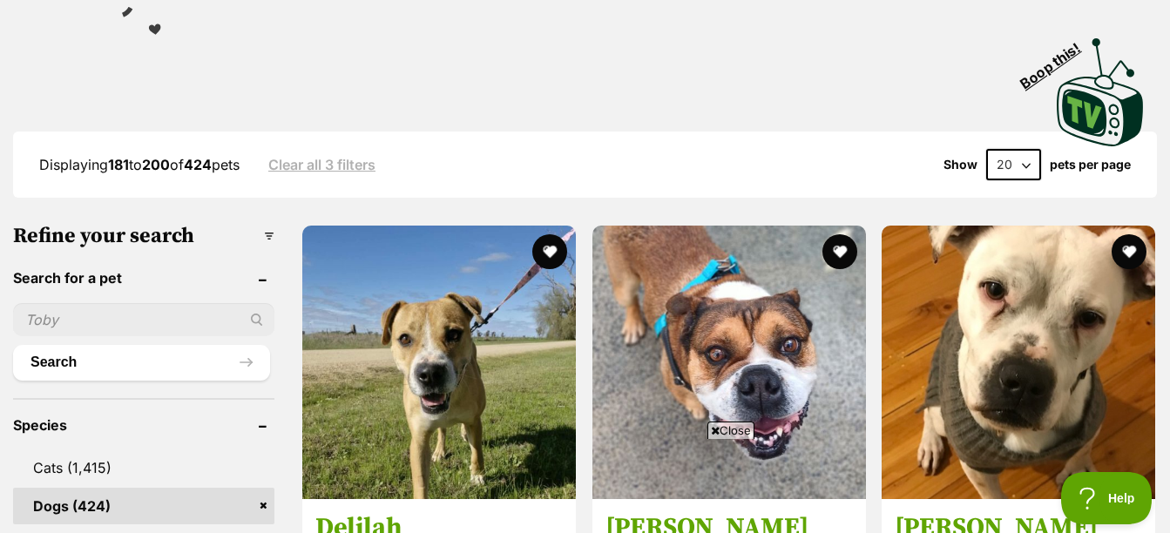
scroll to position [261, 0]
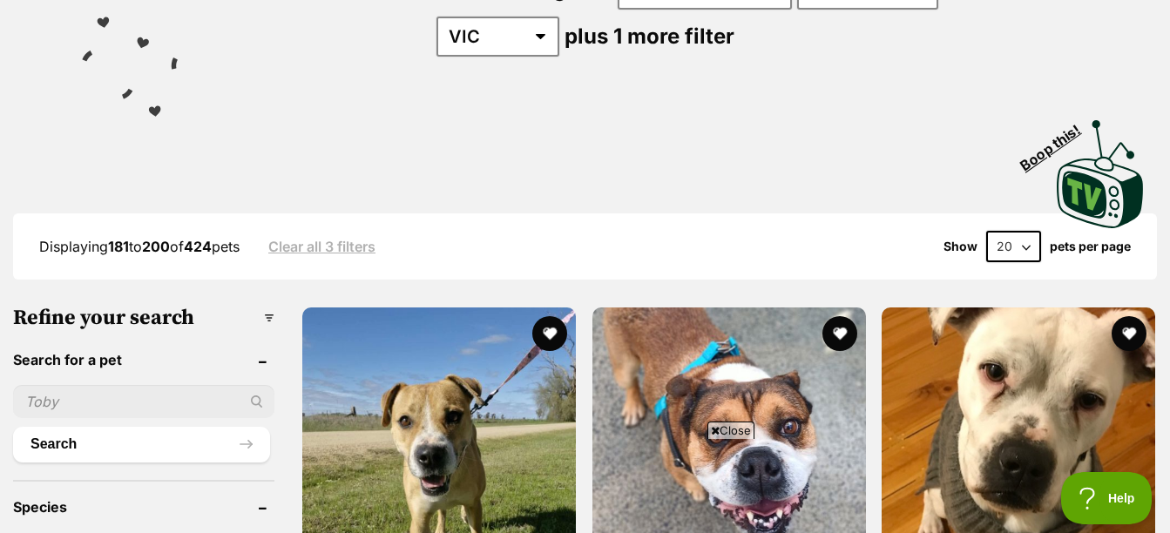
click at [1022, 246] on select "20 40 60" at bounding box center [1013, 246] width 55 height 31
click at [888, 236] on div "Displaying 181 to 200 of 424 pets Clear all 3 filters Show 20 40 60 pets per pa…" at bounding box center [585, 246] width 1144 height 31
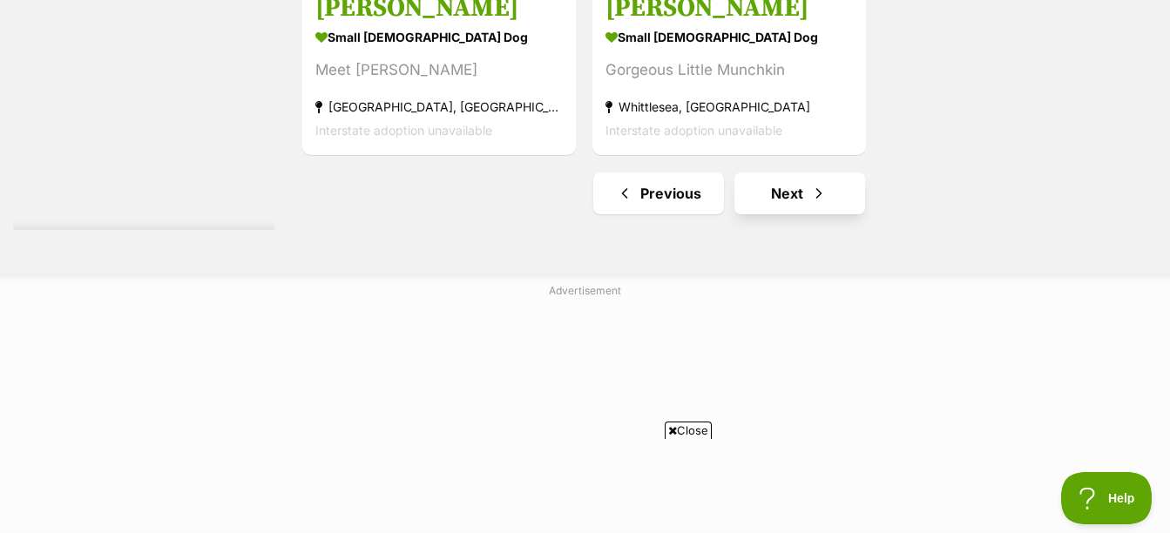
scroll to position [0, 0]
click at [786, 186] on link "Next" at bounding box center [800, 194] width 131 height 42
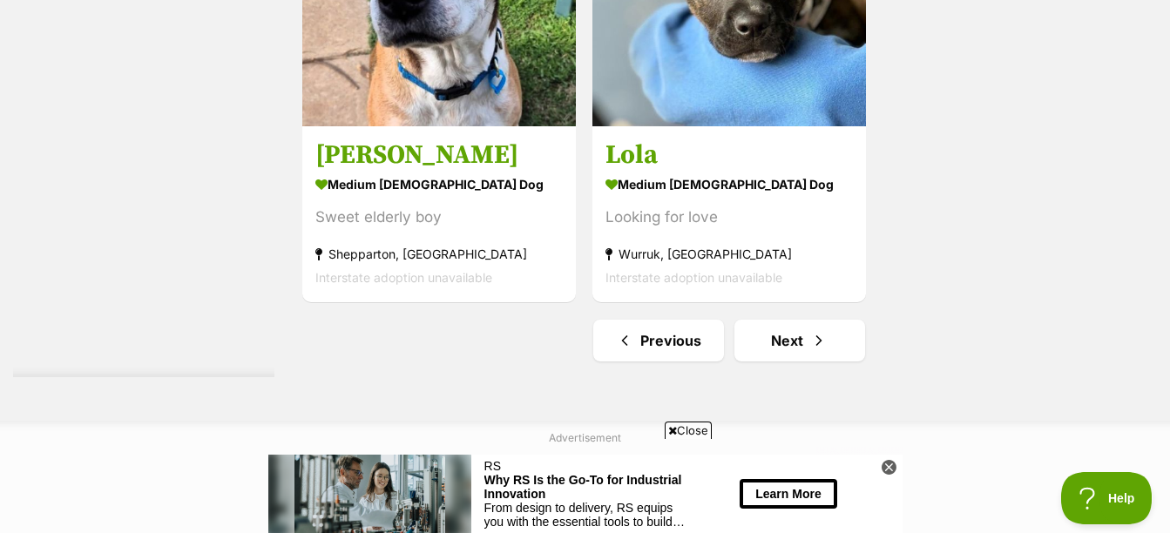
scroll to position [4270, 0]
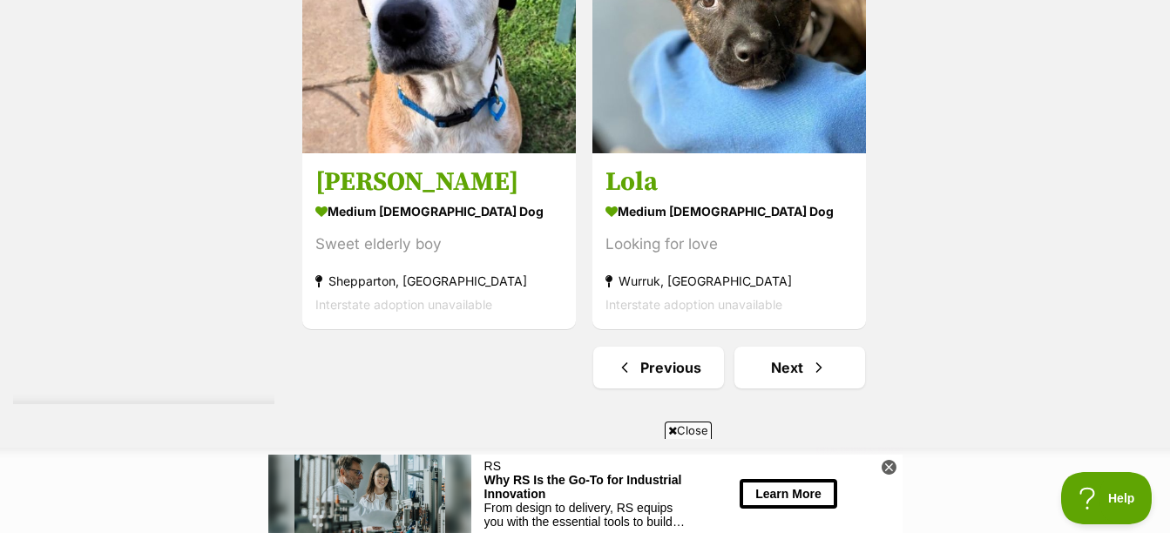
click at [810, 350] on link "Next" at bounding box center [800, 368] width 131 height 42
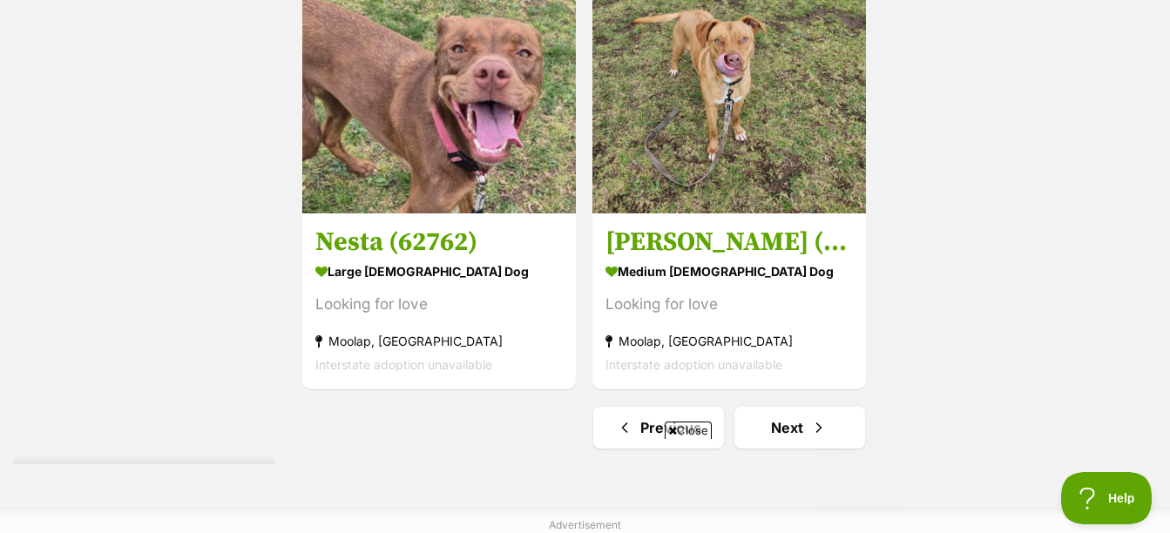
scroll to position [4618, 0]
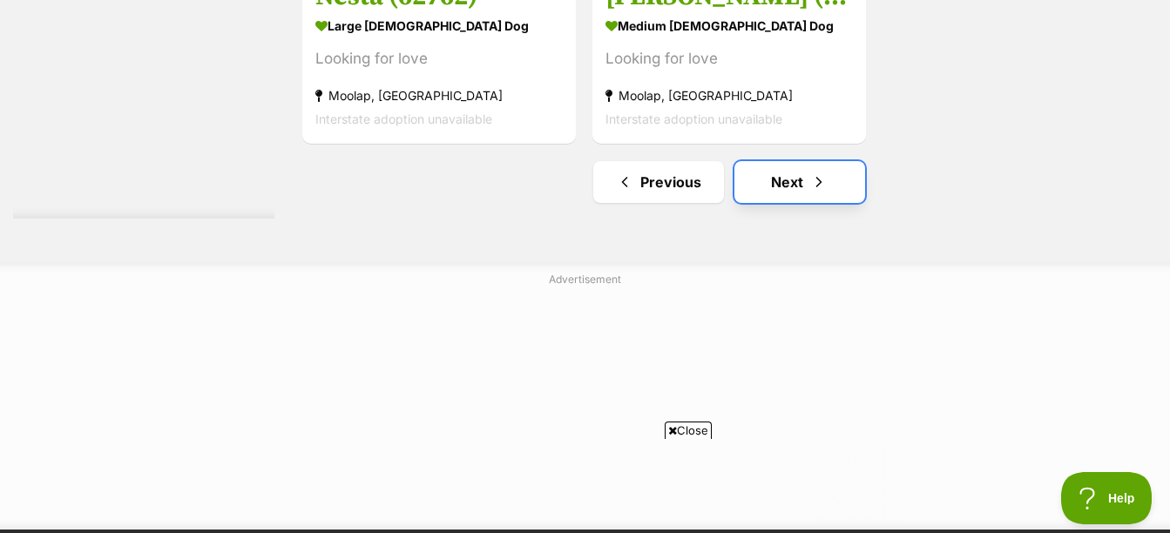
click at [809, 180] on link "Next" at bounding box center [800, 182] width 131 height 42
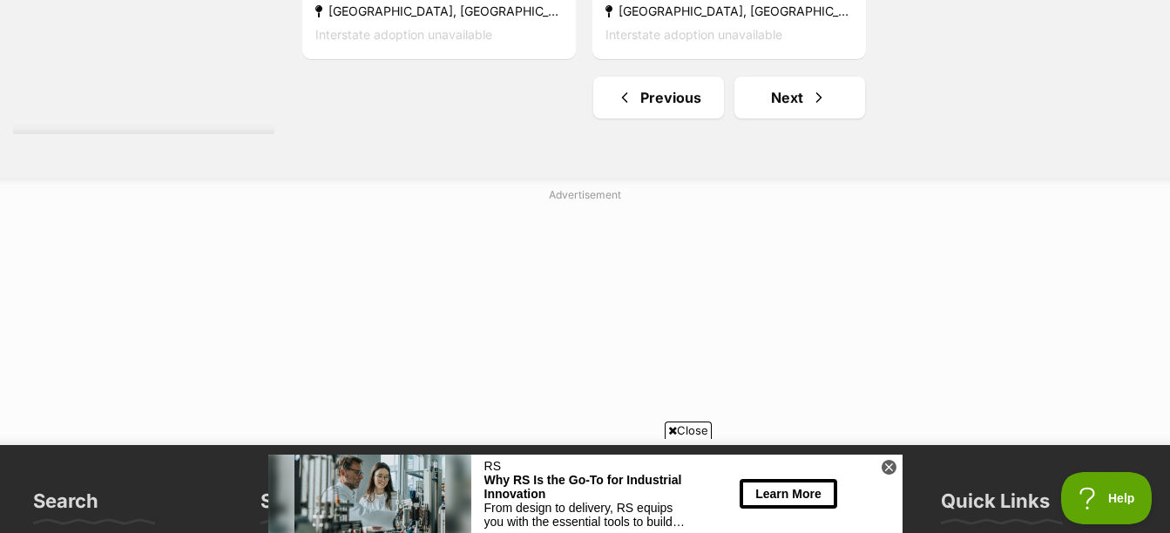
scroll to position [4357, 0]
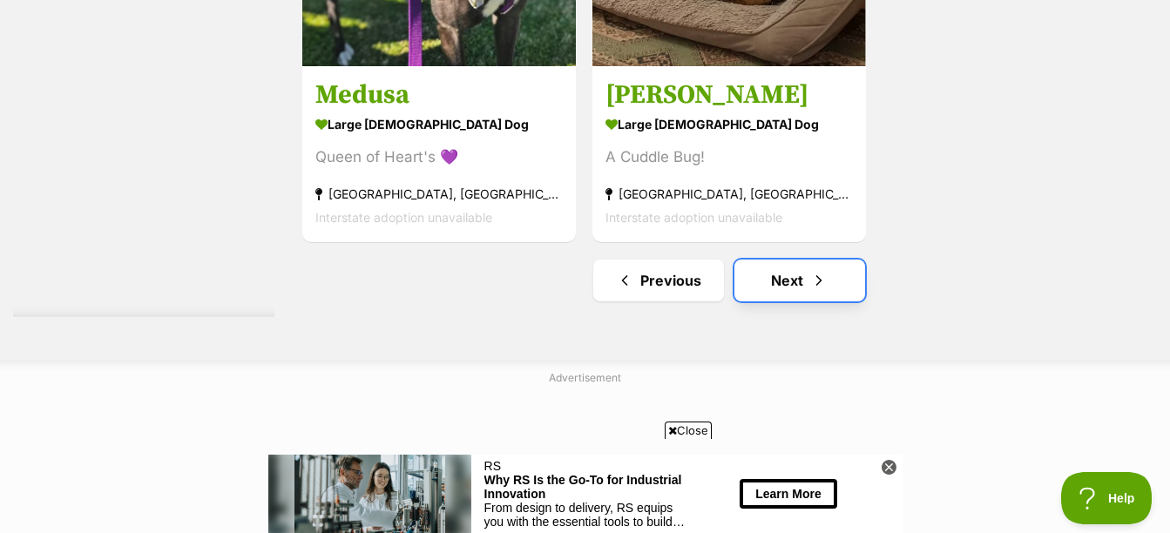
click at [820, 269] on link "Next" at bounding box center [800, 281] width 131 height 42
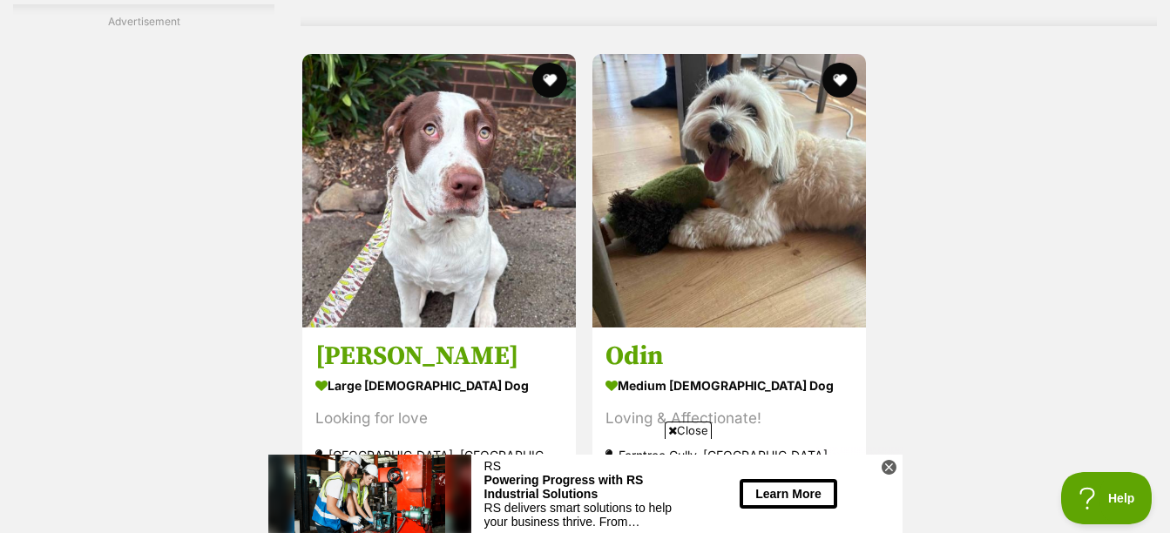
scroll to position [4531, 0]
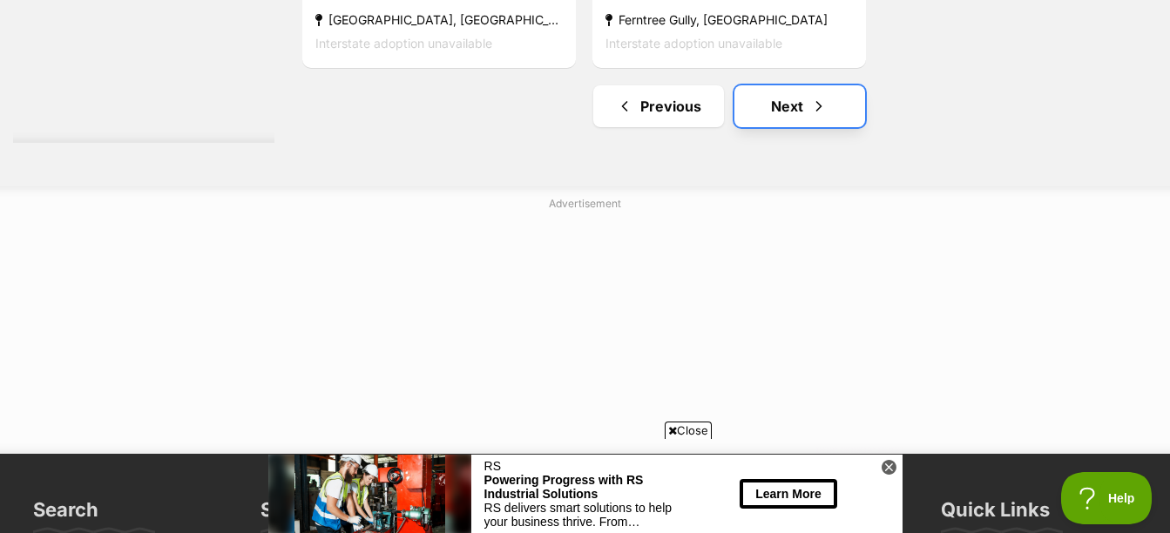
click at [792, 109] on link "Next" at bounding box center [800, 106] width 131 height 42
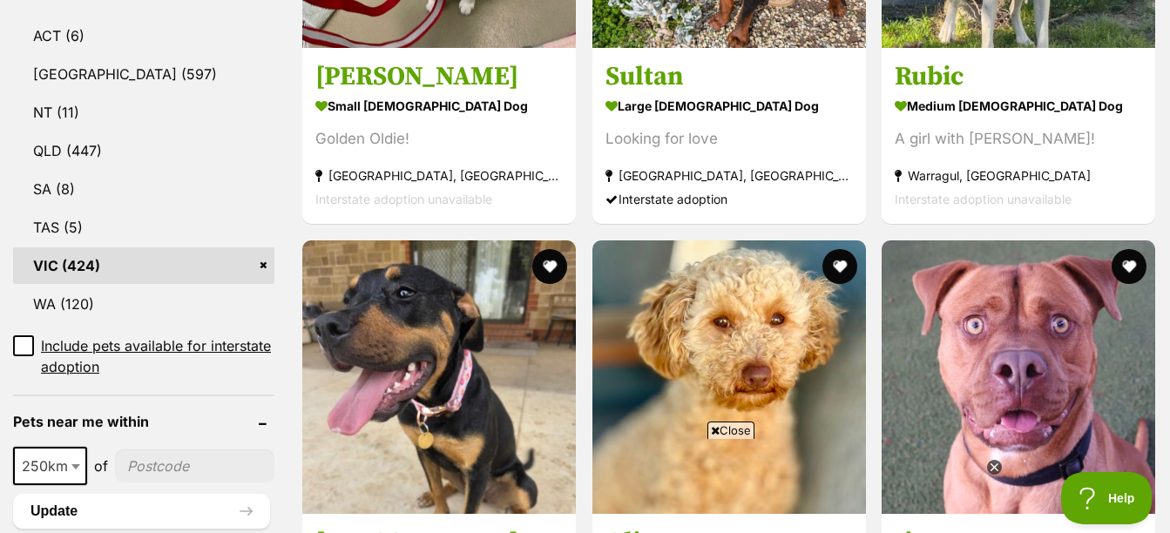
scroll to position [959, 0]
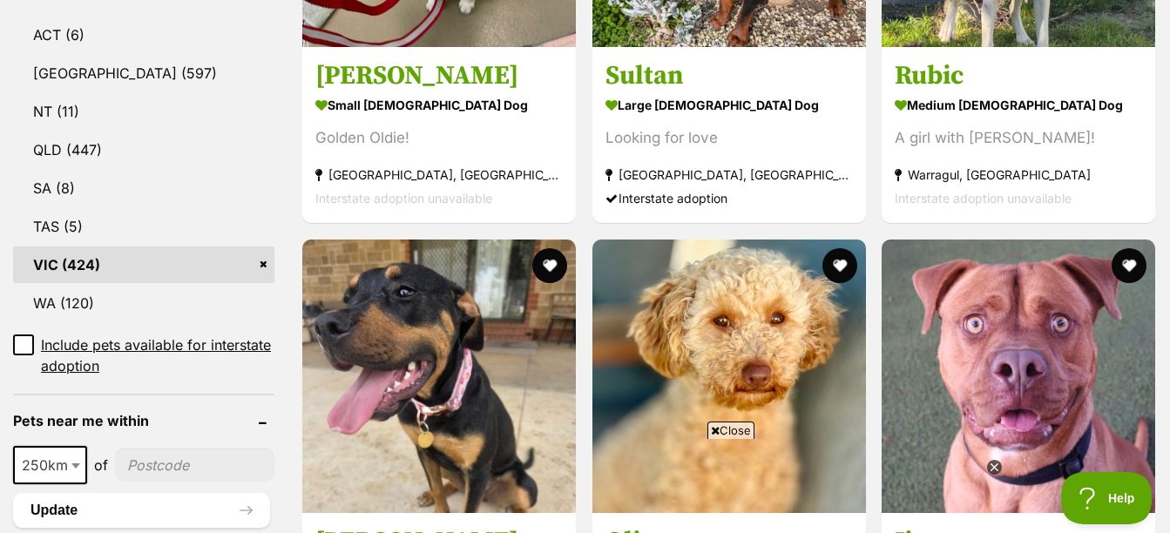
click at [716, 426] on icon at bounding box center [715, 430] width 9 height 11
click at [991, 464] on icon at bounding box center [994, 467] width 6 height 6
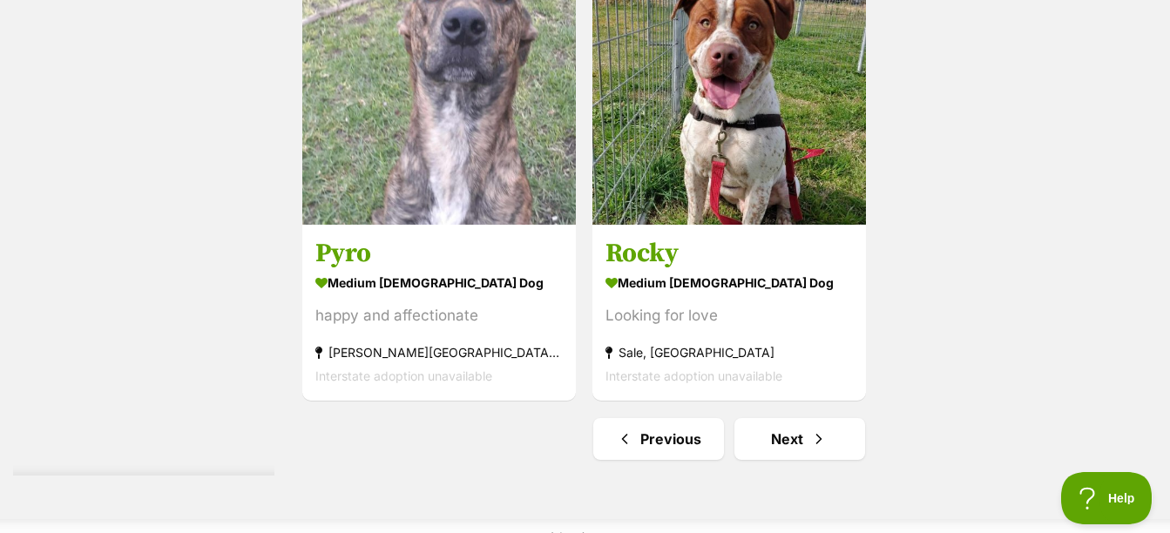
scroll to position [4357, 0]
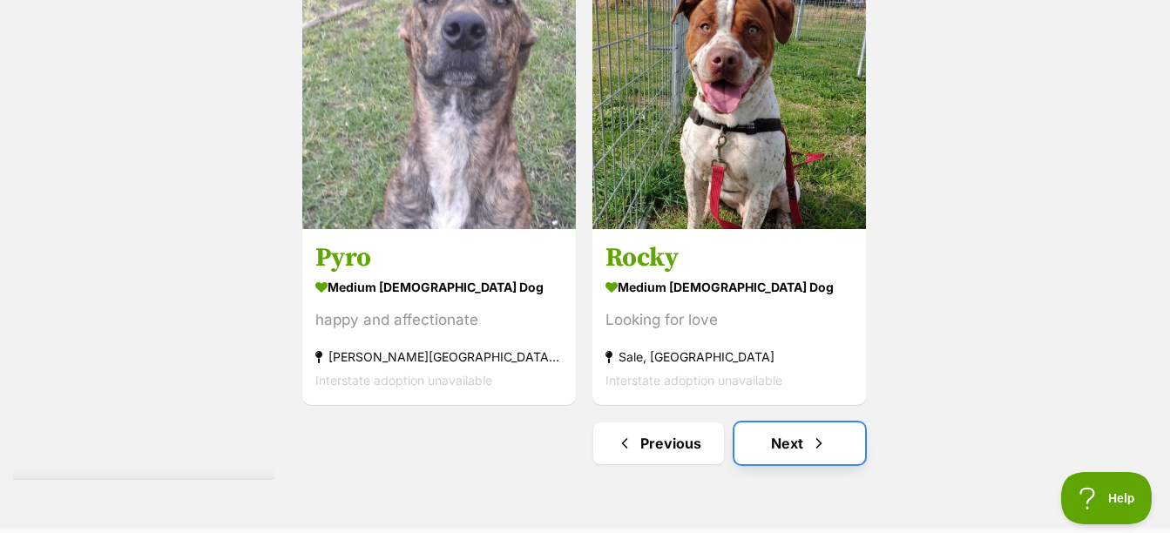
click at [770, 437] on link "Next" at bounding box center [800, 444] width 131 height 42
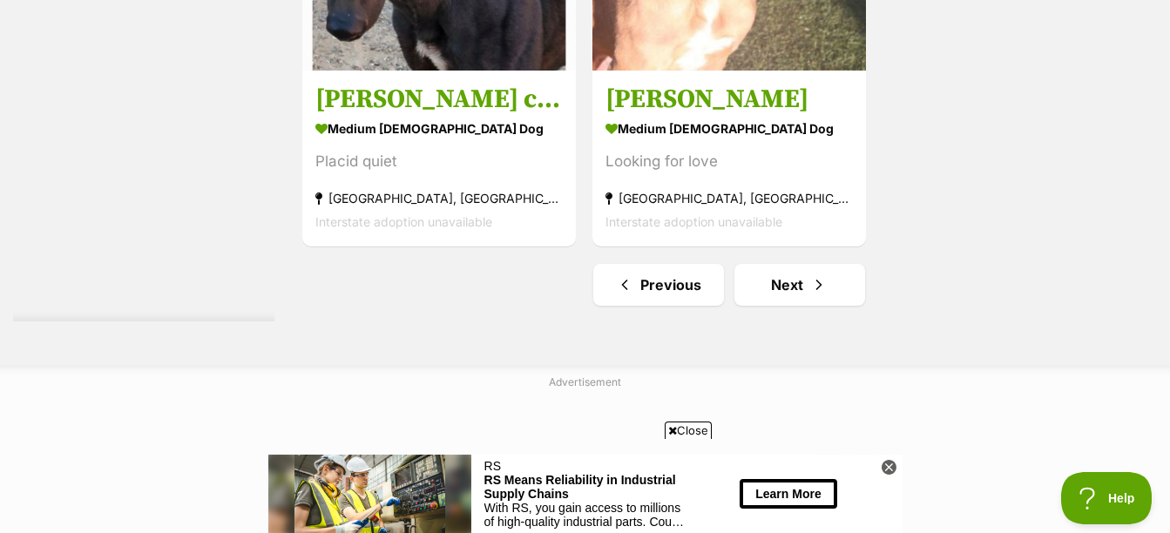
scroll to position [4444, 0]
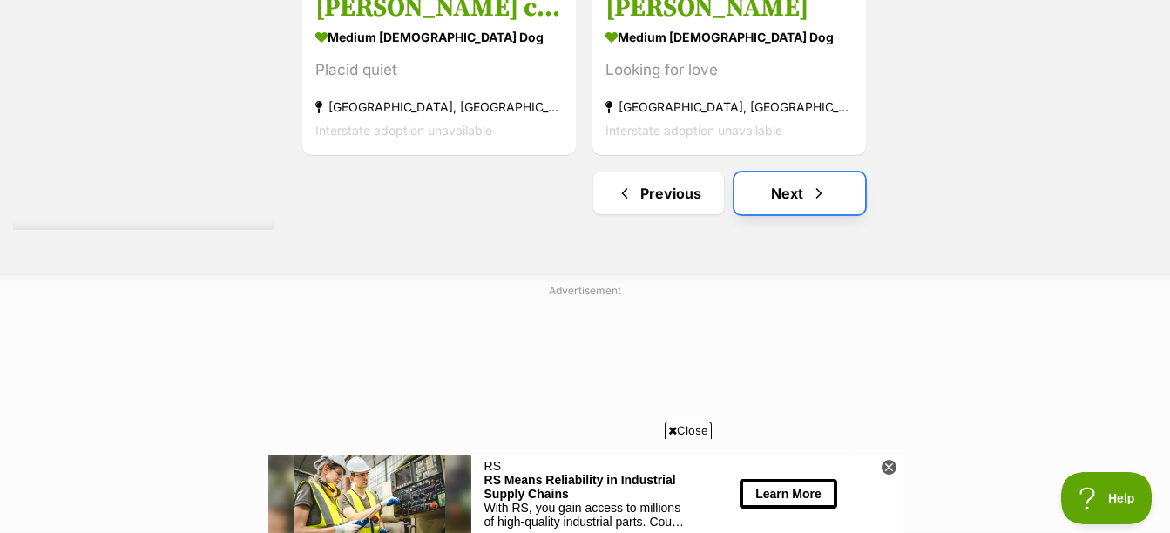
click at [807, 174] on link "Next" at bounding box center [800, 194] width 131 height 42
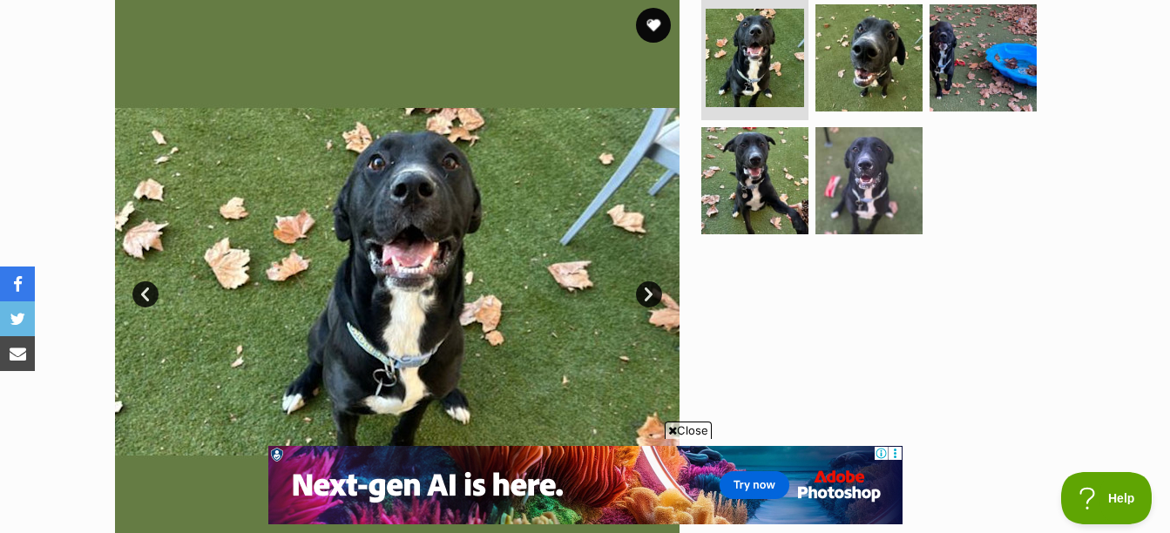
scroll to position [174, 0]
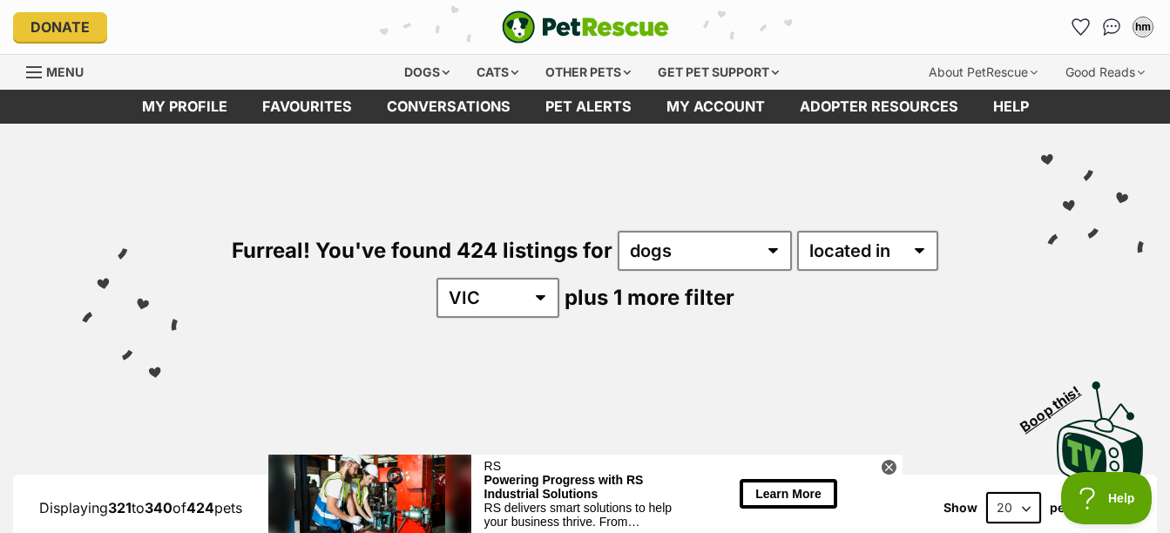
click at [884, 467] on icon at bounding box center [889, 467] width 15 height 15
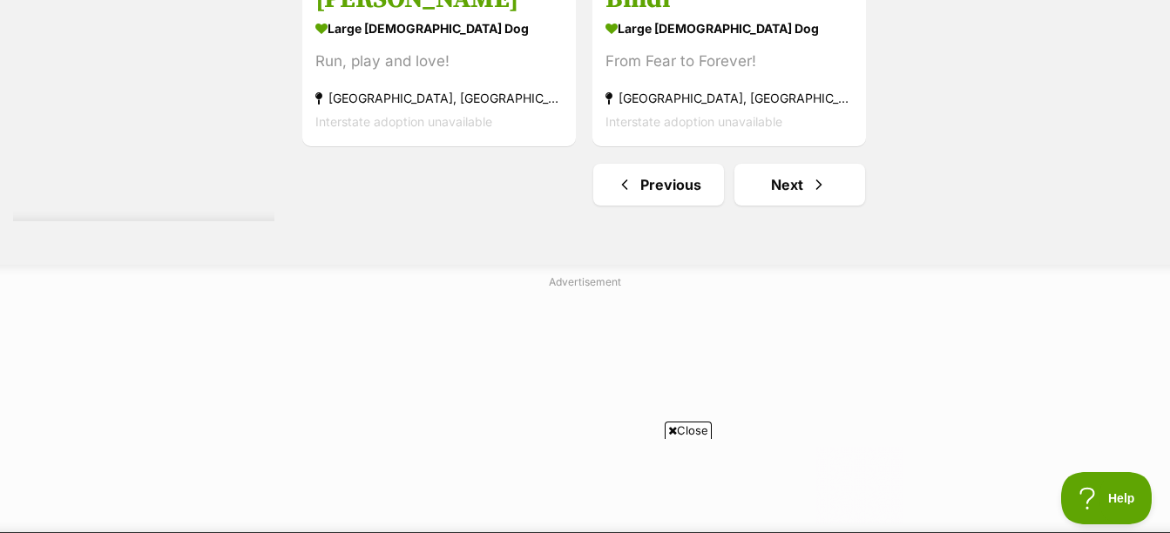
scroll to position [4531, 0]
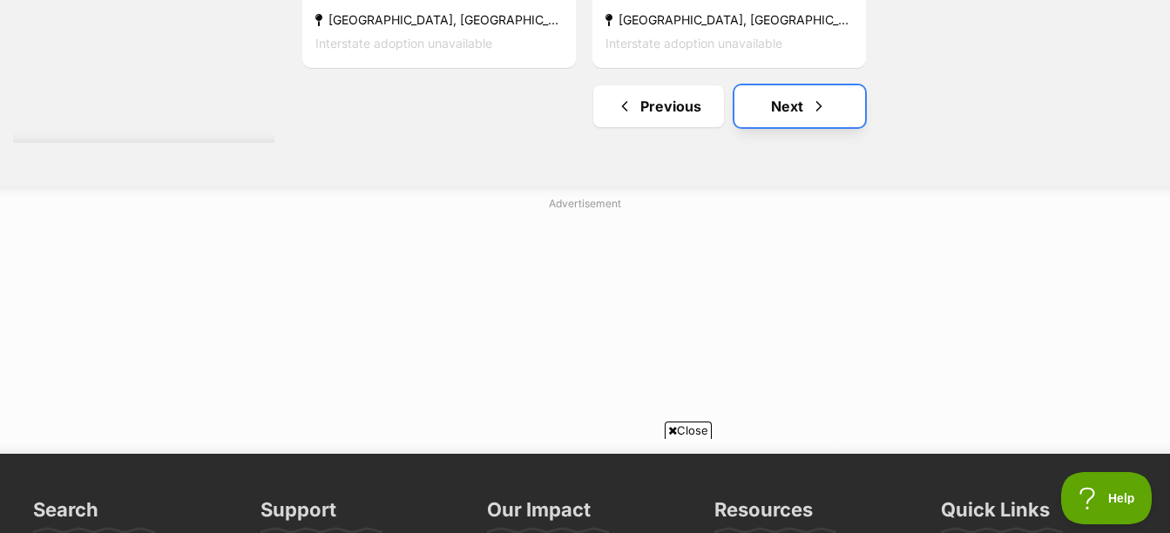
click at [804, 125] on link "Next" at bounding box center [800, 106] width 131 height 42
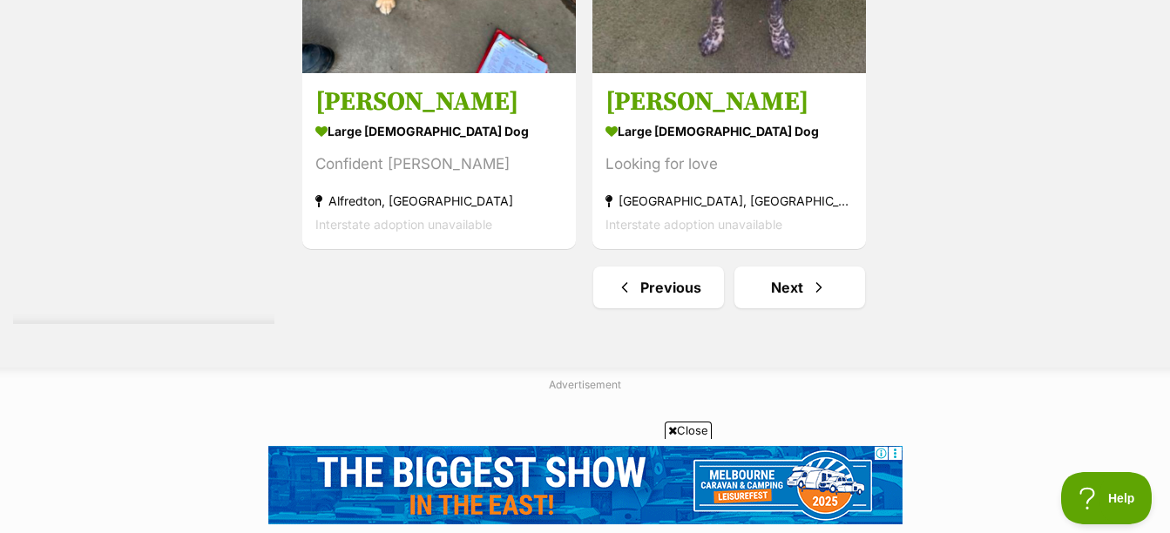
scroll to position [4531, 0]
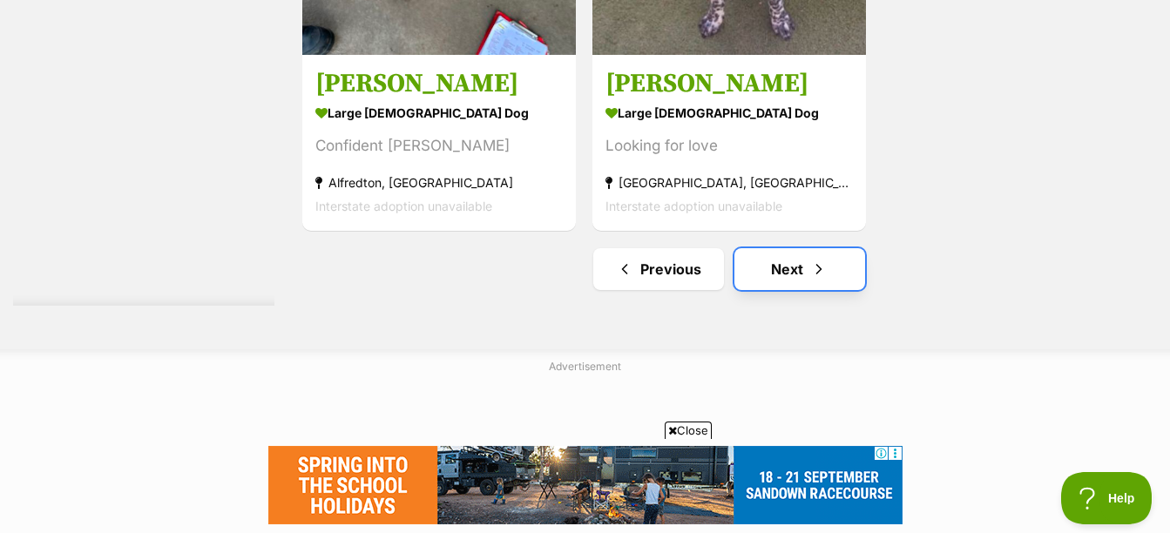
click at [833, 274] on link "Next" at bounding box center [800, 269] width 131 height 42
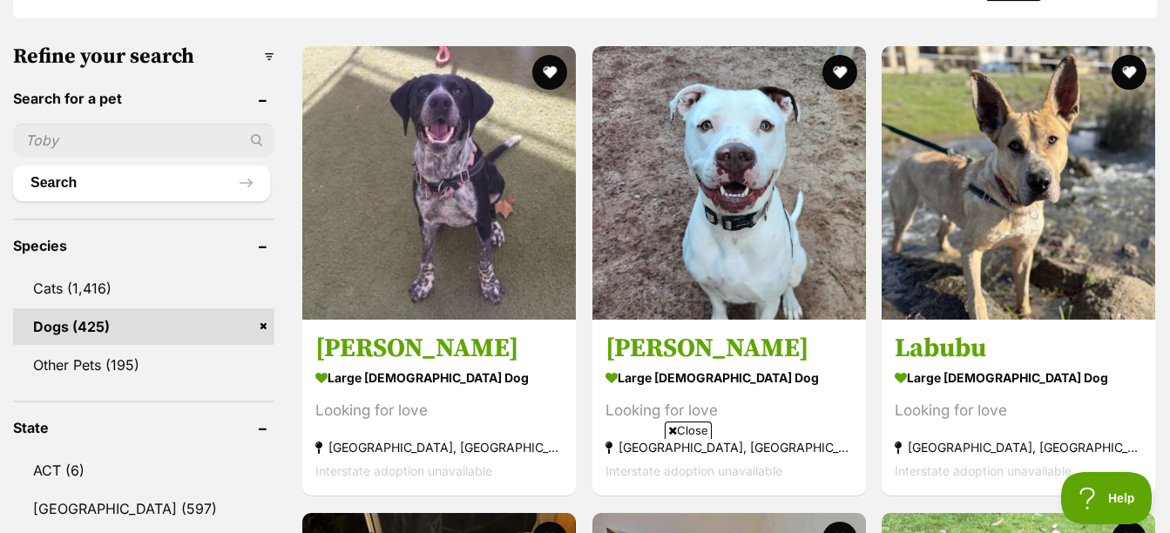
click at [693, 427] on span "Close" at bounding box center [688, 430] width 47 height 17
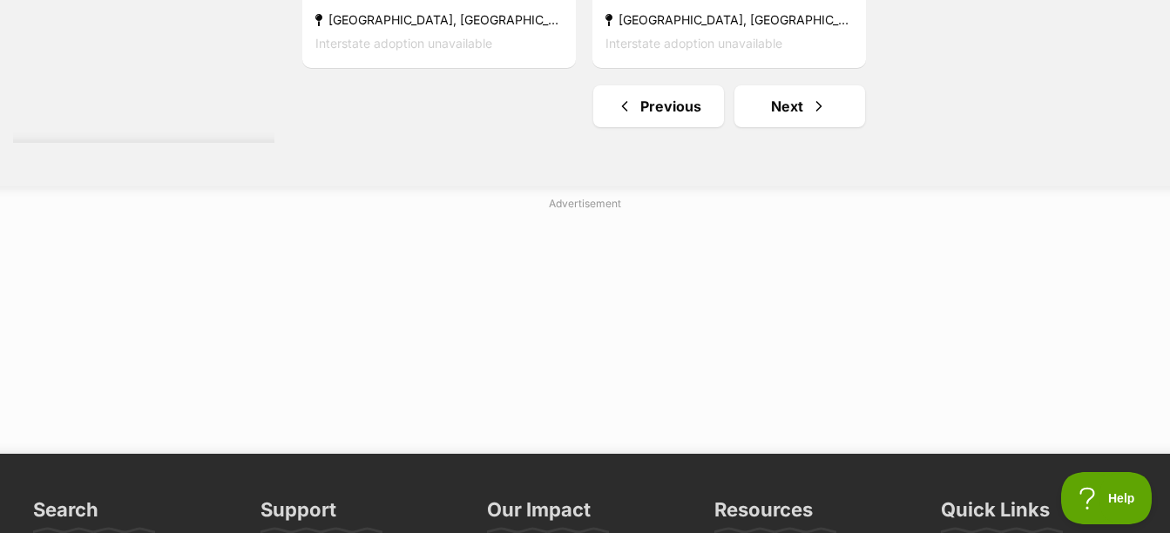
scroll to position [4444, 0]
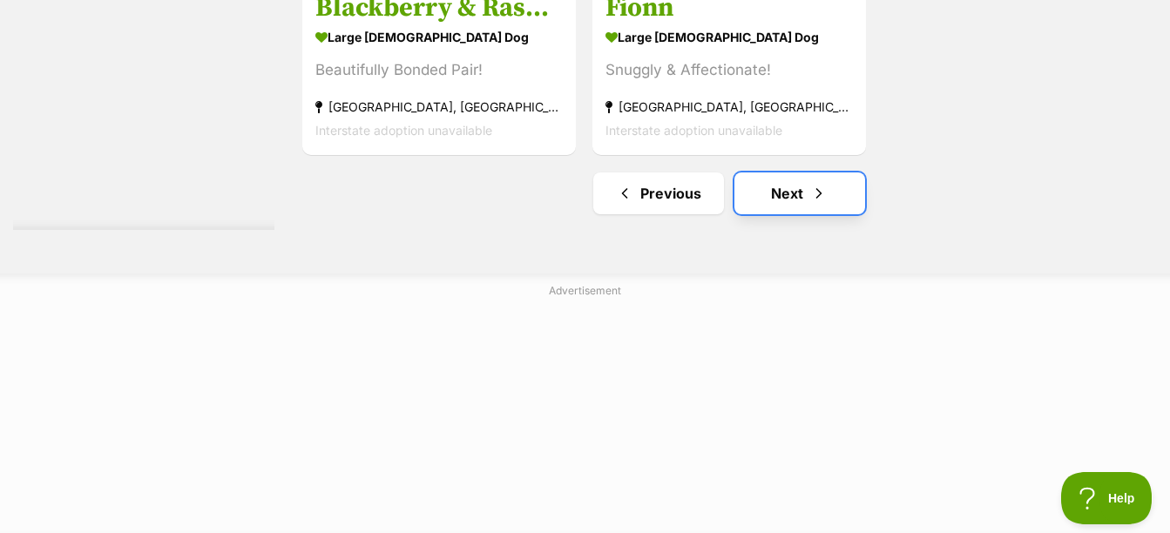
click at [825, 186] on span "Next page" at bounding box center [818, 193] width 17 height 21
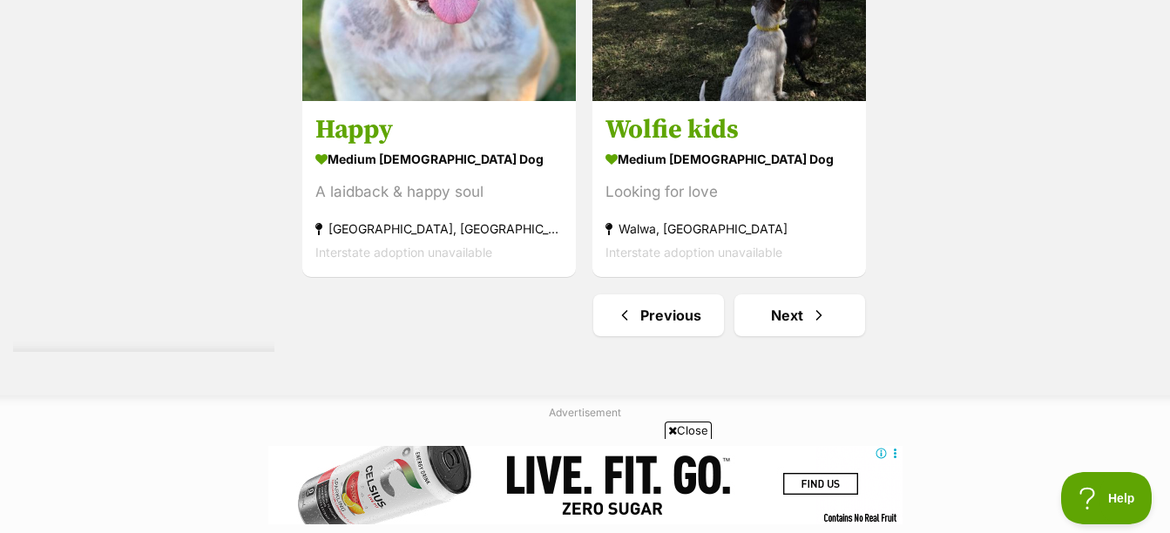
scroll to position [4444, 0]
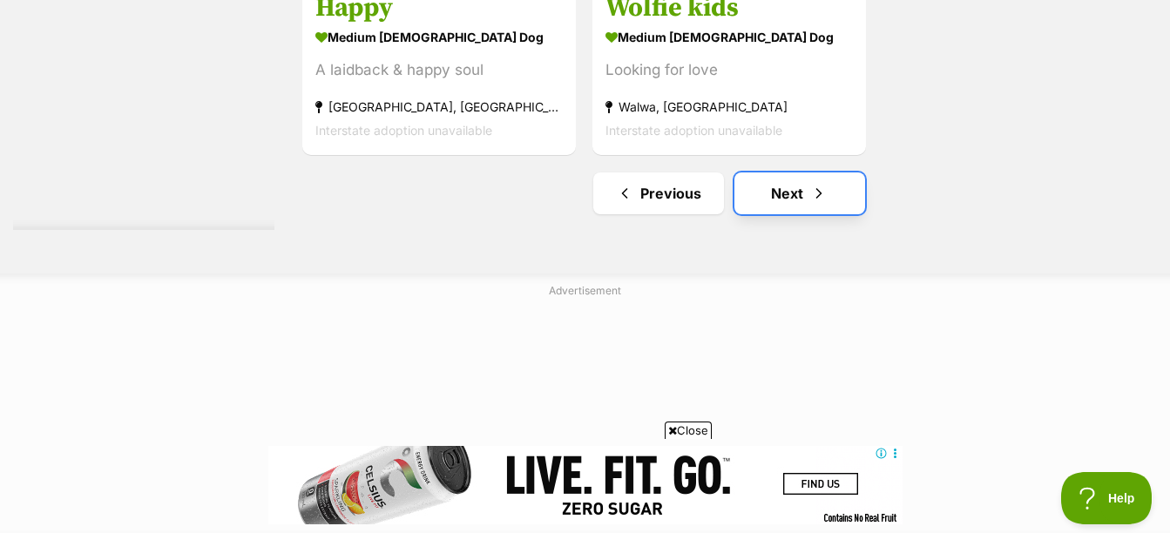
click at [816, 192] on span "Next page" at bounding box center [818, 193] width 17 height 21
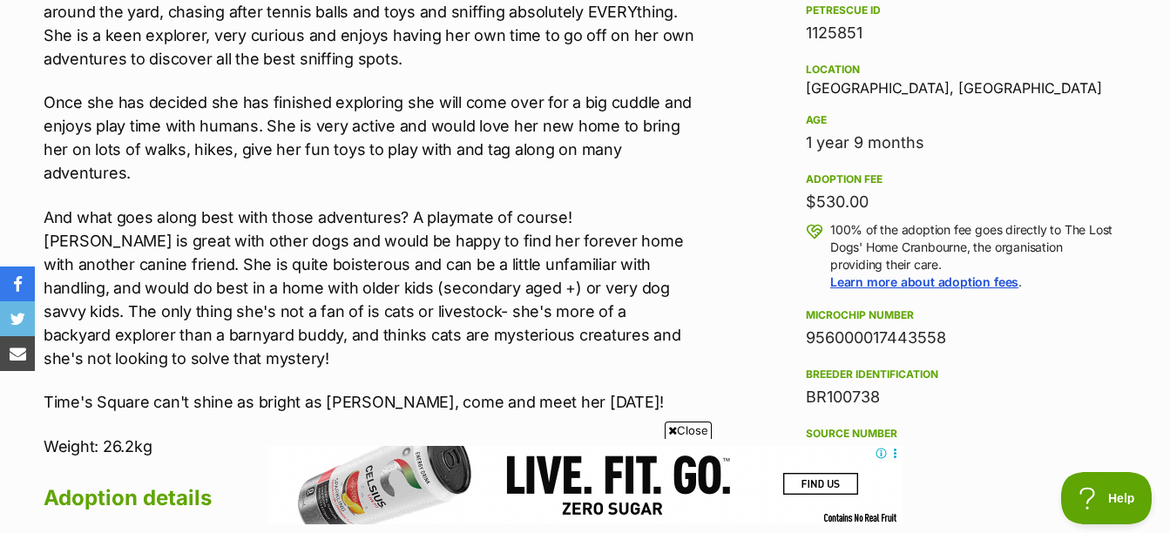
scroll to position [349, 0]
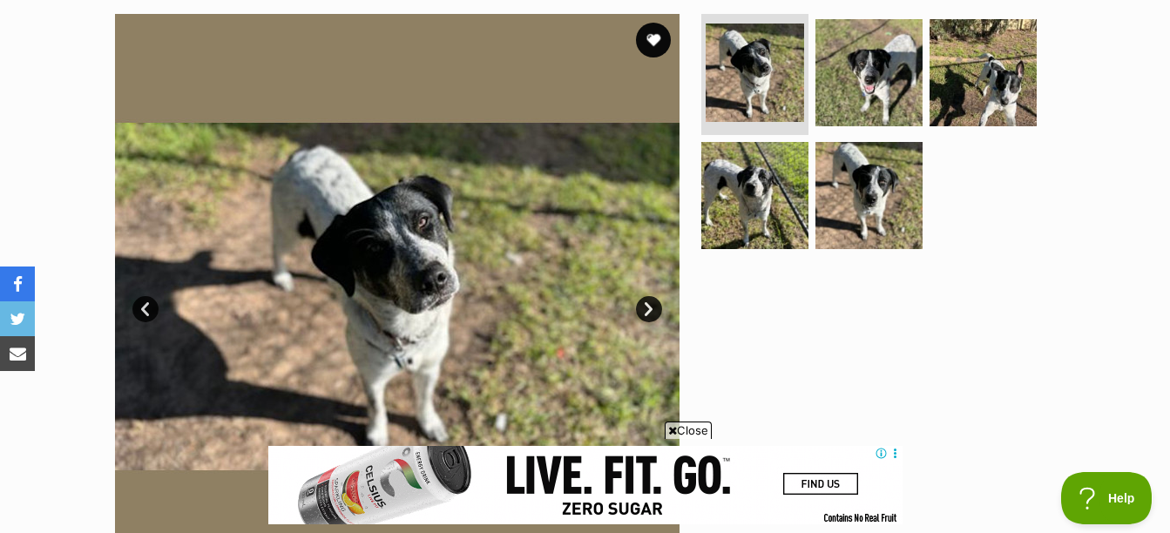
click at [640, 316] on link "Next" at bounding box center [649, 309] width 26 height 26
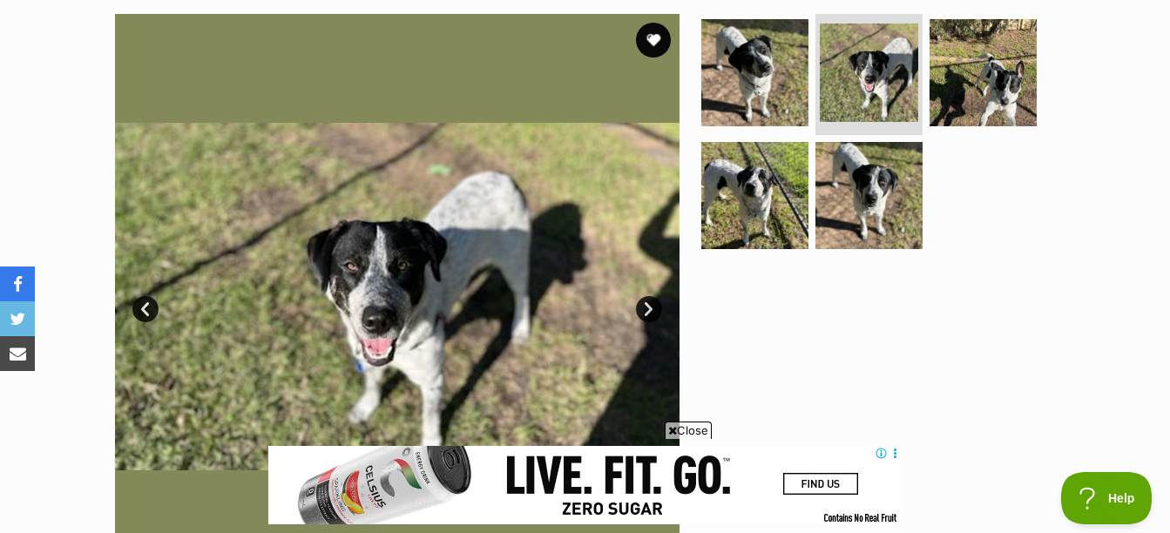
click at [640, 316] on link "Next" at bounding box center [649, 309] width 26 height 26
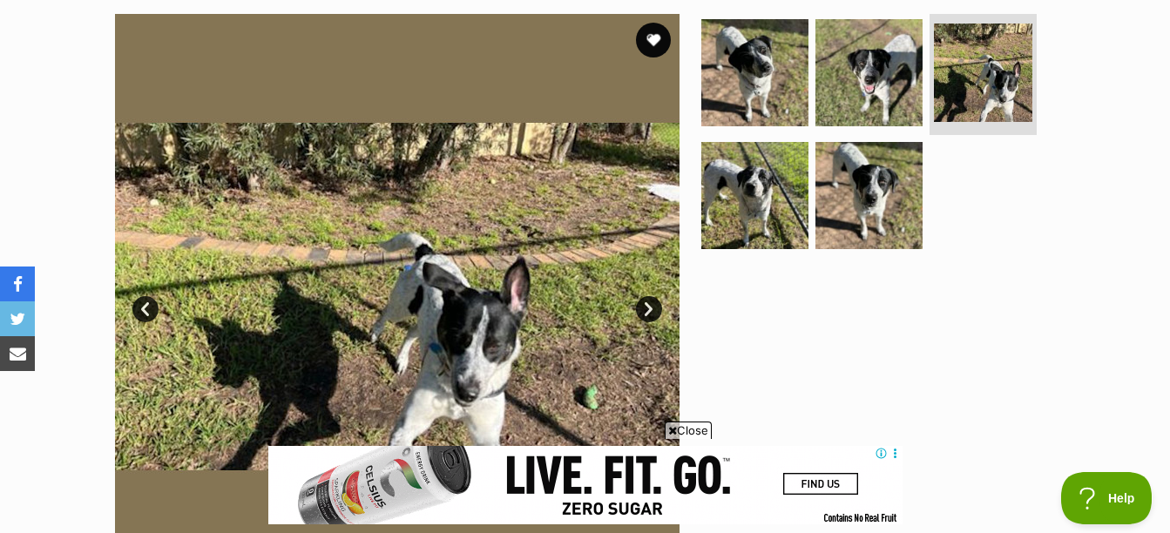
click at [640, 316] on link "Next" at bounding box center [649, 309] width 26 height 26
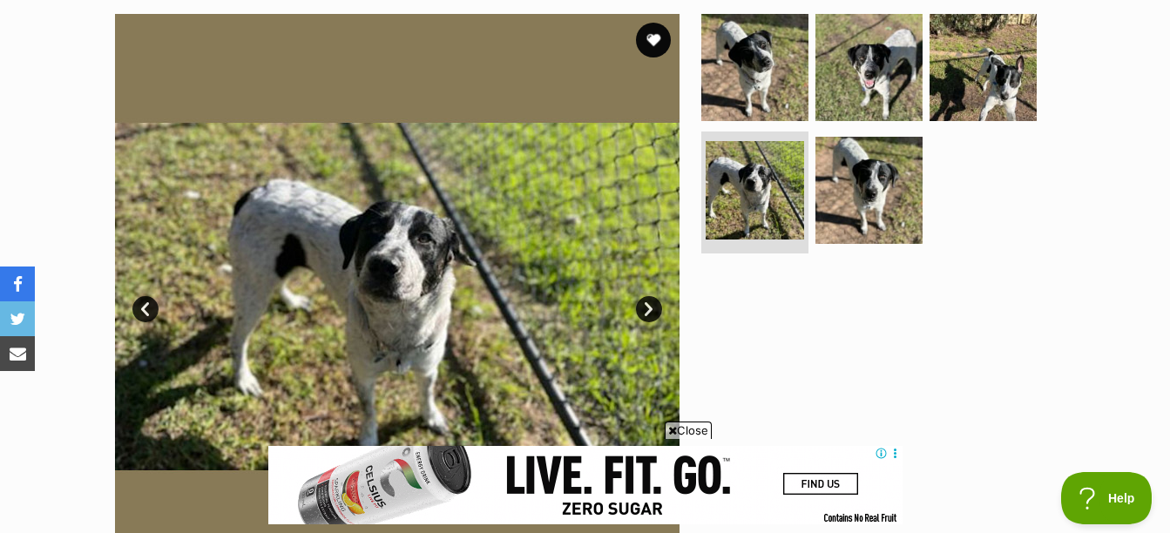
click at [640, 316] on link "Next" at bounding box center [649, 309] width 26 height 26
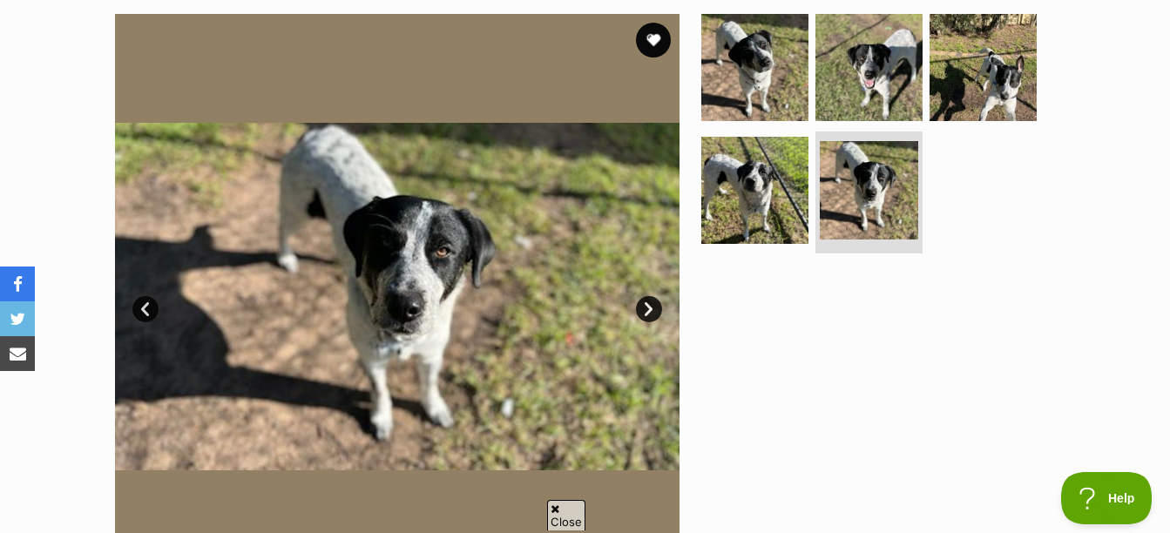
scroll to position [0, 0]
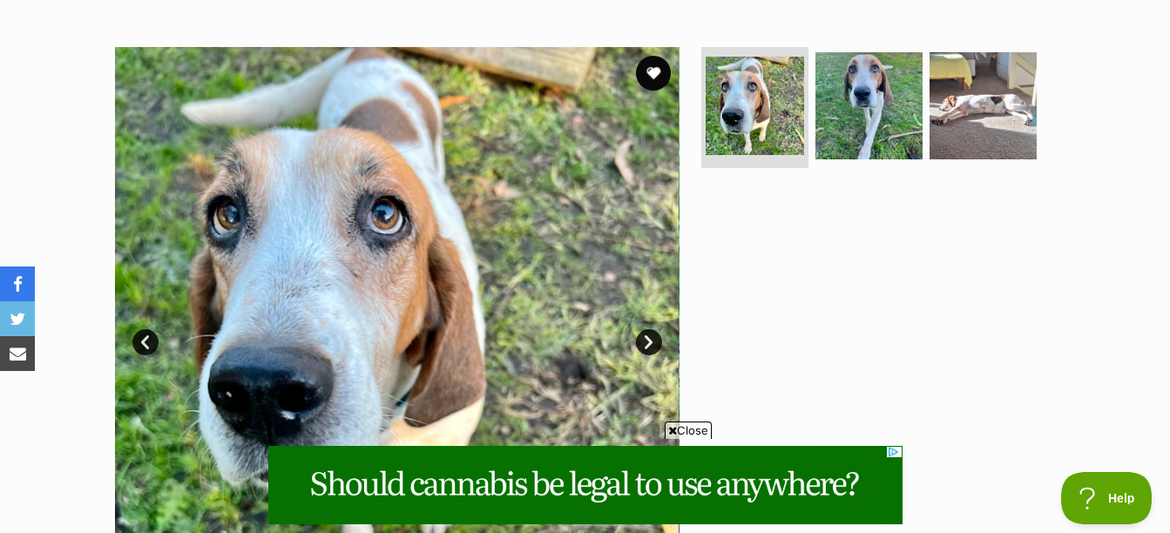
scroll to position [349, 0]
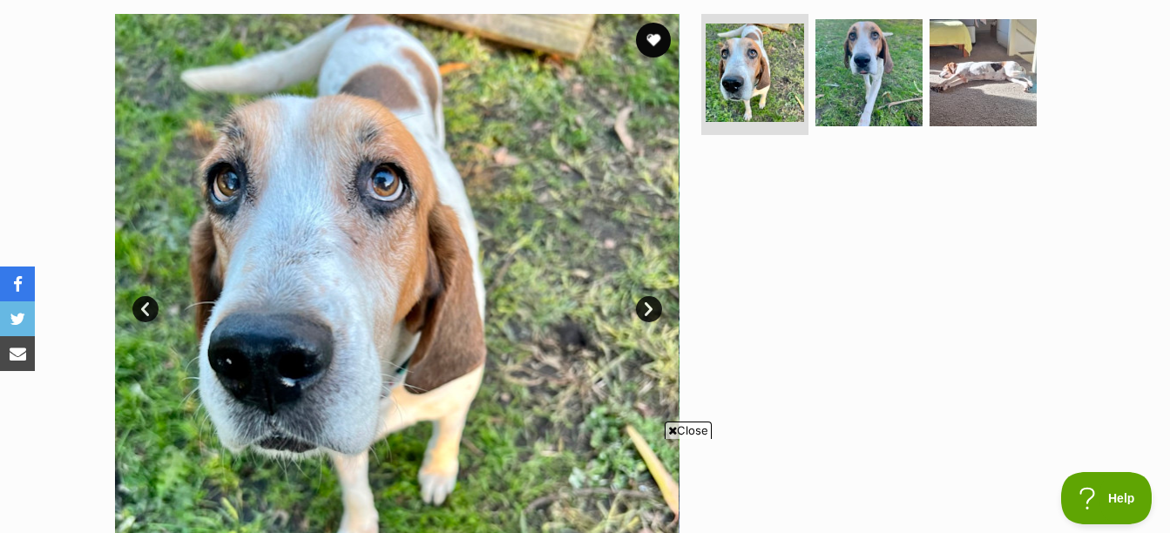
click at [653, 312] on link "Next" at bounding box center [649, 309] width 26 height 26
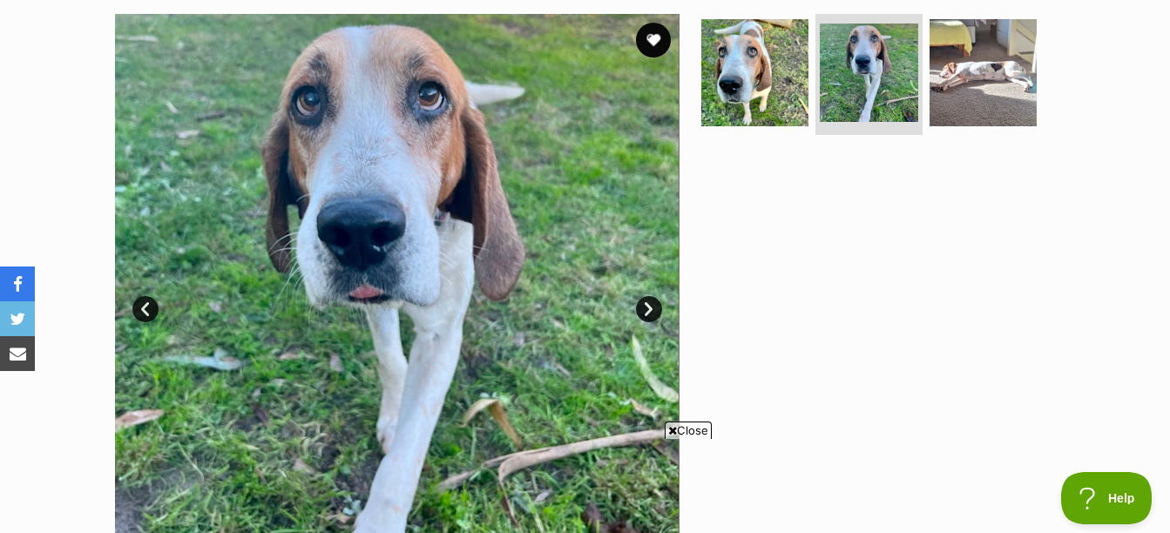
click at [653, 312] on link "Next" at bounding box center [649, 309] width 26 height 26
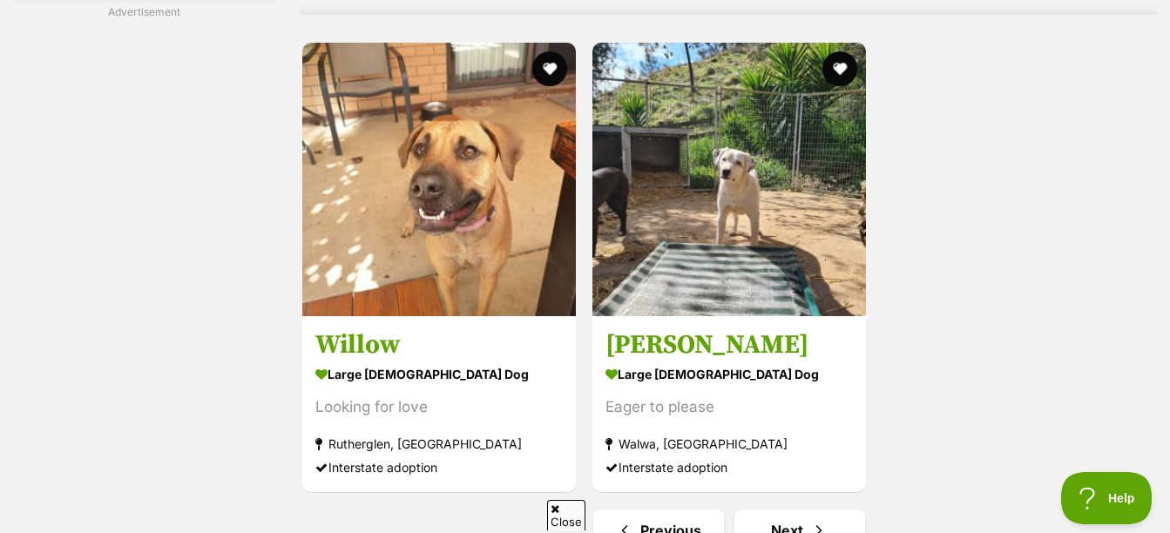
drag, startPoint x: 1102, startPoint y: 235, endPoint x: 1101, endPoint y: 51, distance: 183.9
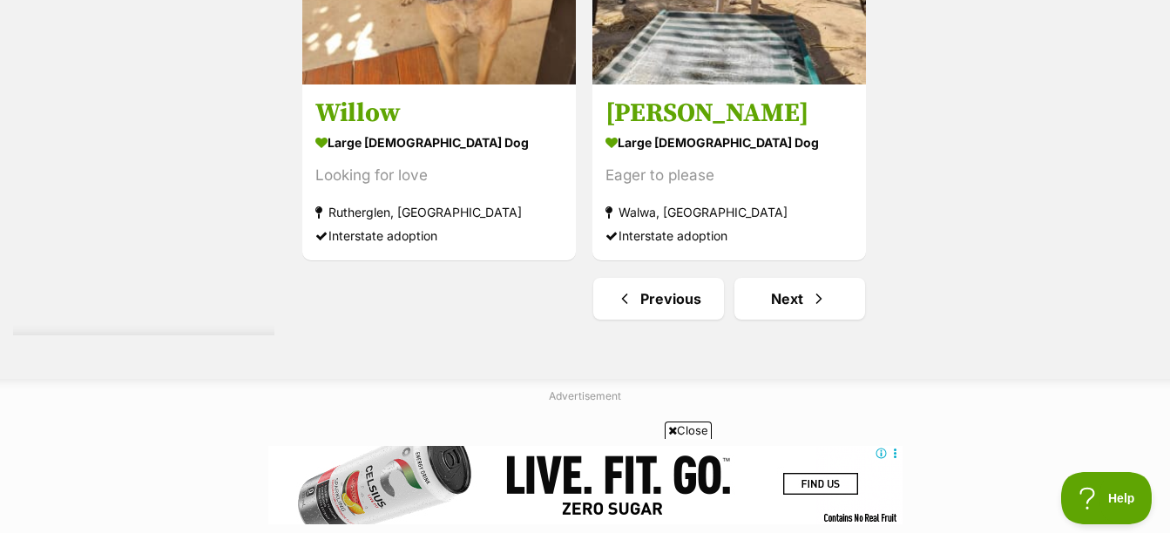
scroll to position [4531, 0]
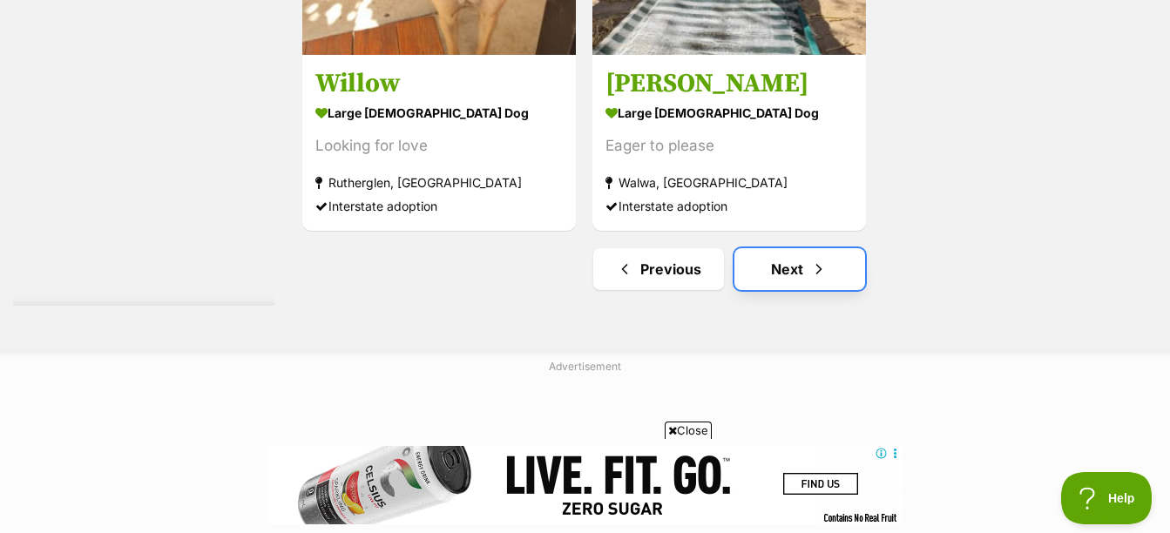
click at [792, 281] on link "Next" at bounding box center [800, 269] width 131 height 42
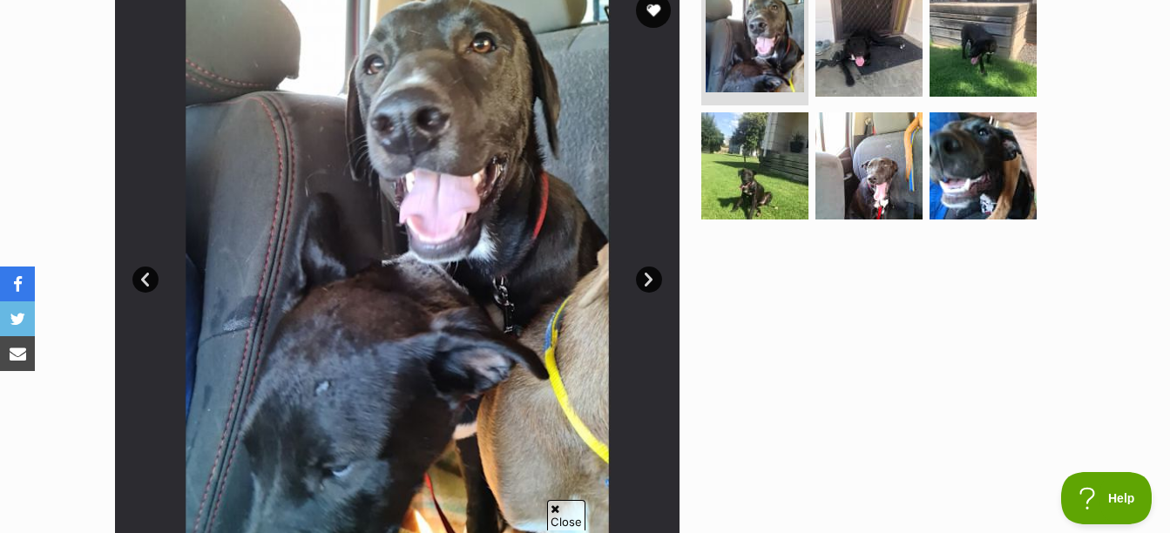
scroll to position [349, 0]
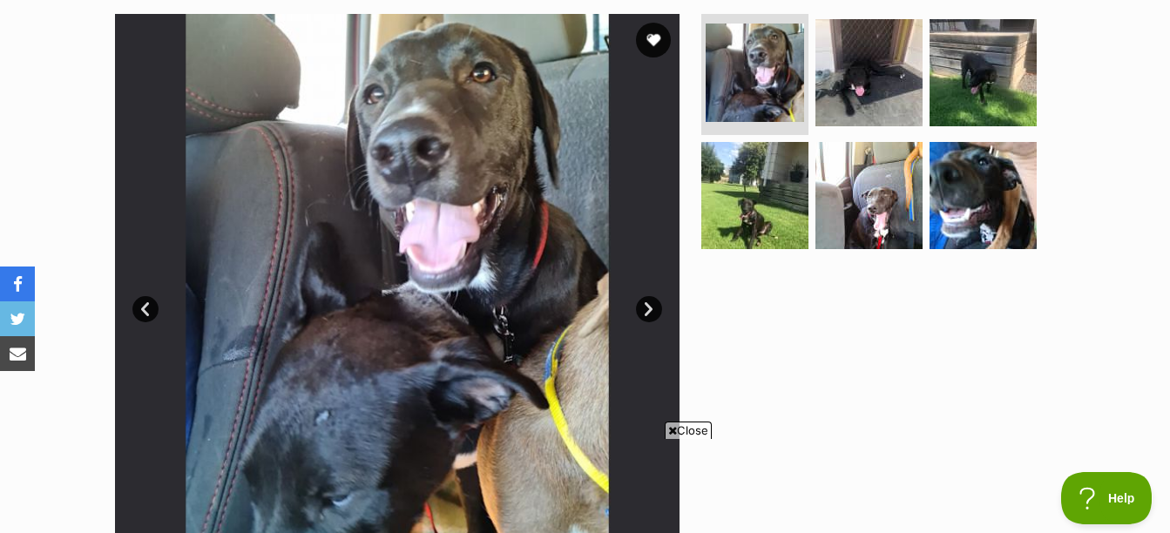
click at [659, 307] on link "Next" at bounding box center [649, 309] width 26 height 26
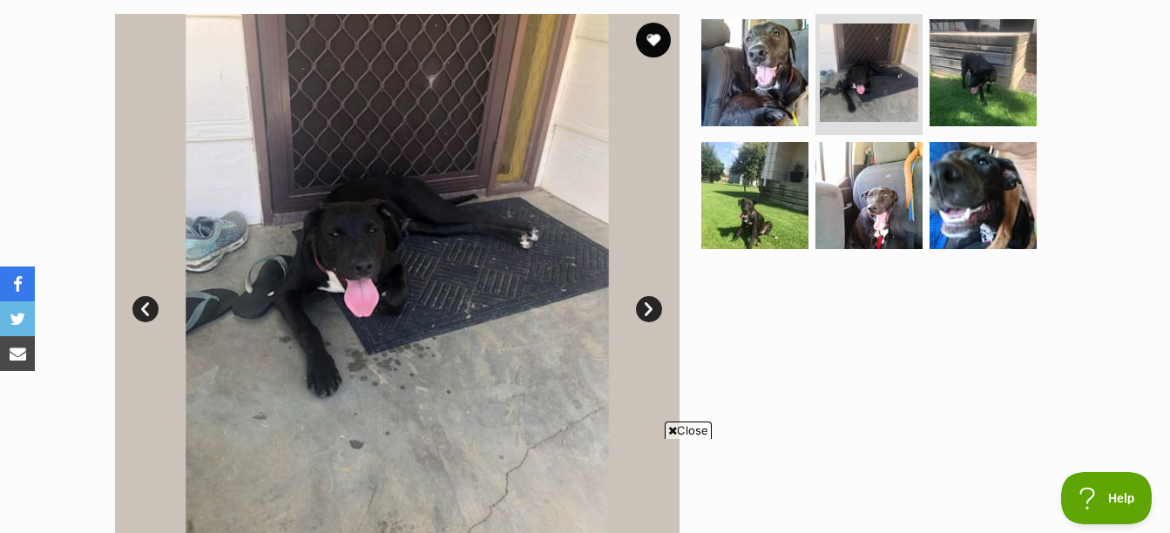
click at [659, 307] on link "Next" at bounding box center [649, 309] width 26 height 26
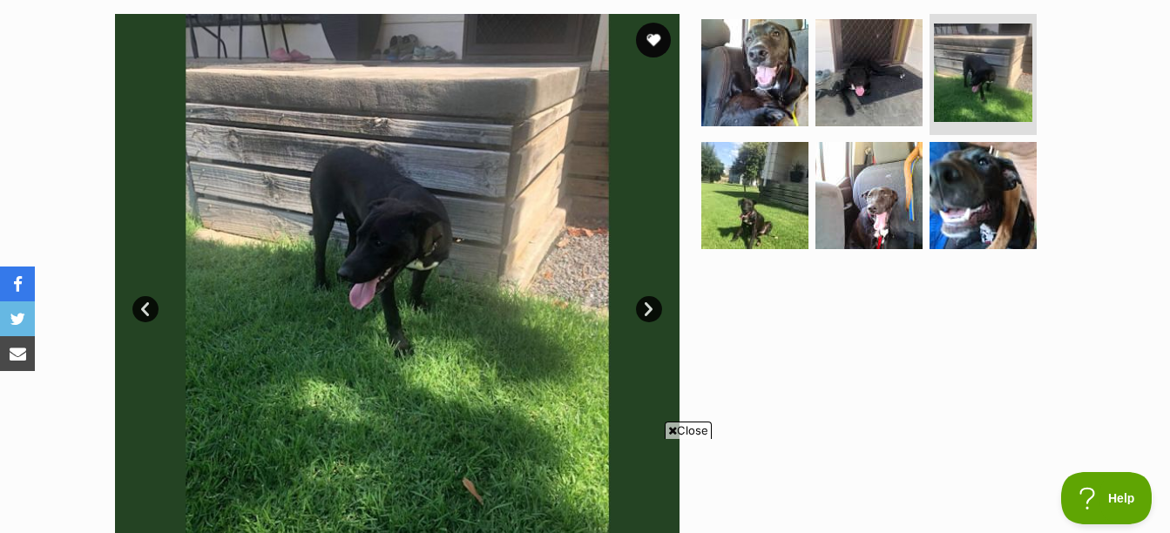
click at [659, 307] on link "Next" at bounding box center [649, 309] width 26 height 26
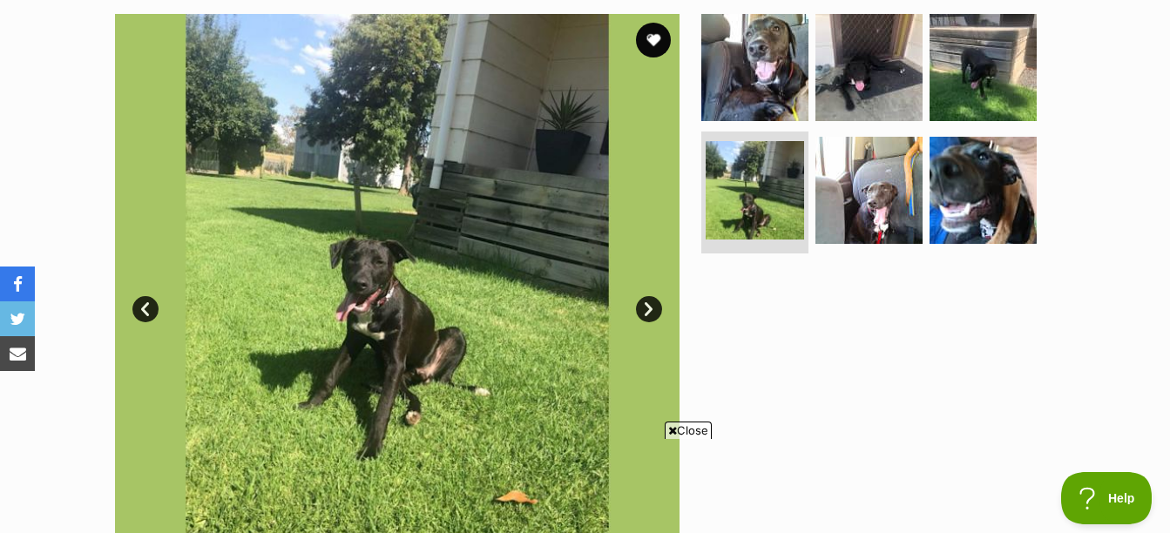
click at [659, 307] on link "Next" at bounding box center [649, 309] width 26 height 26
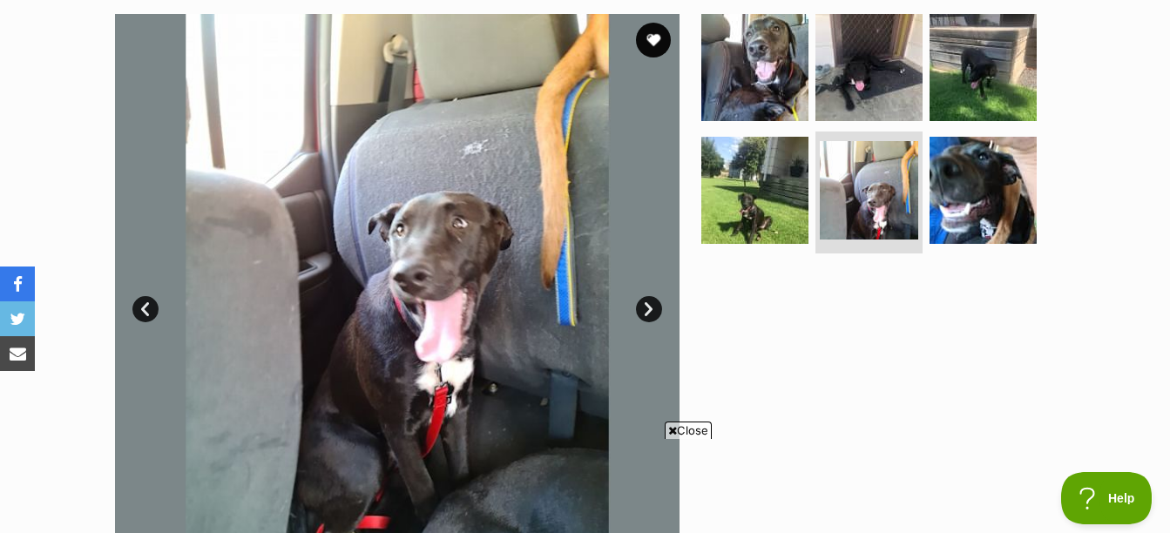
click at [659, 307] on link "Next" at bounding box center [649, 309] width 26 height 26
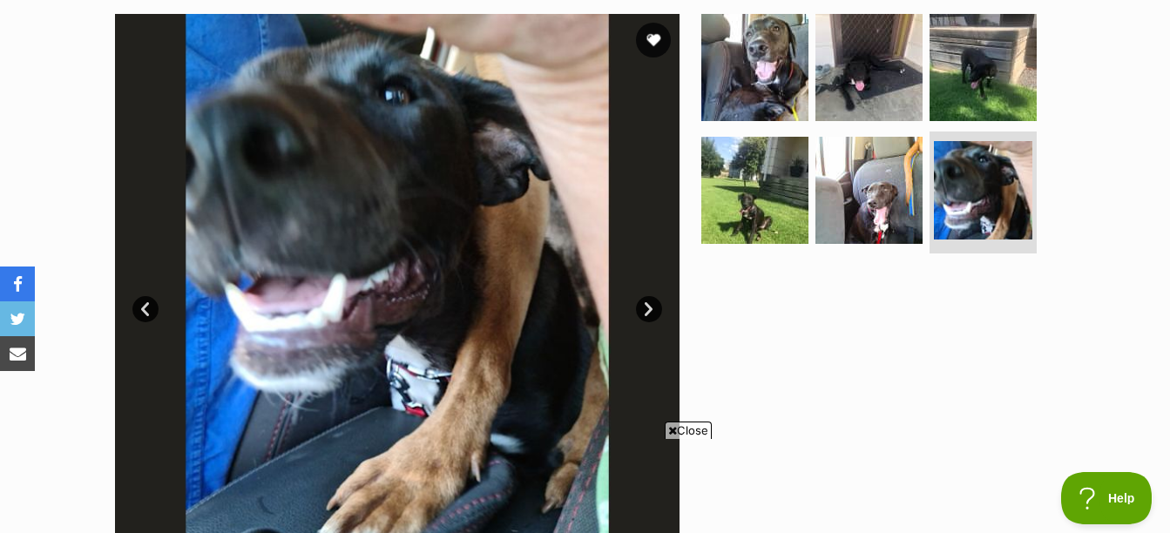
click at [659, 307] on link "Next" at bounding box center [649, 309] width 26 height 26
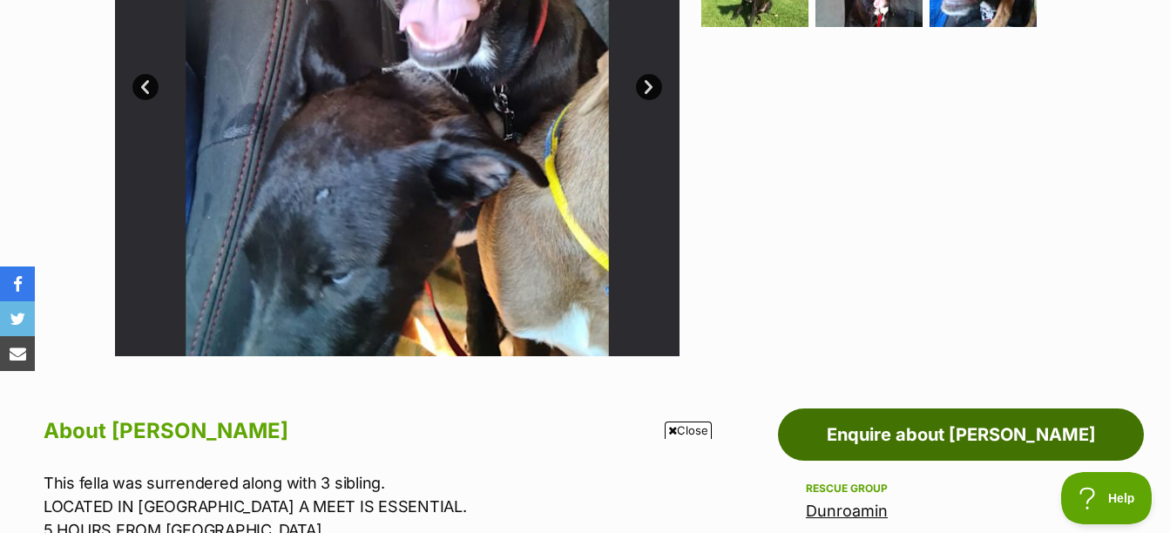
scroll to position [610, 0]
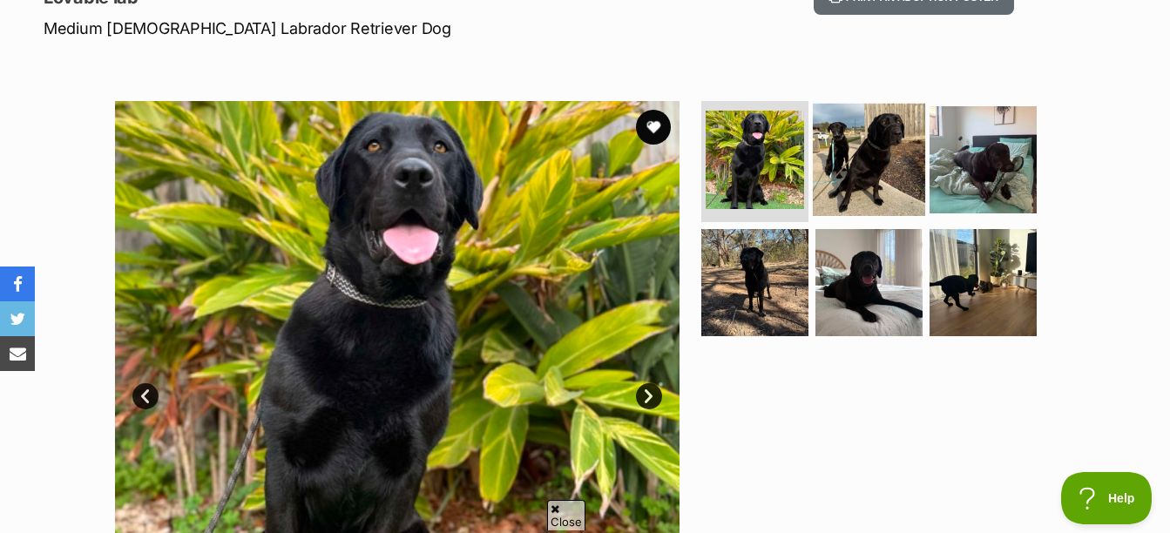
click at [861, 136] on img at bounding box center [869, 159] width 112 height 112
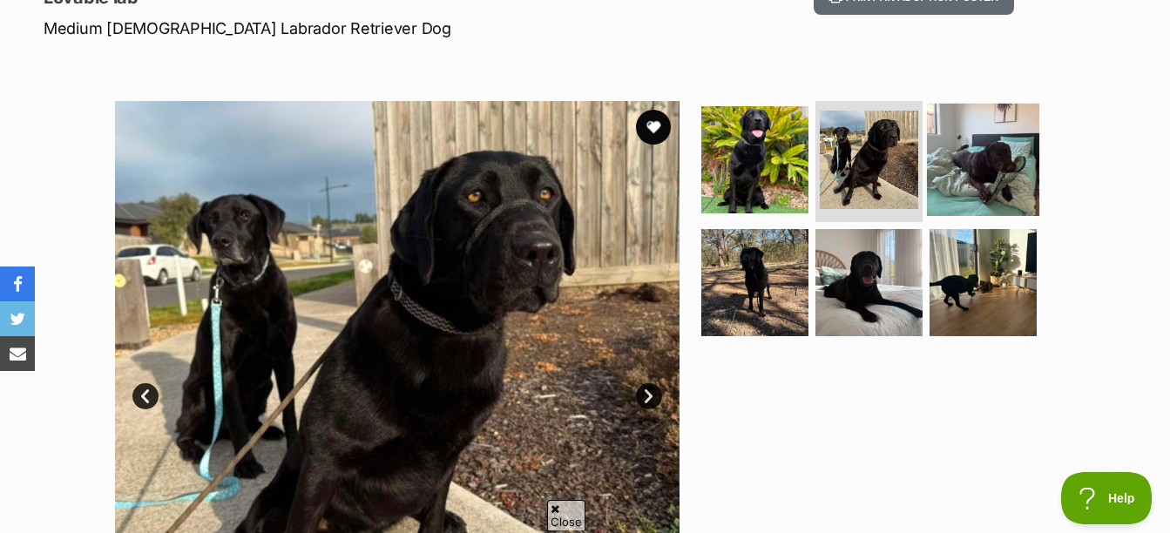
click at [977, 172] on img at bounding box center [983, 159] width 112 height 112
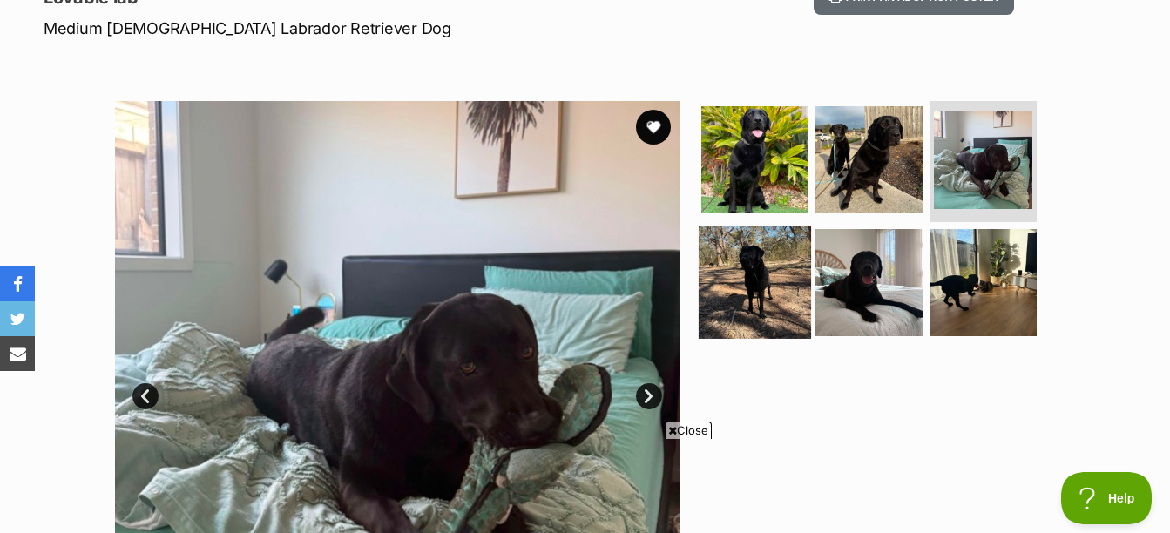
click at [766, 281] on img at bounding box center [755, 283] width 112 height 112
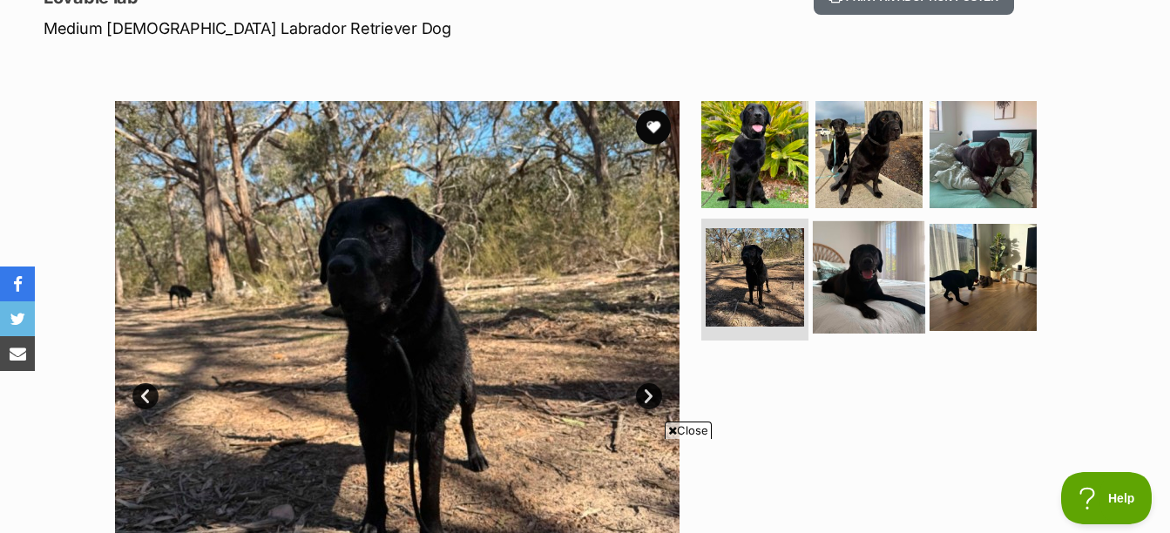
click at [873, 281] on img at bounding box center [869, 277] width 112 height 112
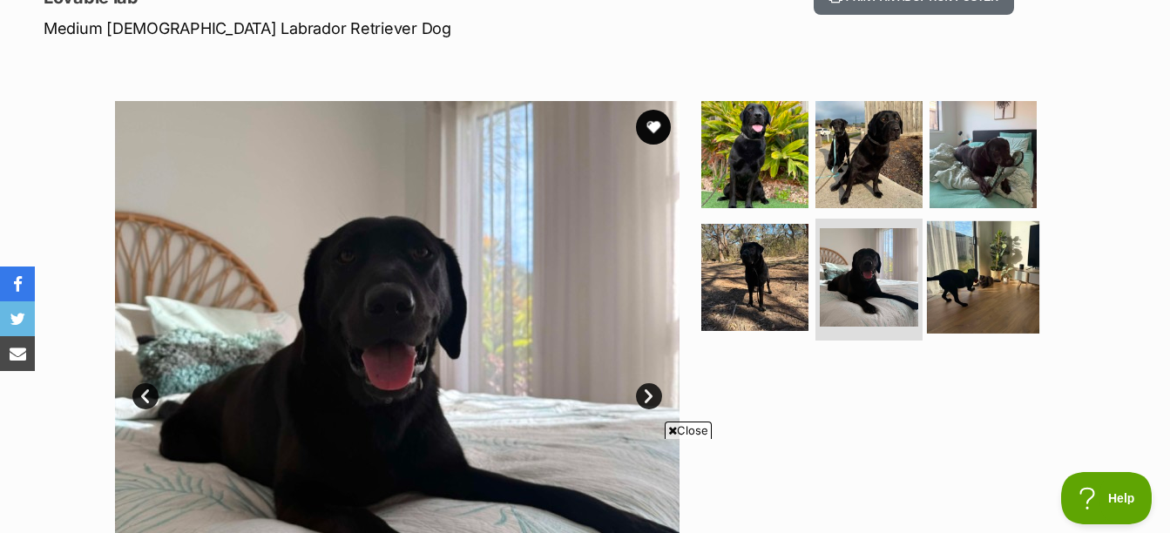
click at [963, 278] on img at bounding box center [983, 277] width 112 height 112
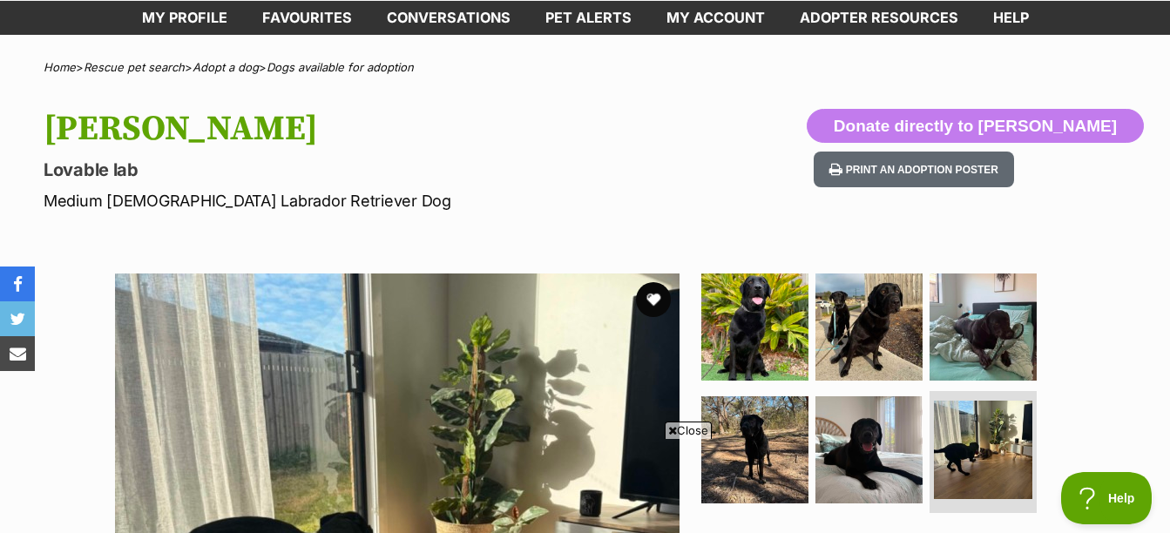
scroll to position [87, 0]
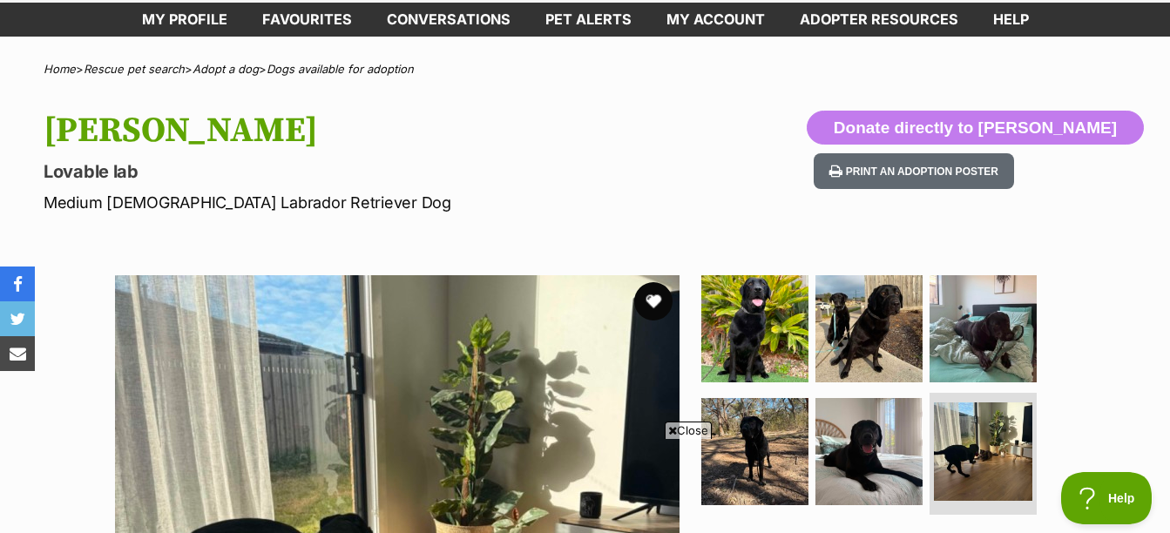
click at [659, 297] on button "favourite" at bounding box center [653, 301] width 38 height 38
